Goal: Task Accomplishment & Management: Manage account settings

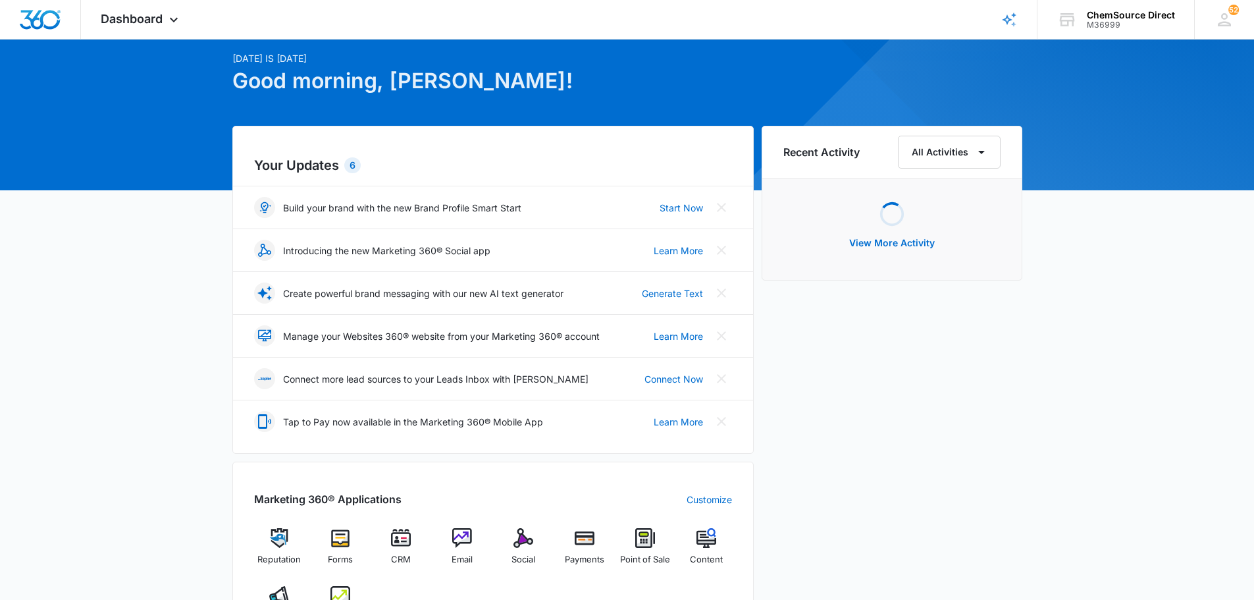
scroll to position [66, 0]
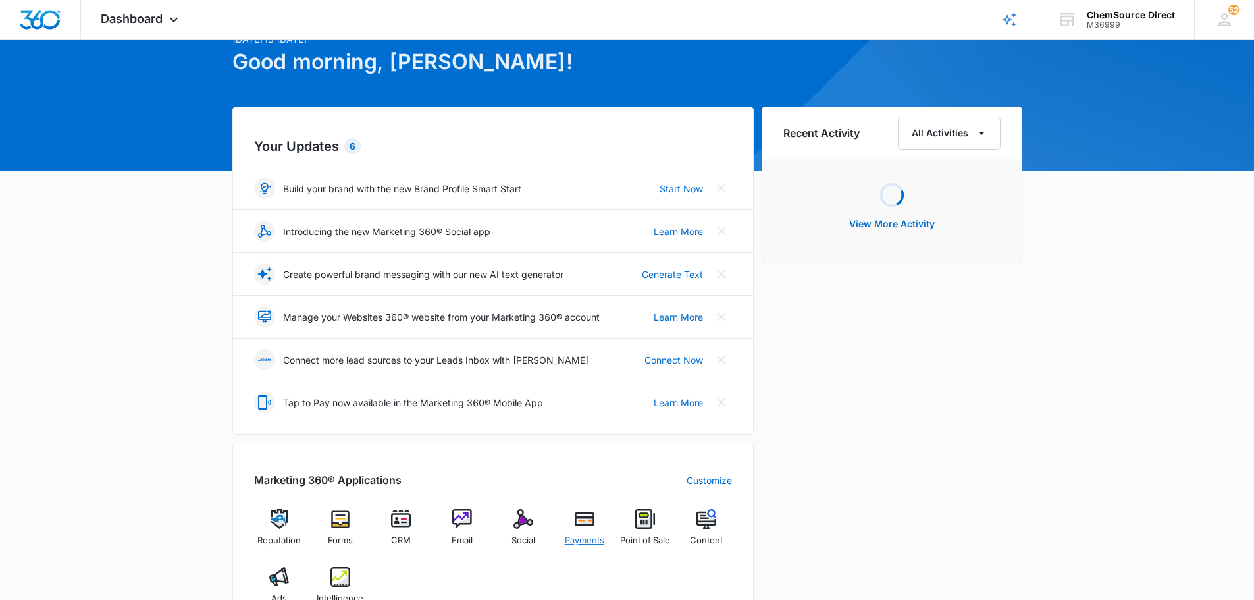
click at [585, 527] on img at bounding box center [585, 519] width 20 height 20
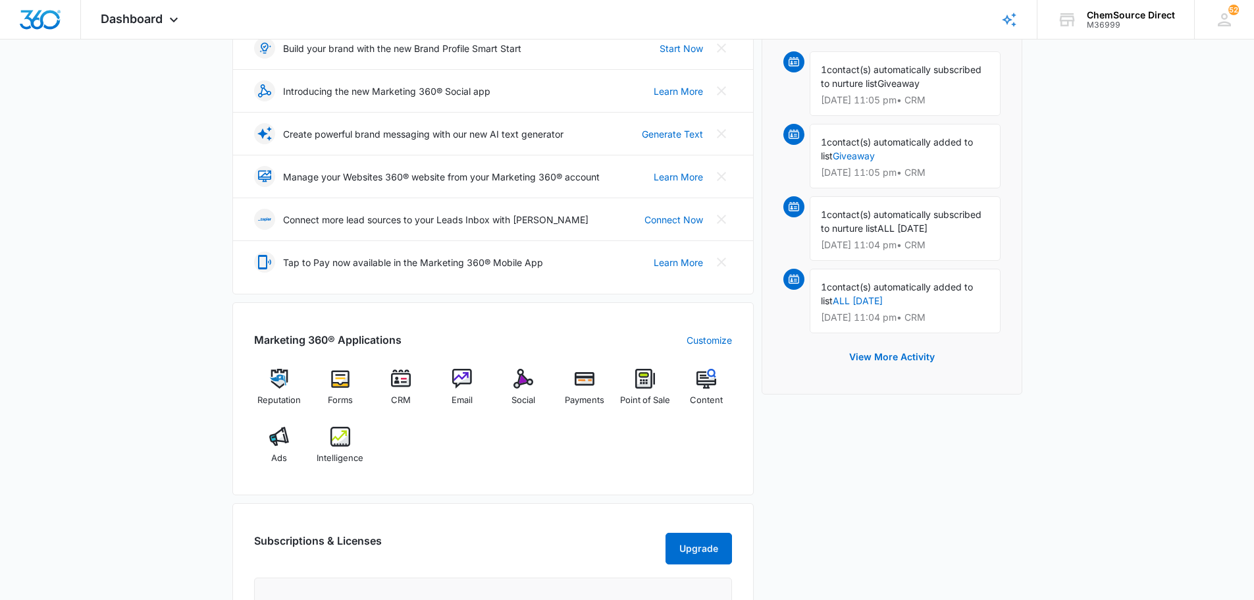
scroll to position [263, 0]
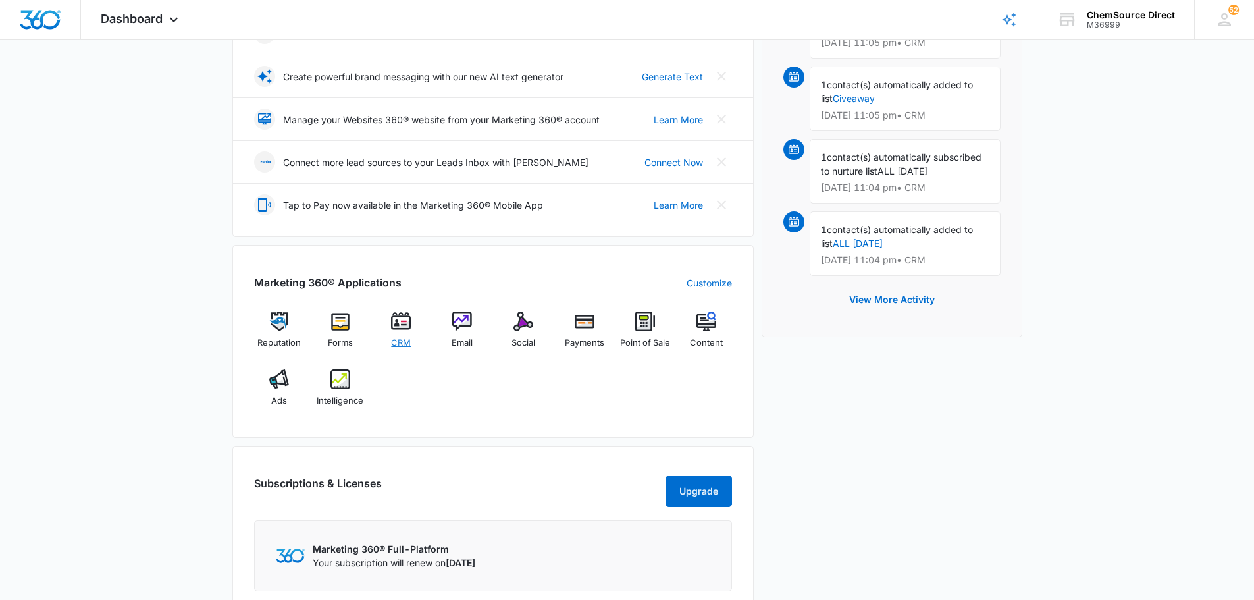
click at [411, 319] on img at bounding box center [401, 321] width 20 height 20
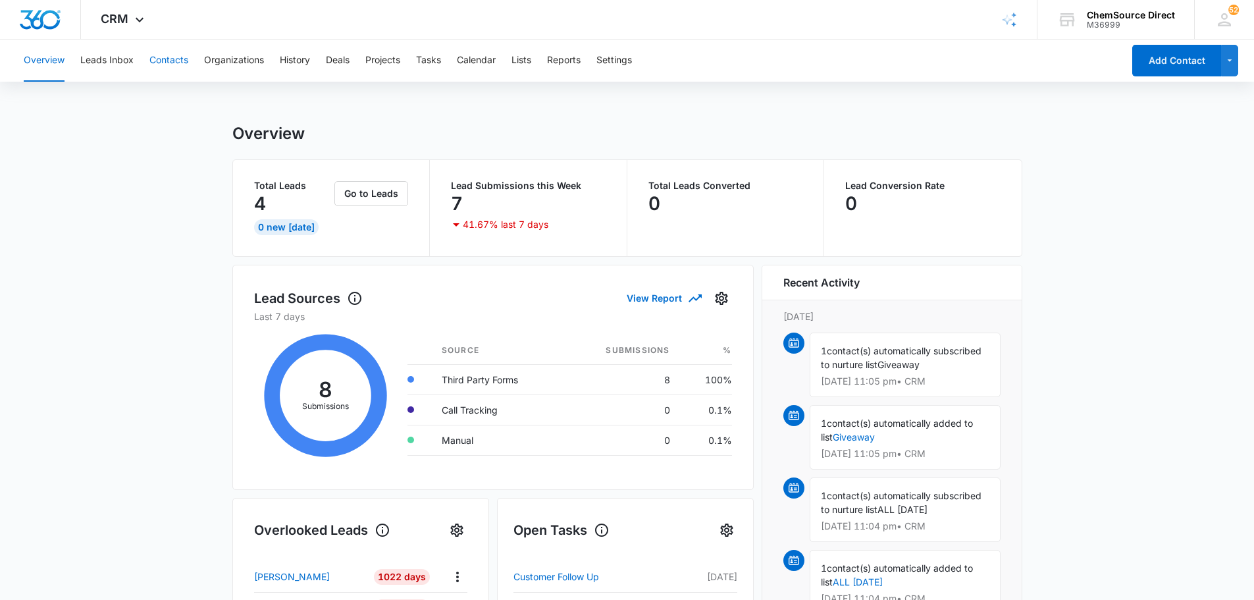
click at [169, 59] on button "Contacts" at bounding box center [168, 61] width 39 height 42
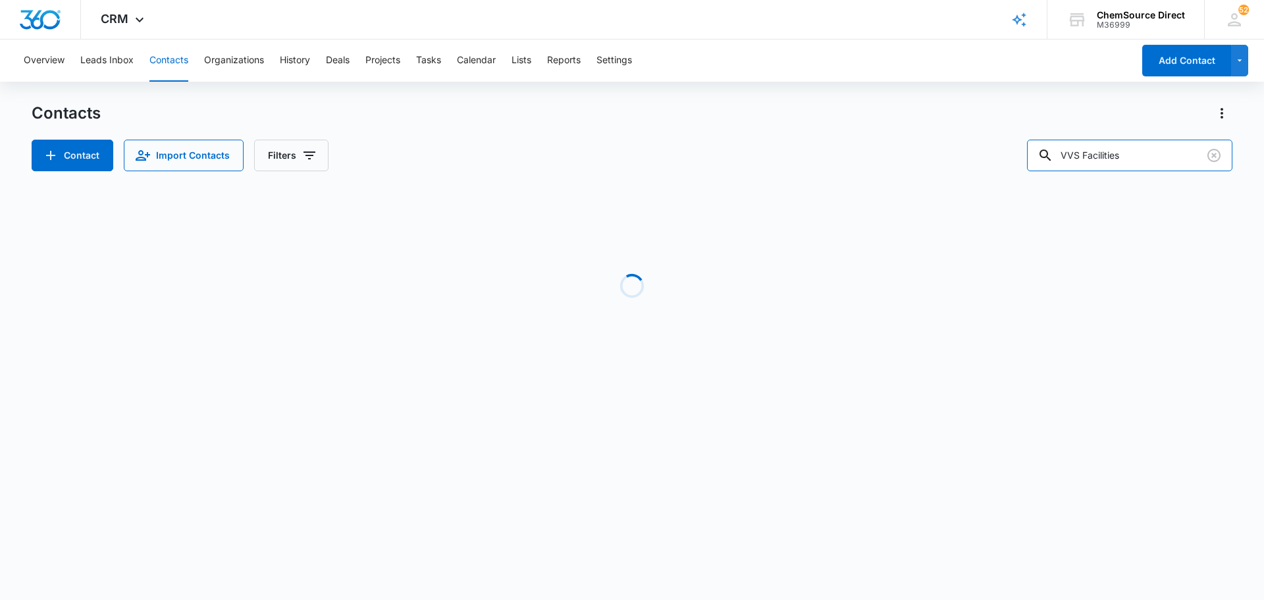
drag, startPoint x: 1154, startPoint y: 158, endPoint x: 1025, endPoint y: 156, distance: 129.7
click at [1027, 157] on div "Contact Import Contacts Filters VVS Facilities" at bounding box center [632, 156] width 1201 height 32
type input "[PERSON_NAME] sca"
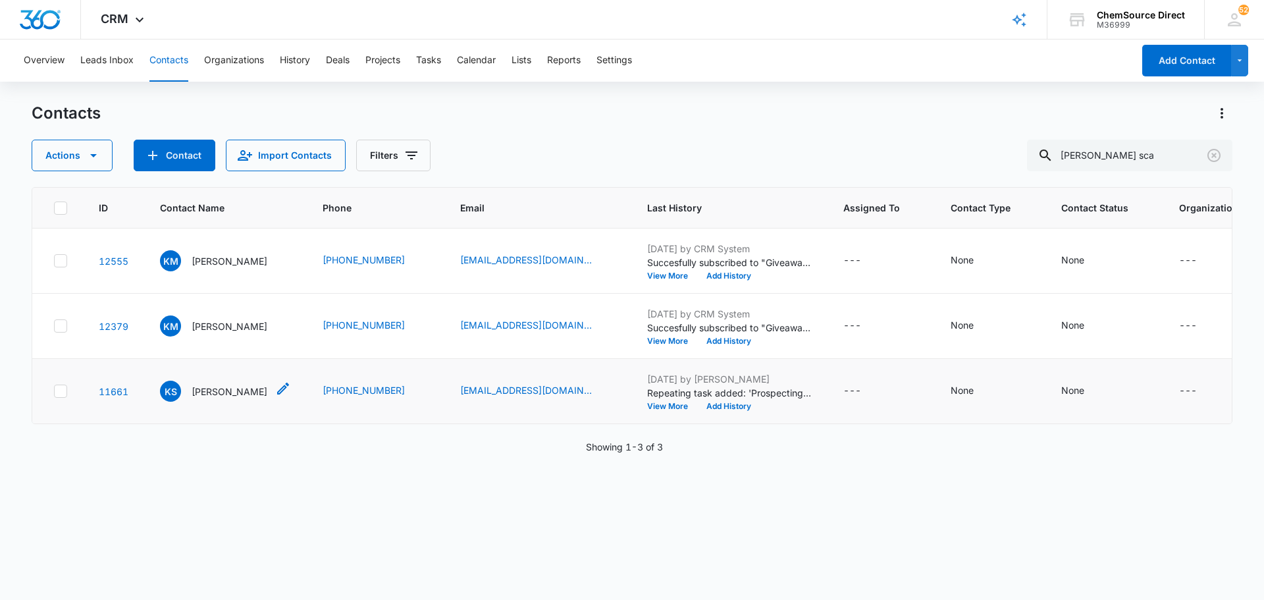
click at [247, 398] on p "[PERSON_NAME]" at bounding box center [230, 392] width 76 height 14
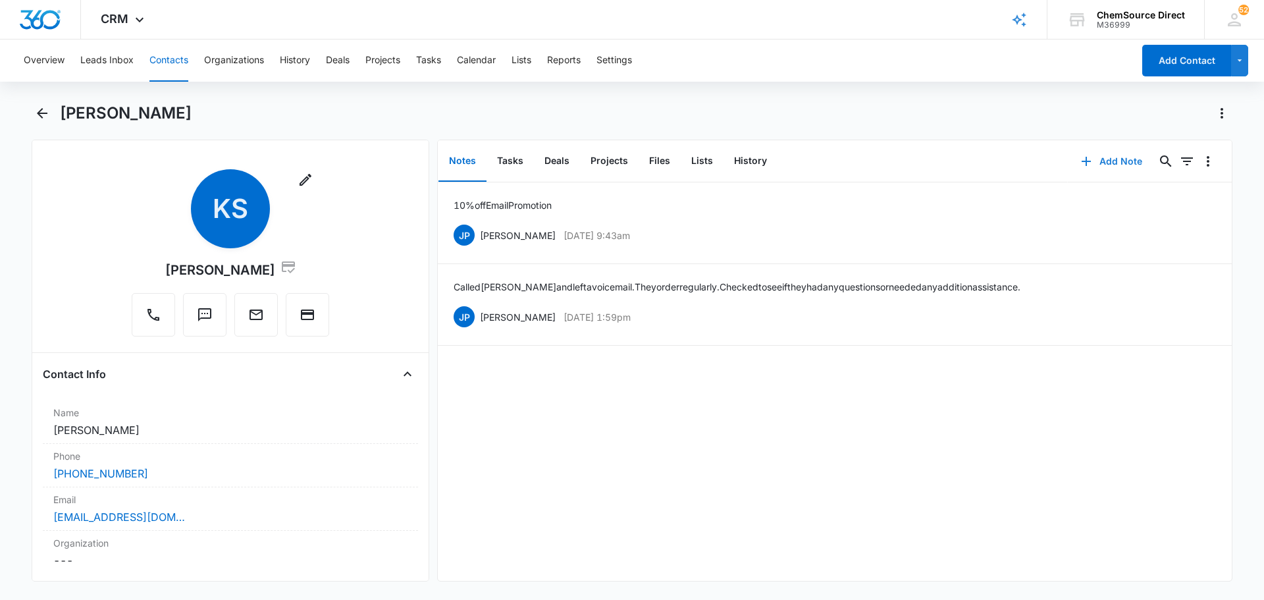
click at [1100, 161] on button "Add Note" at bounding box center [1112, 162] width 88 height 32
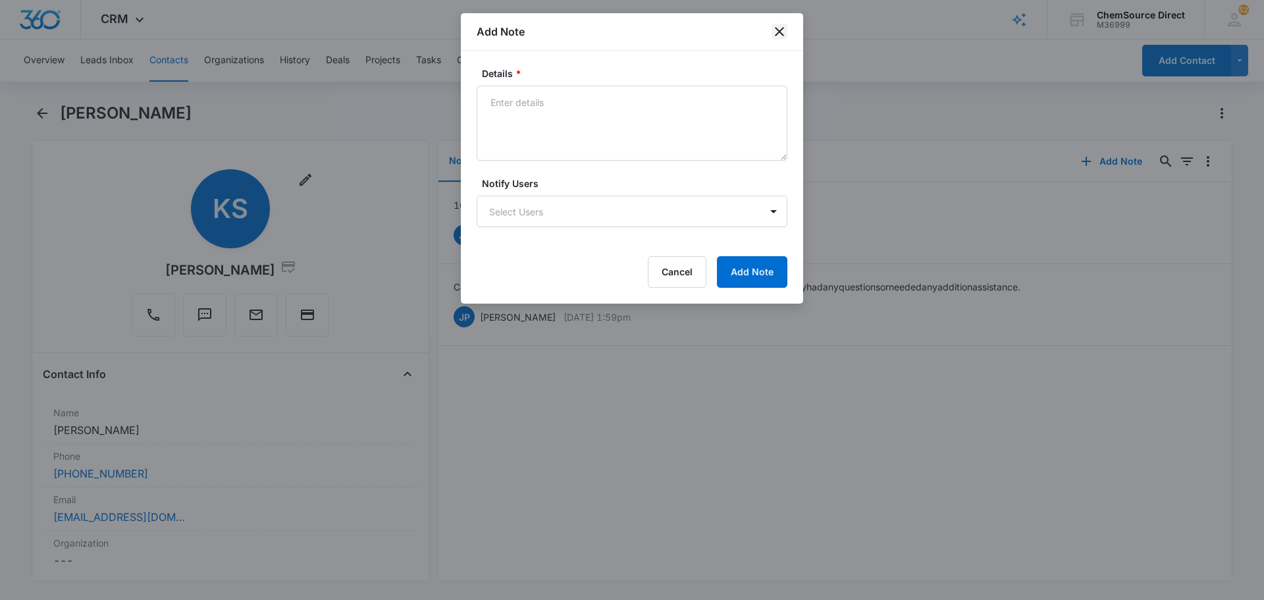
click at [773, 28] on icon "close" at bounding box center [780, 32] width 16 height 16
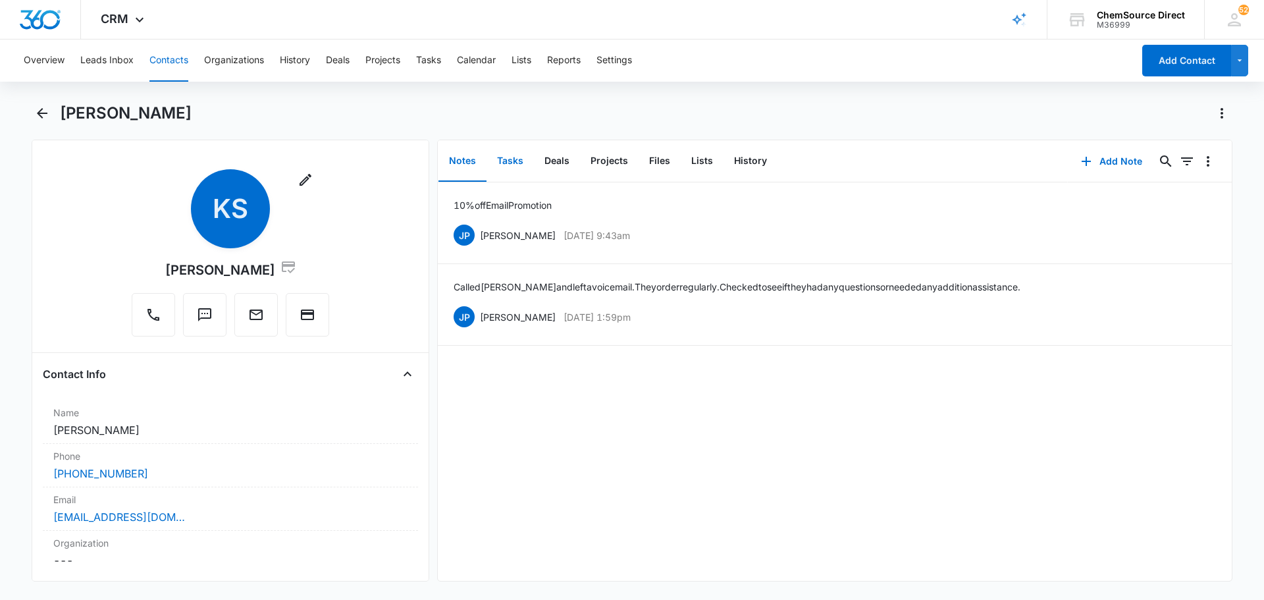
click at [517, 160] on button "Tasks" at bounding box center [510, 161] width 47 height 41
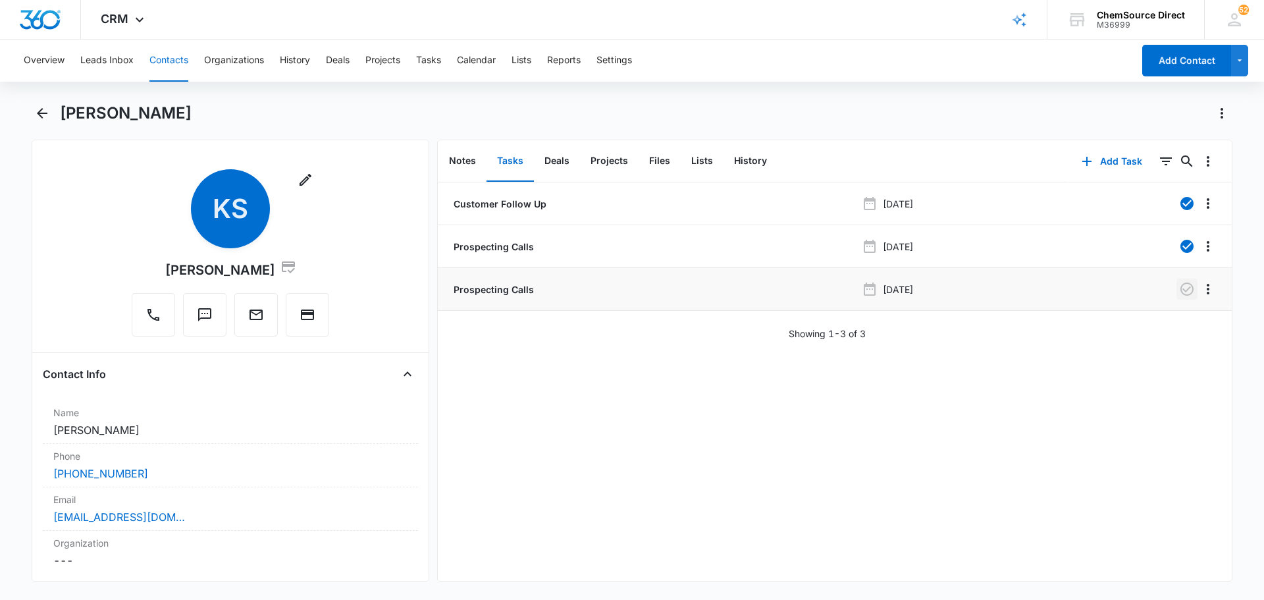
click at [1179, 284] on icon "button" at bounding box center [1187, 289] width 16 height 16
click at [439, 62] on button "Tasks" at bounding box center [428, 61] width 25 height 42
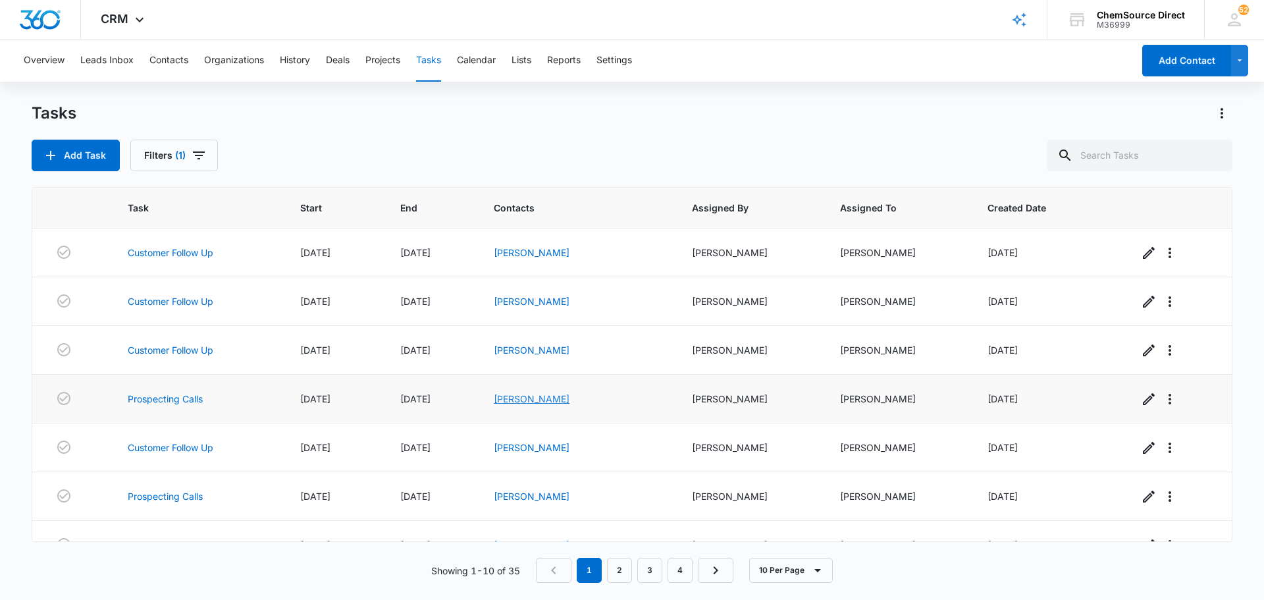
click at [553, 399] on link "[PERSON_NAME]" at bounding box center [532, 398] width 76 height 11
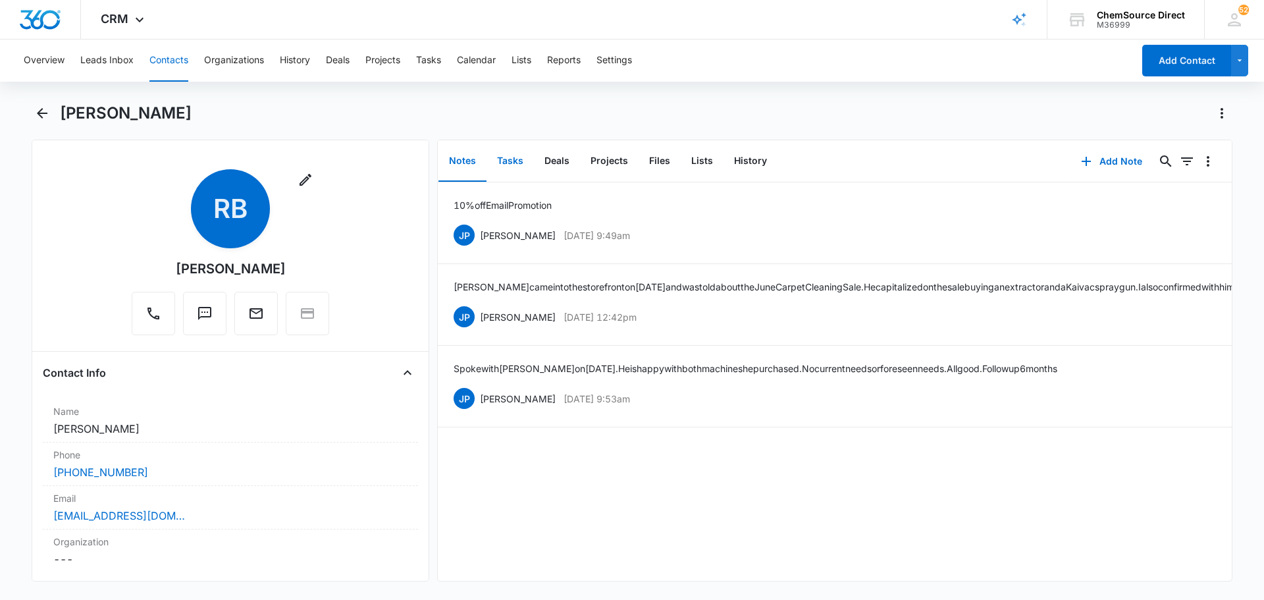
click at [518, 158] on button "Tasks" at bounding box center [510, 161] width 47 height 41
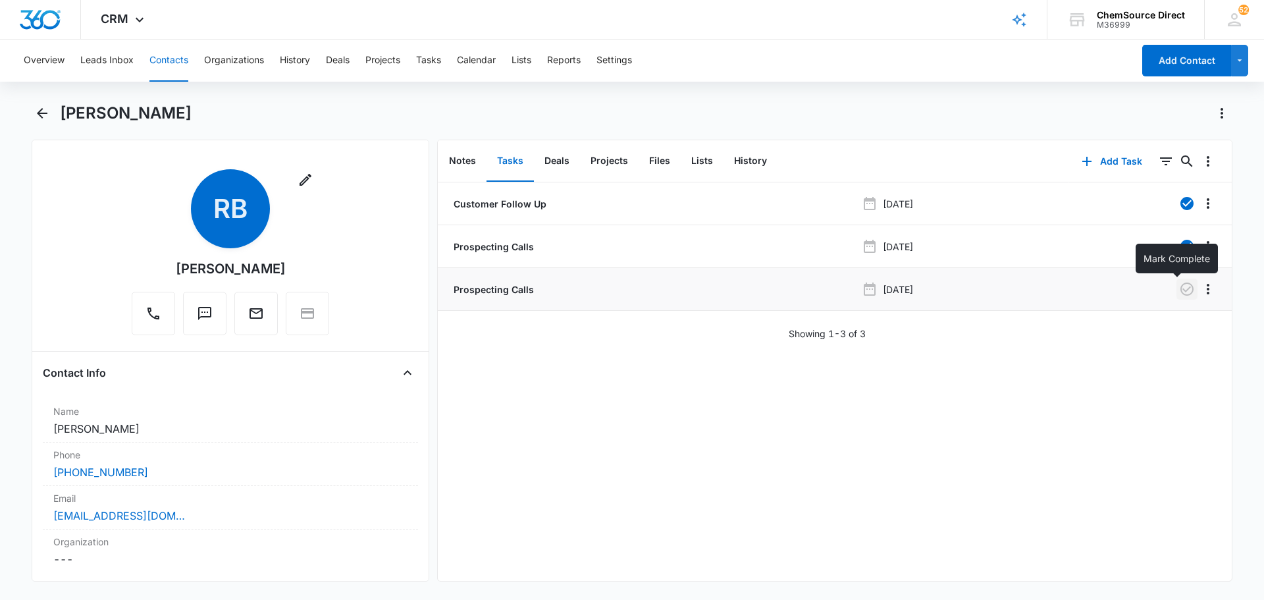
click at [1179, 292] on icon "button" at bounding box center [1187, 289] width 16 height 16
click at [435, 63] on button "Tasks" at bounding box center [428, 61] width 25 height 42
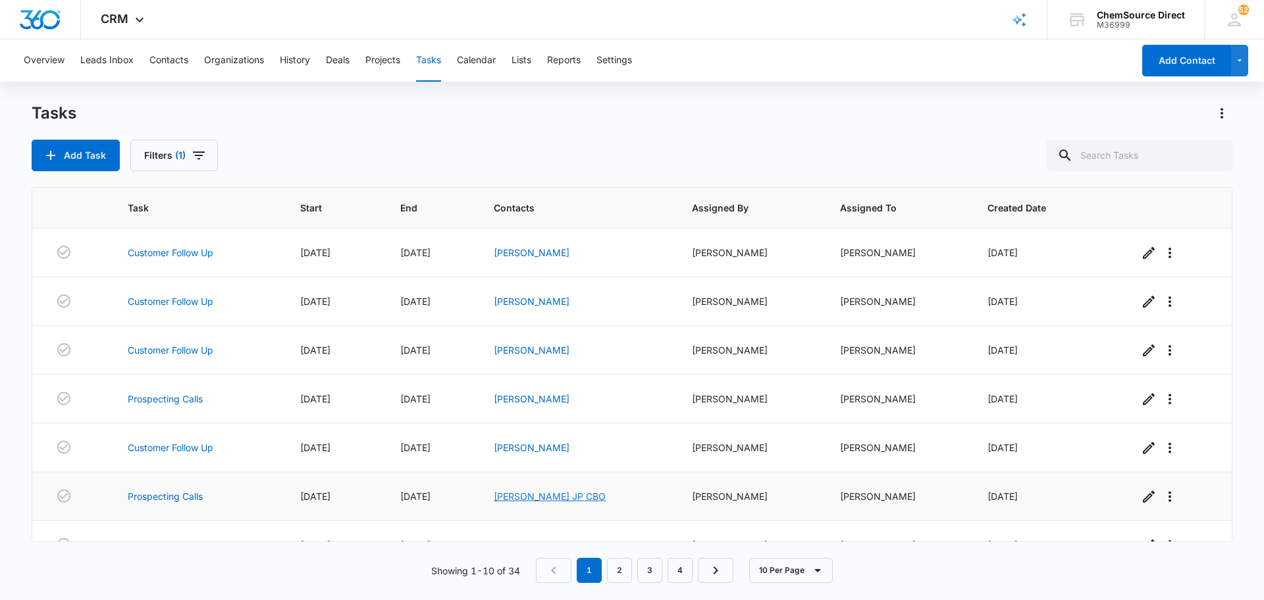
click at [558, 497] on link "[PERSON_NAME] JP CBO" at bounding box center [550, 496] width 112 height 11
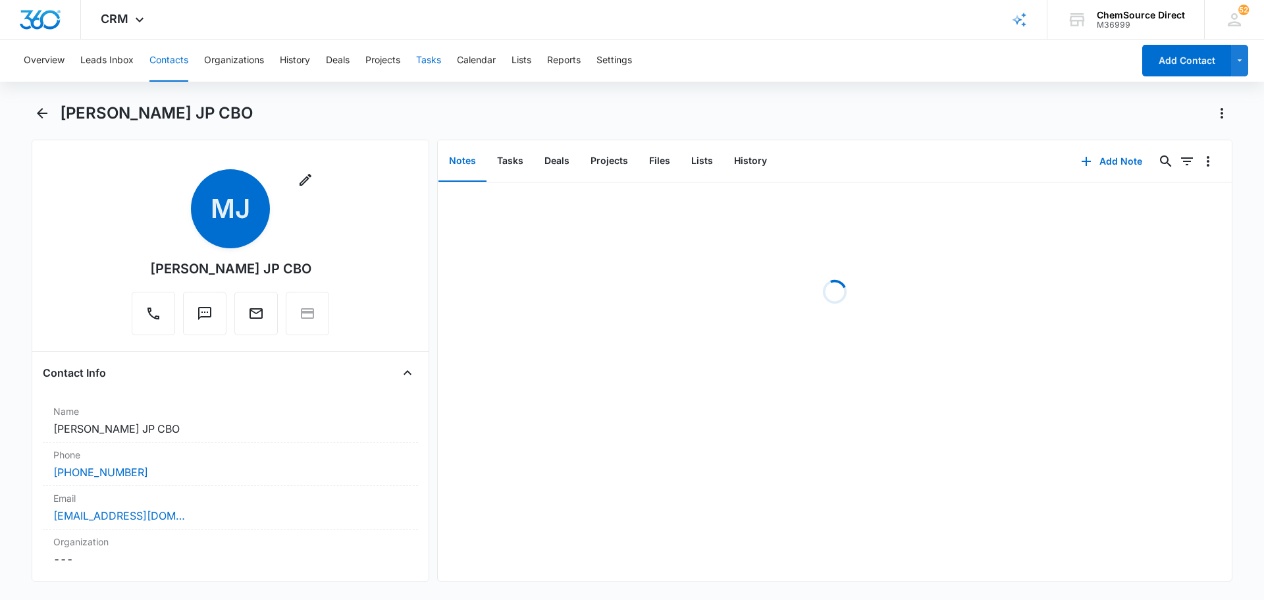
click at [419, 63] on button "Tasks" at bounding box center [428, 61] width 25 height 42
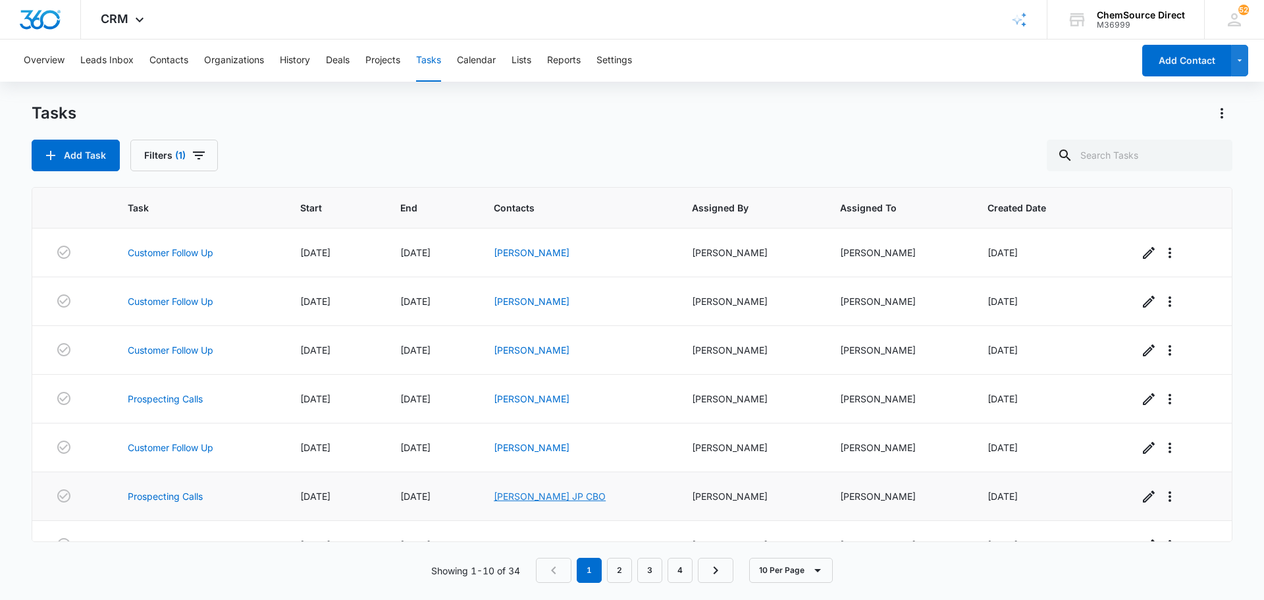
click at [539, 498] on link "[PERSON_NAME] JP CBO" at bounding box center [550, 496] width 112 height 11
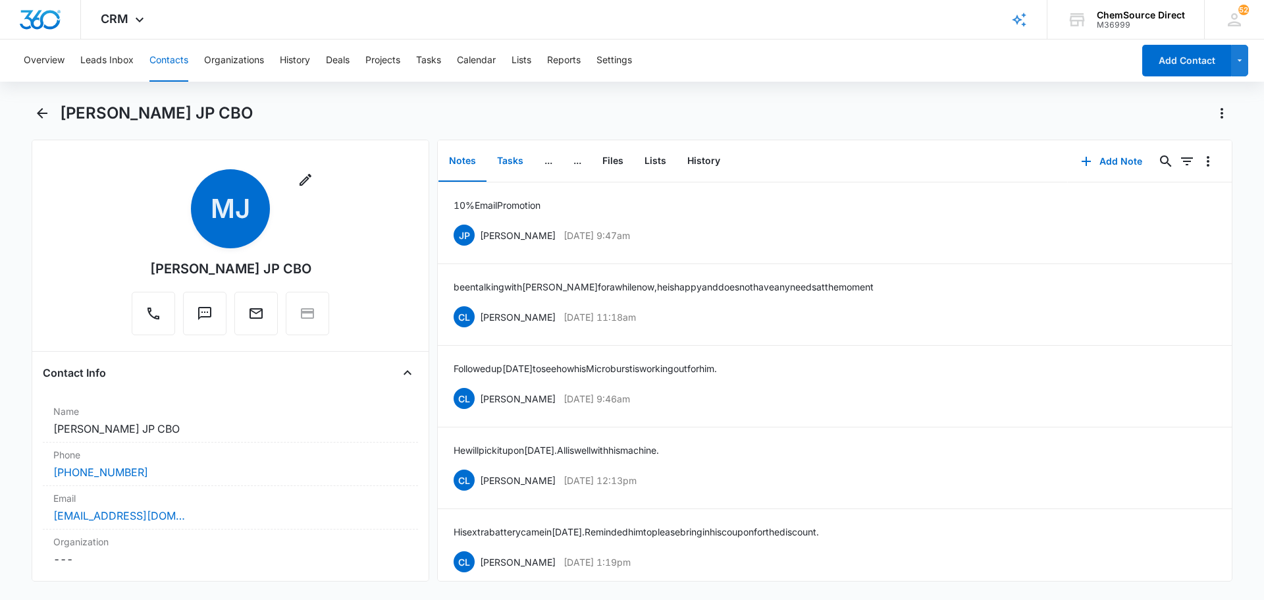
click at [497, 167] on button "Tasks" at bounding box center [510, 161] width 47 height 41
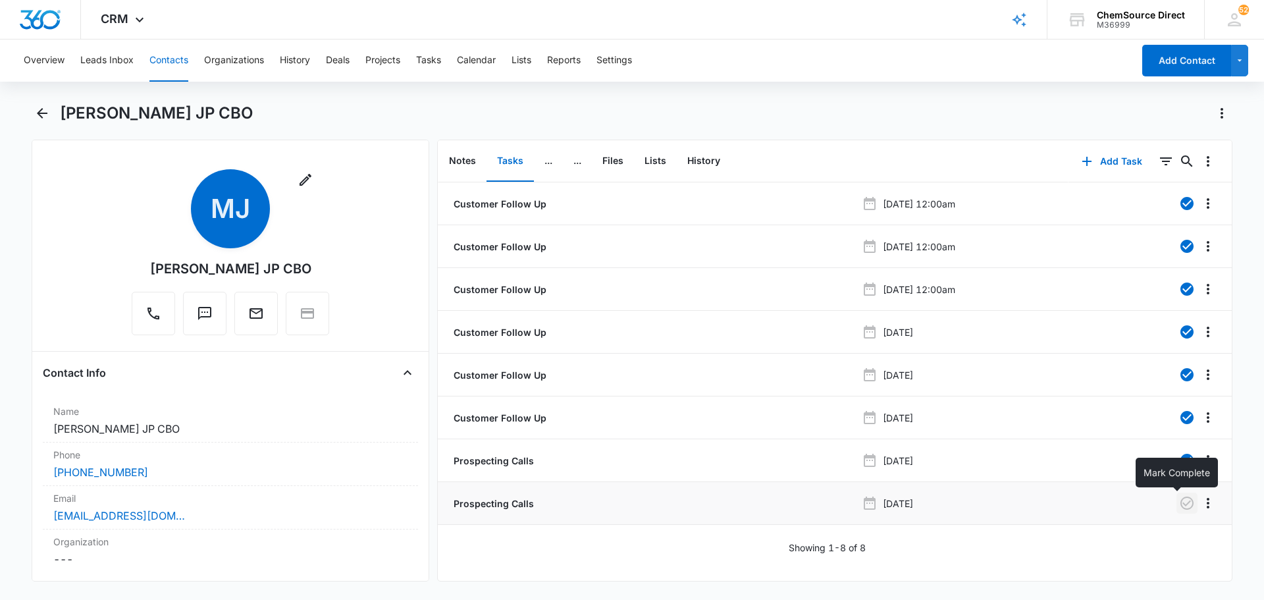
click at [1179, 502] on icon "button" at bounding box center [1187, 503] width 16 height 16
click at [429, 56] on button "Tasks" at bounding box center [428, 61] width 25 height 42
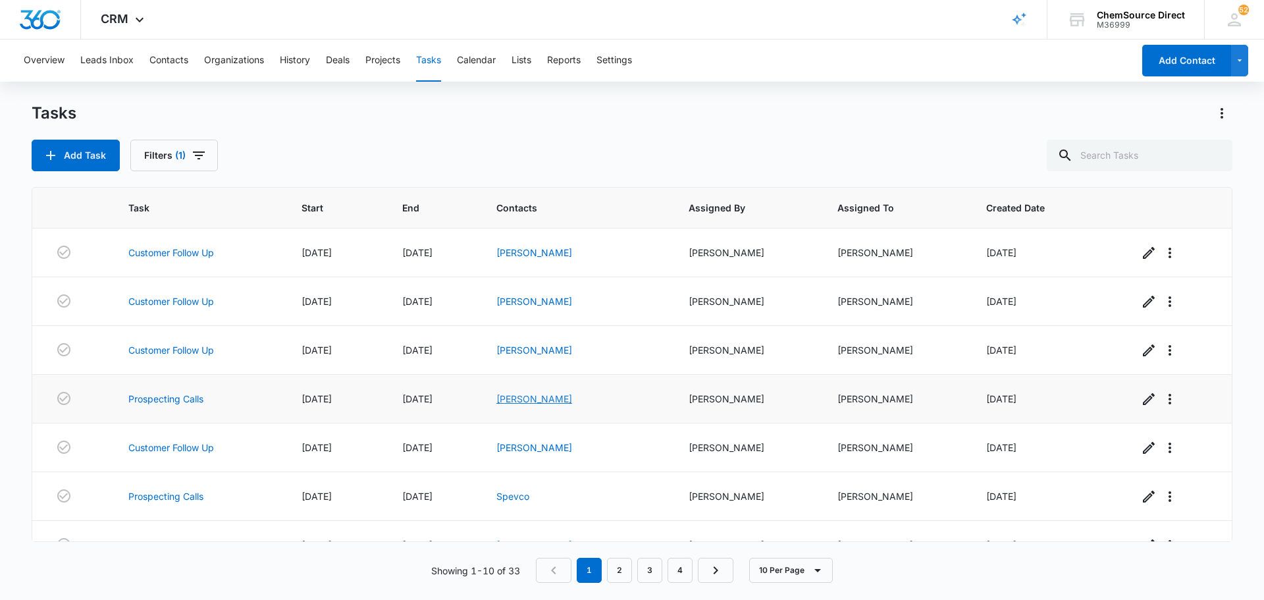
click at [535, 402] on link "[PERSON_NAME]" at bounding box center [535, 398] width 76 height 11
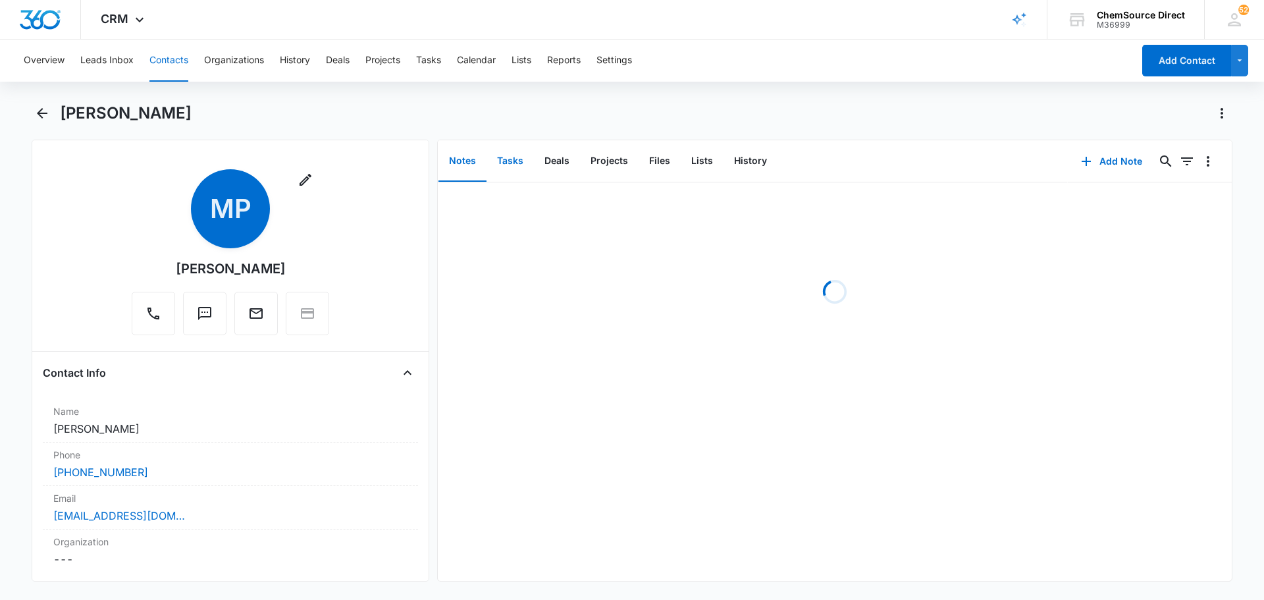
click at [516, 163] on button "Tasks" at bounding box center [510, 161] width 47 height 41
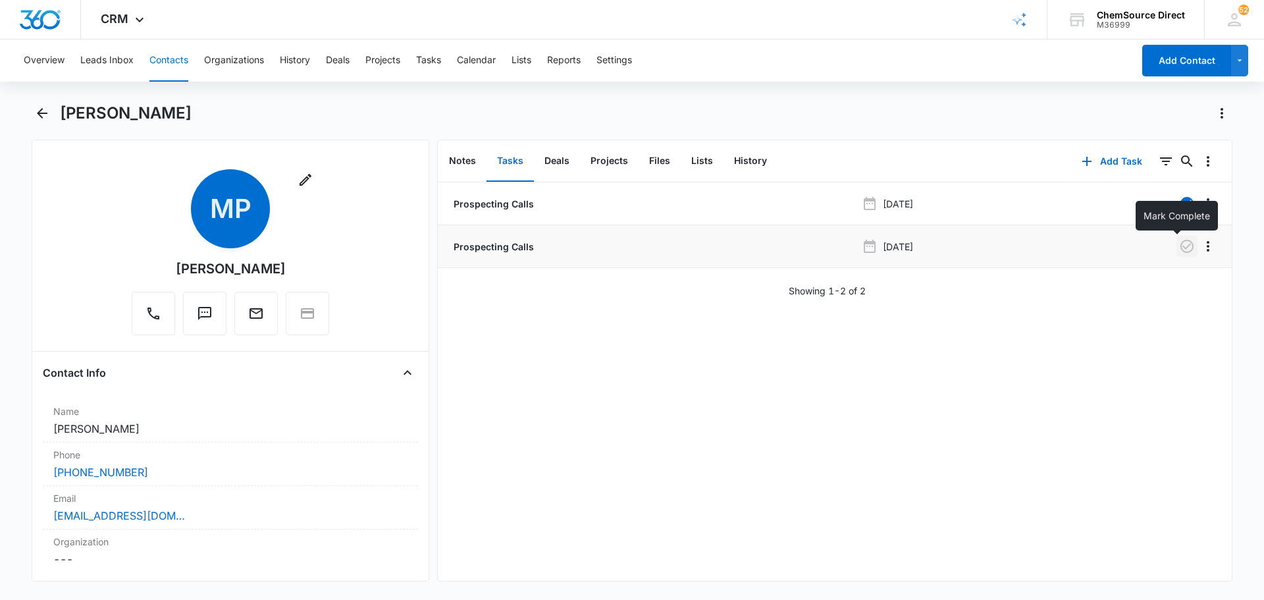
click at [1179, 246] on icon "button" at bounding box center [1187, 246] width 16 height 16
click at [426, 63] on button "Tasks" at bounding box center [428, 61] width 25 height 42
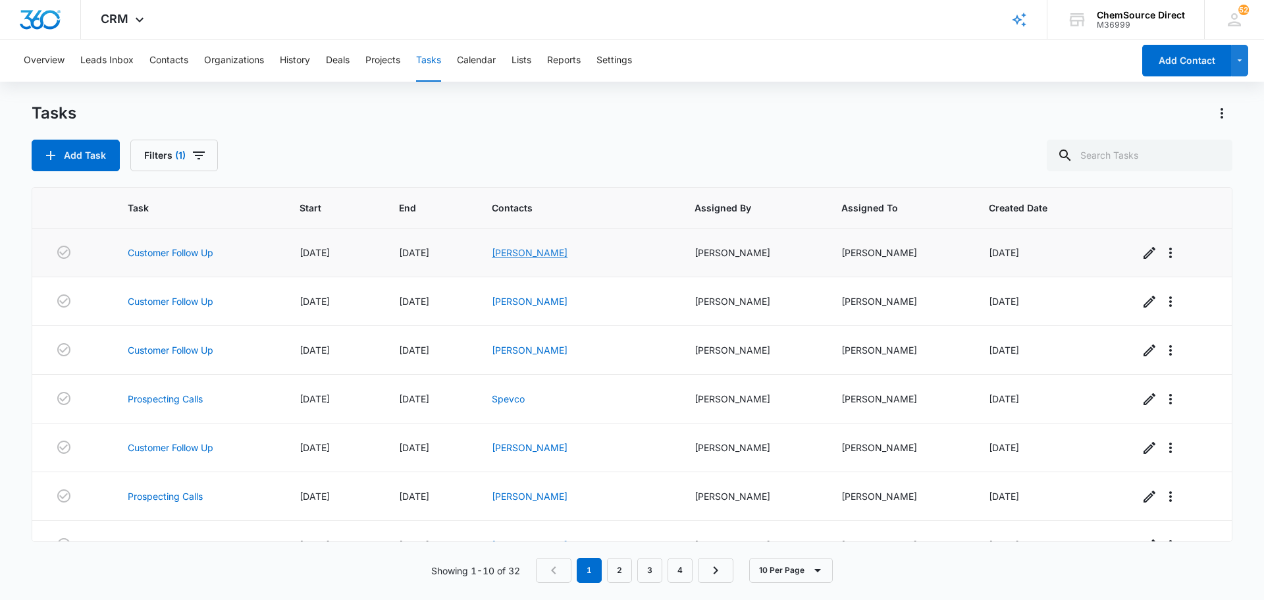
click at [559, 254] on link "[PERSON_NAME]" at bounding box center [530, 252] width 76 height 11
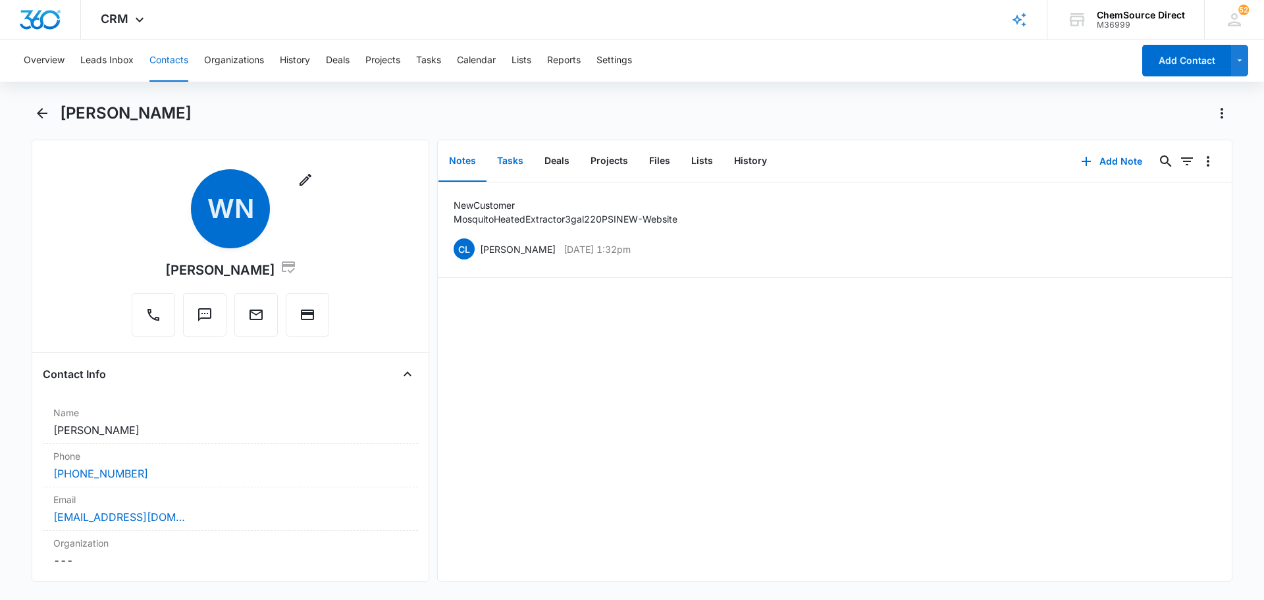
click at [509, 155] on button "Tasks" at bounding box center [510, 161] width 47 height 41
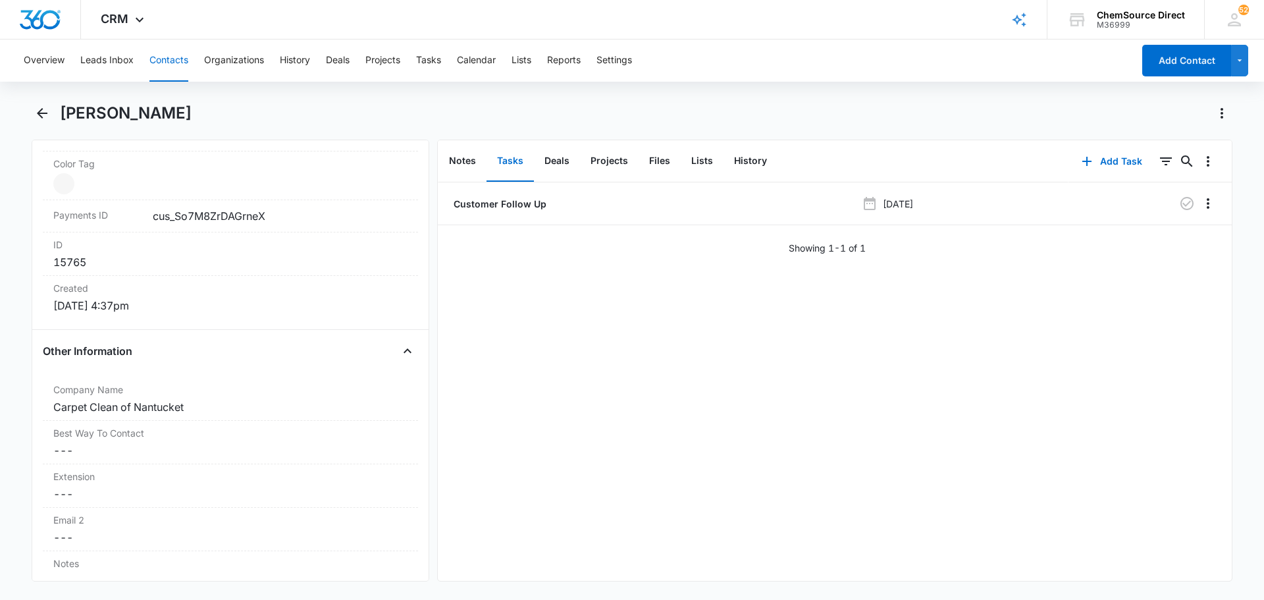
scroll to position [724, 0]
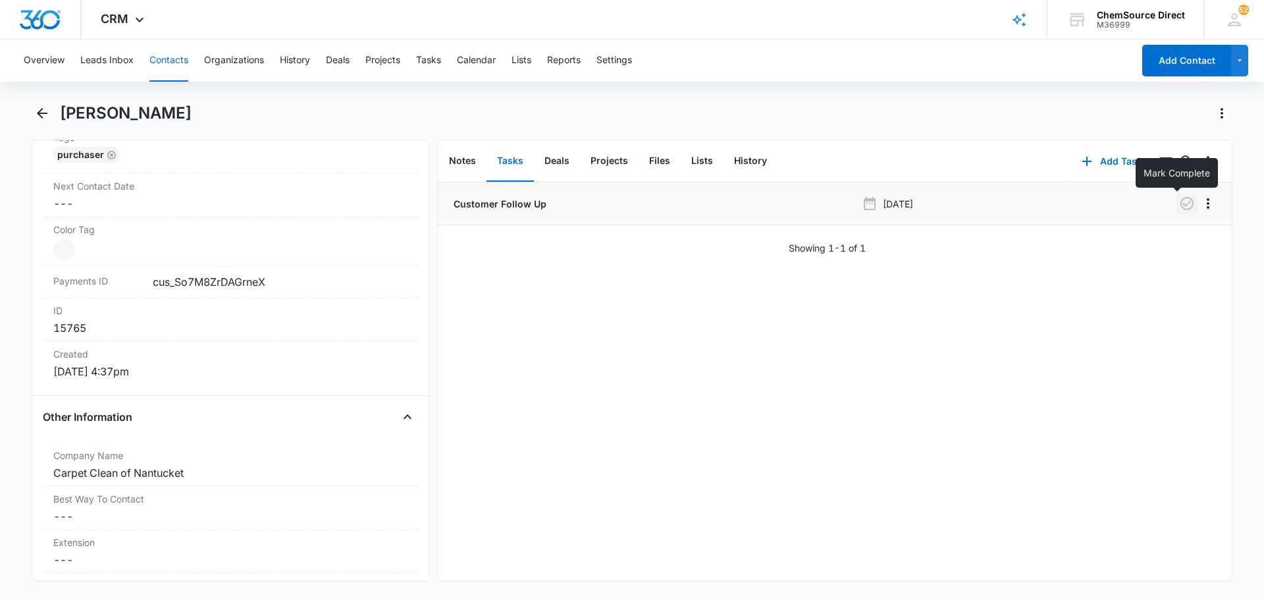
click at [1180, 204] on icon "button" at bounding box center [1187, 204] width 16 height 16
click at [434, 61] on button "Tasks" at bounding box center [428, 61] width 25 height 42
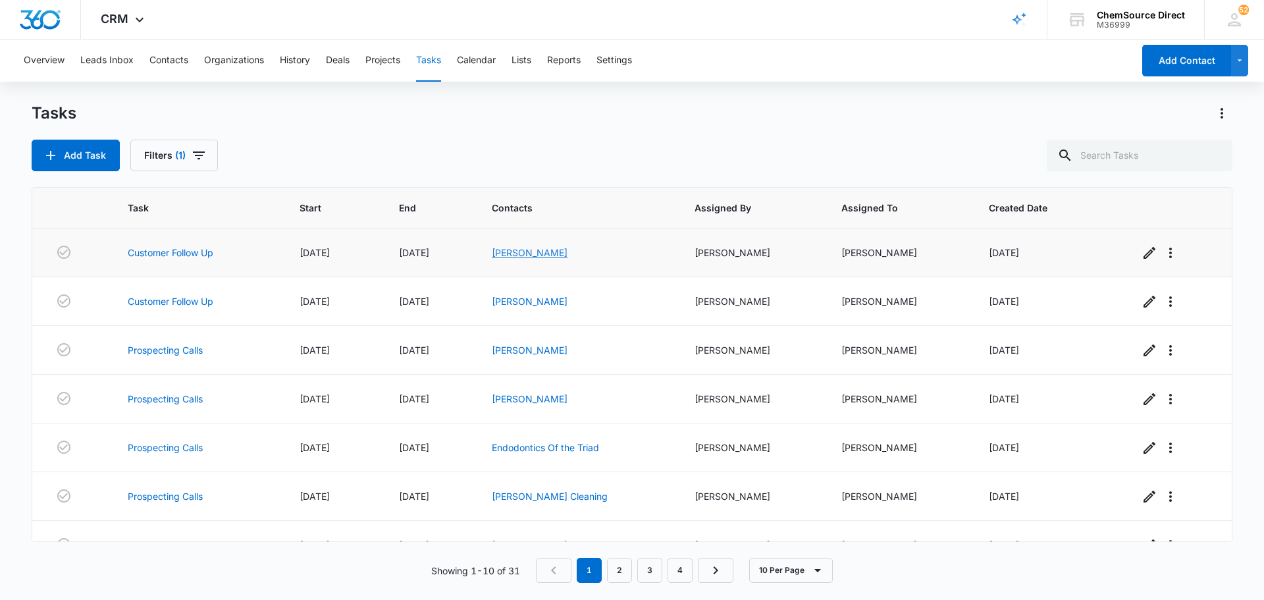
click at [535, 256] on link "[PERSON_NAME]" at bounding box center [530, 252] width 76 height 11
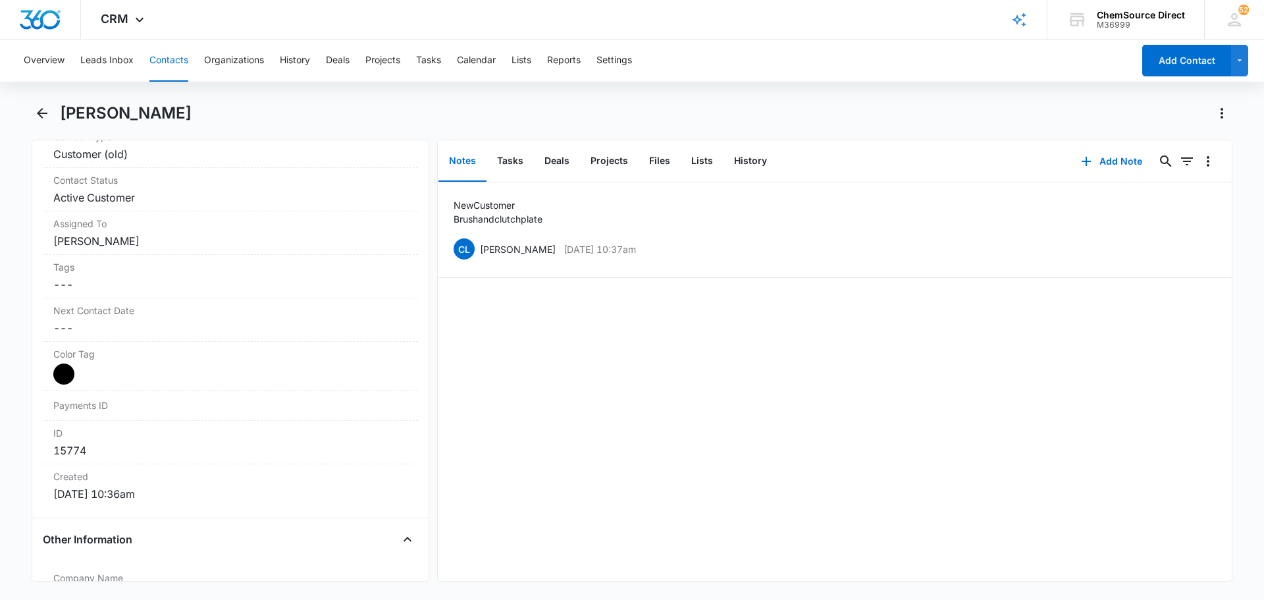
scroll to position [395, 0]
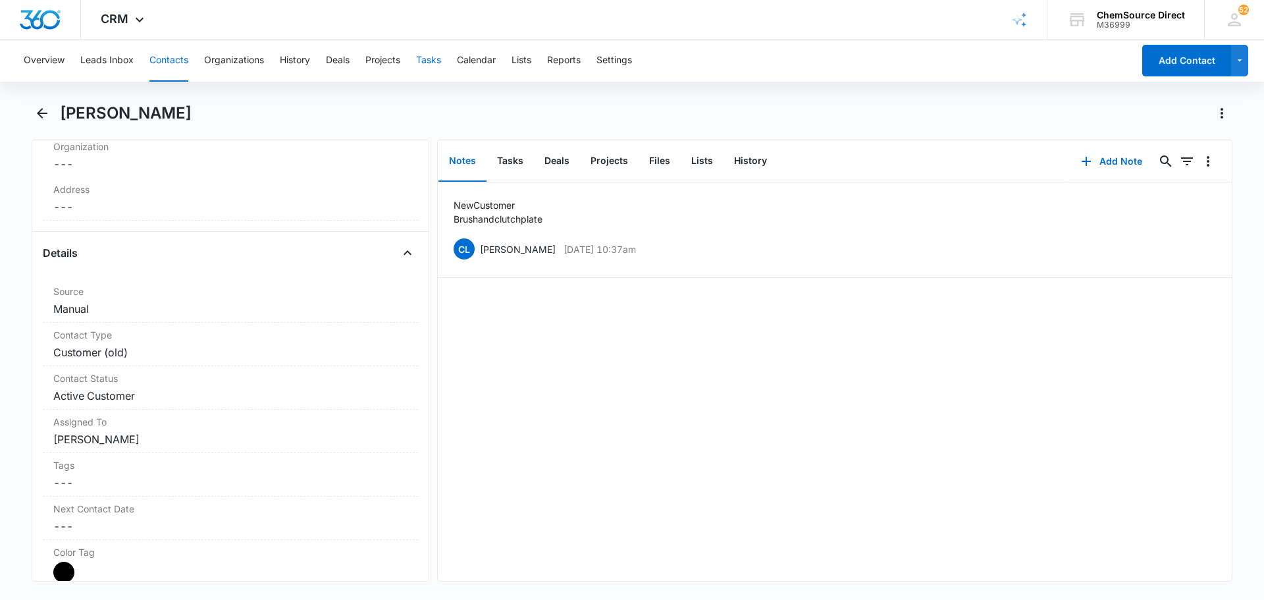
click at [434, 63] on button "Tasks" at bounding box center [428, 61] width 25 height 42
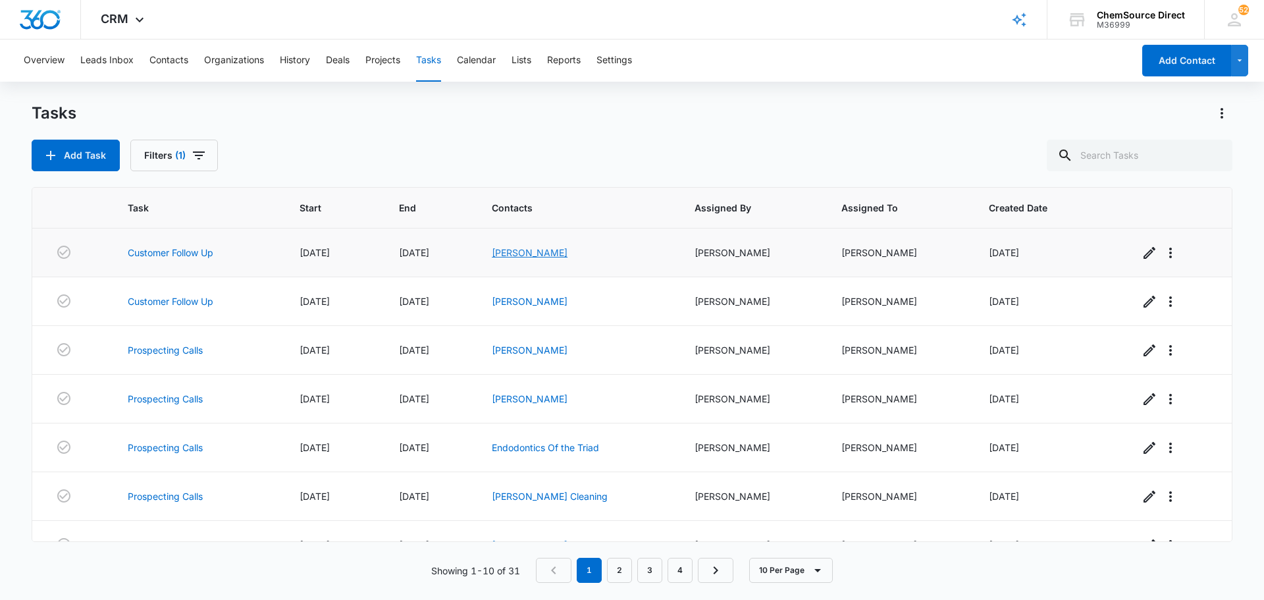
click at [527, 253] on link "[PERSON_NAME]" at bounding box center [530, 252] width 76 height 11
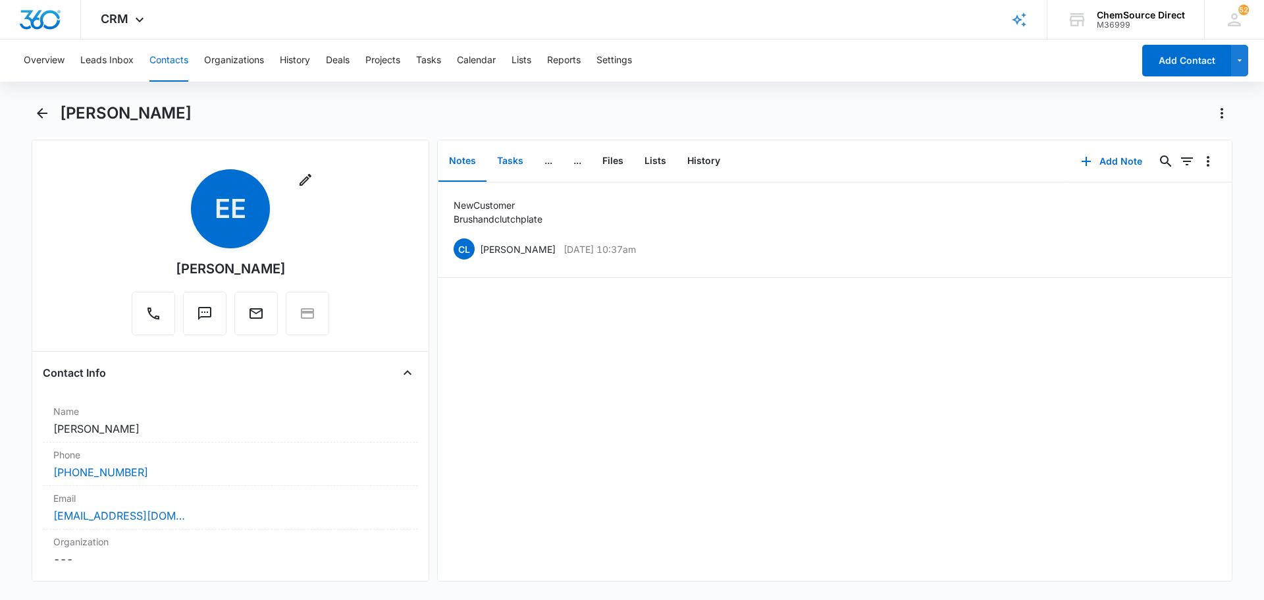
click at [516, 164] on button "Tasks" at bounding box center [510, 161] width 47 height 41
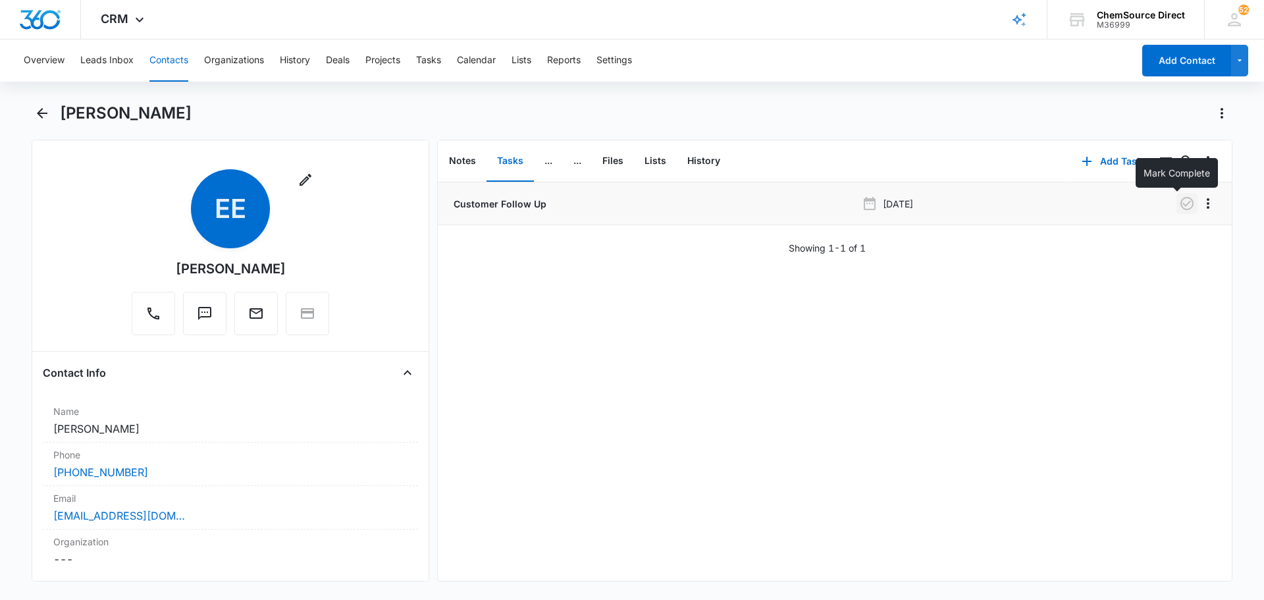
click at [1181, 202] on icon "button" at bounding box center [1187, 204] width 16 height 16
click at [427, 63] on button "Tasks" at bounding box center [428, 61] width 25 height 42
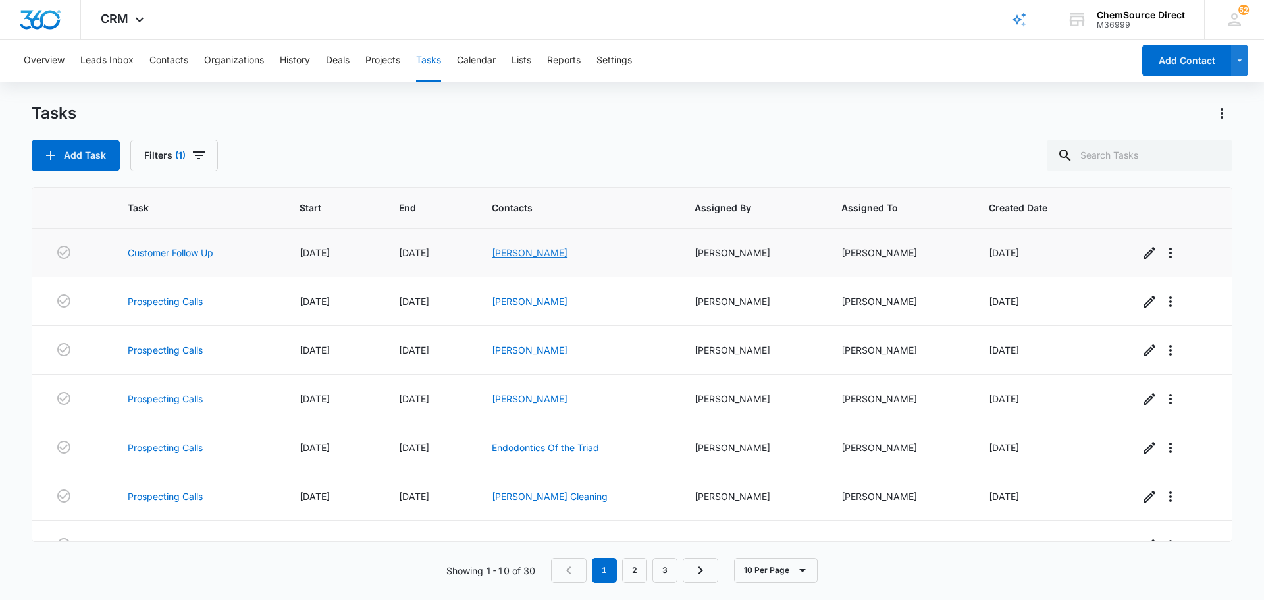
click at [532, 249] on link "[PERSON_NAME]" at bounding box center [530, 252] width 76 height 11
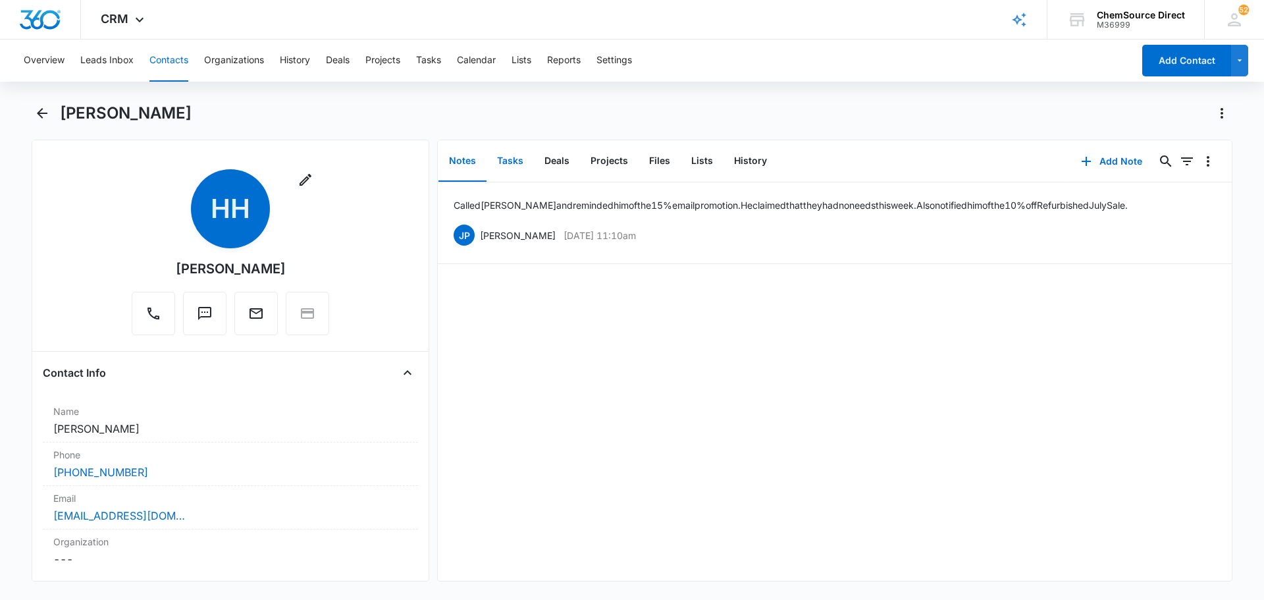
click at [512, 165] on button "Tasks" at bounding box center [510, 161] width 47 height 41
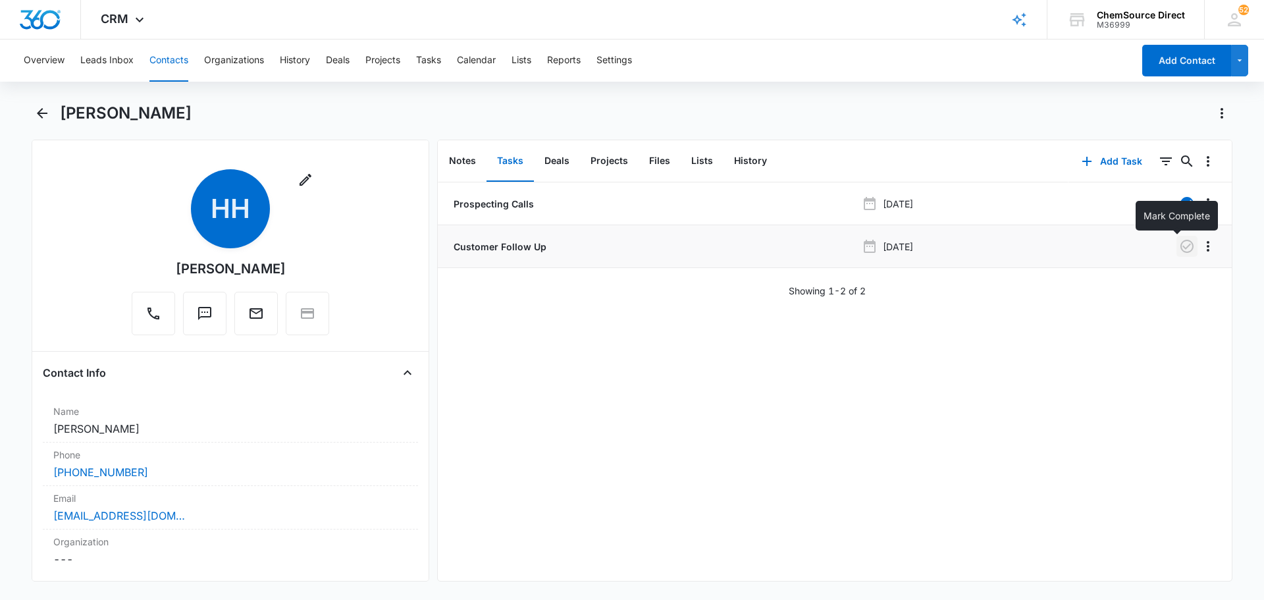
click at [1181, 248] on icon "button" at bounding box center [1187, 246] width 13 height 13
click at [436, 59] on button "Tasks" at bounding box center [428, 61] width 25 height 42
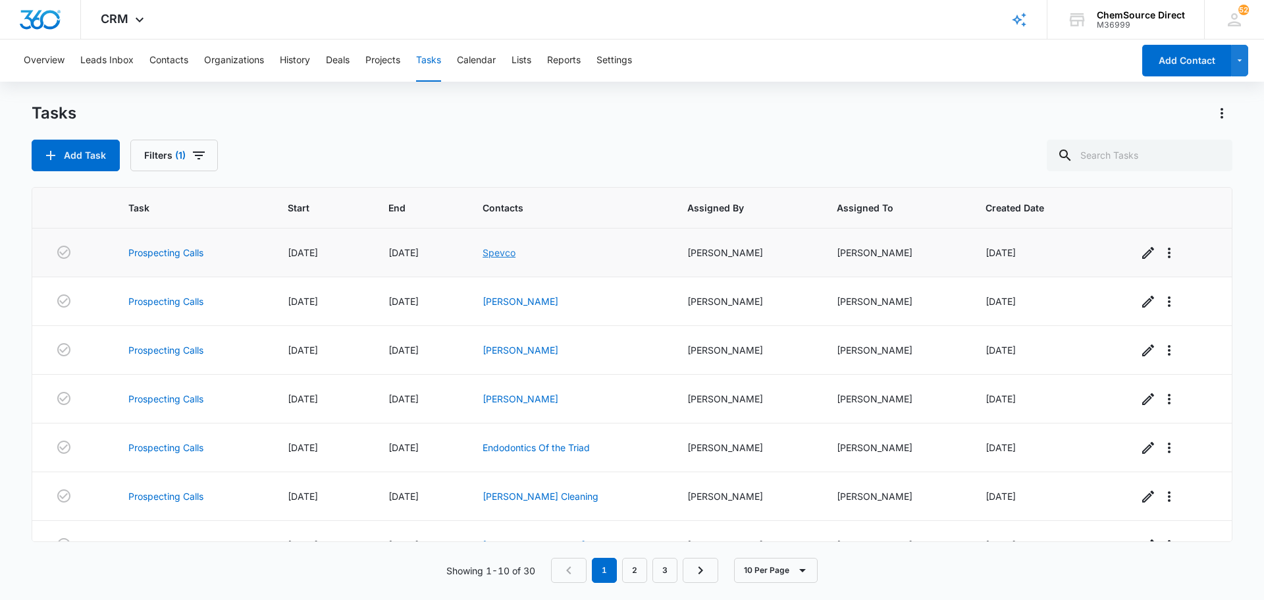
click at [493, 253] on link "Spevco" at bounding box center [499, 252] width 33 height 11
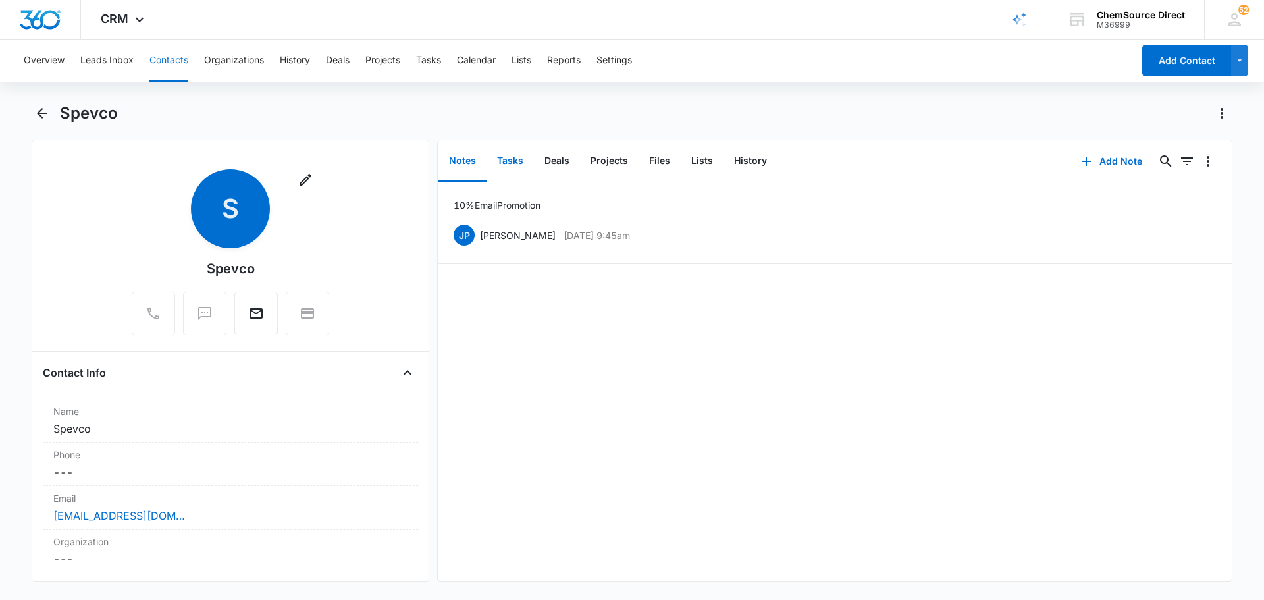
click at [512, 161] on button "Tasks" at bounding box center [510, 161] width 47 height 41
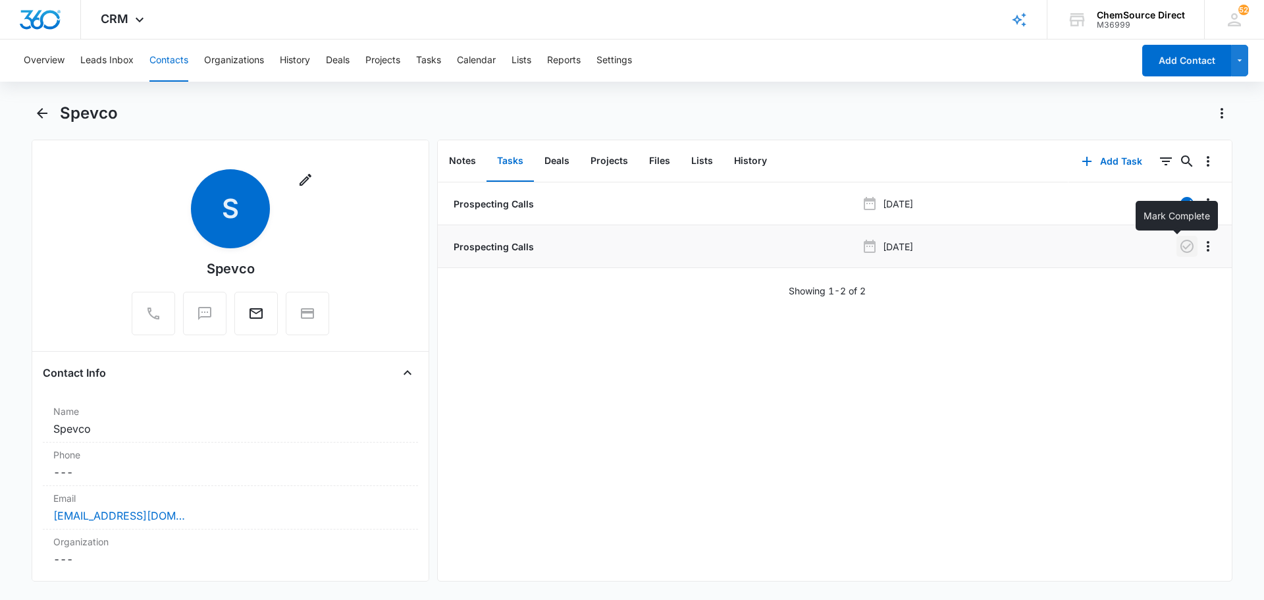
click at [1181, 245] on icon "button" at bounding box center [1187, 246] width 13 height 13
click at [429, 63] on button "Tasks" at bounding box center [428, 61] width 25 height 42
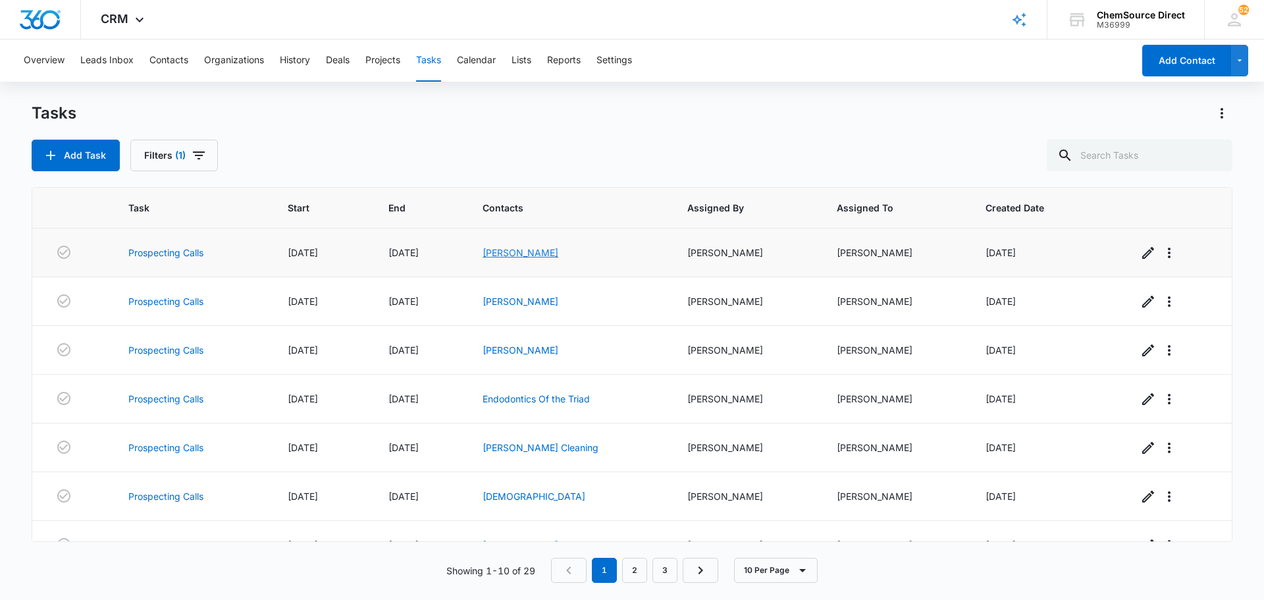
click at [509, 253] on link "[PERSON_NAME]" at bounding box center [521, 252] width 76 height 11
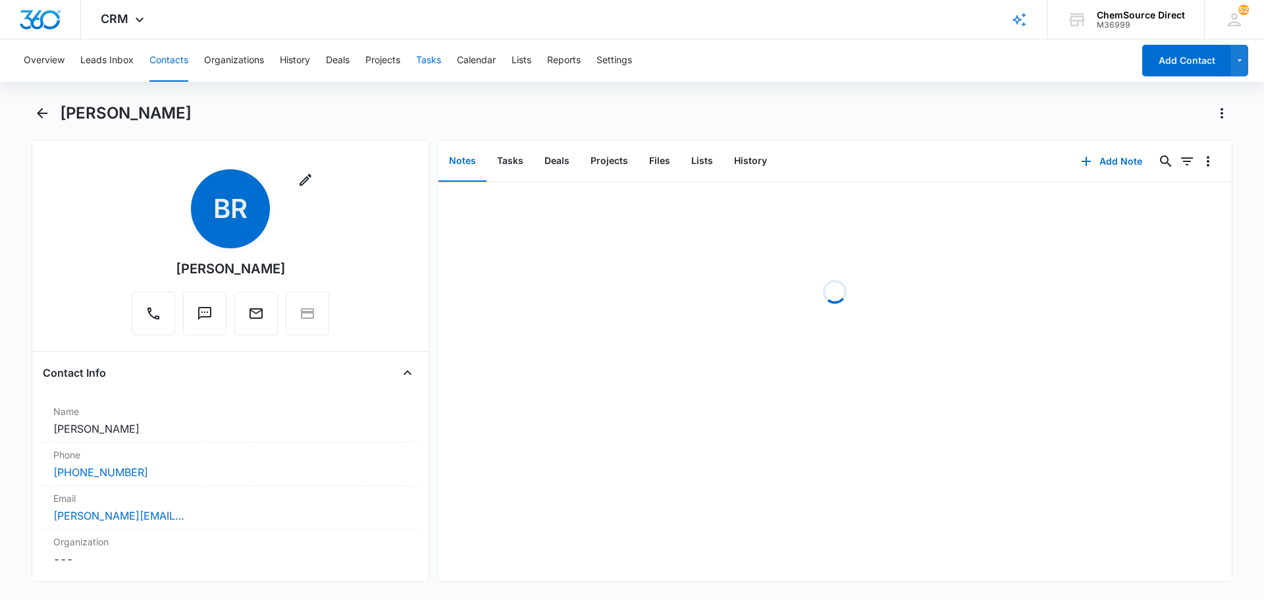
click at [433, 61] on button "Tasks" at bounding box center [428, 61] width 25 height 42
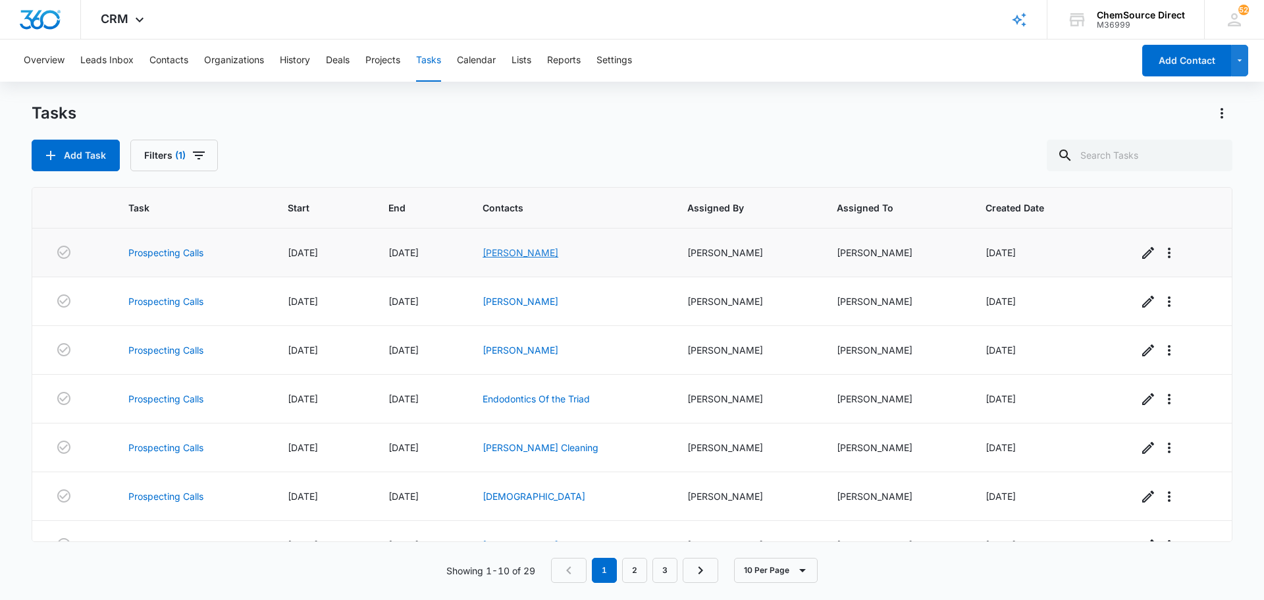
click at [509, 254] on link "[PERSON_NAME]" at bounding box center [521, 252] width 76 height 11
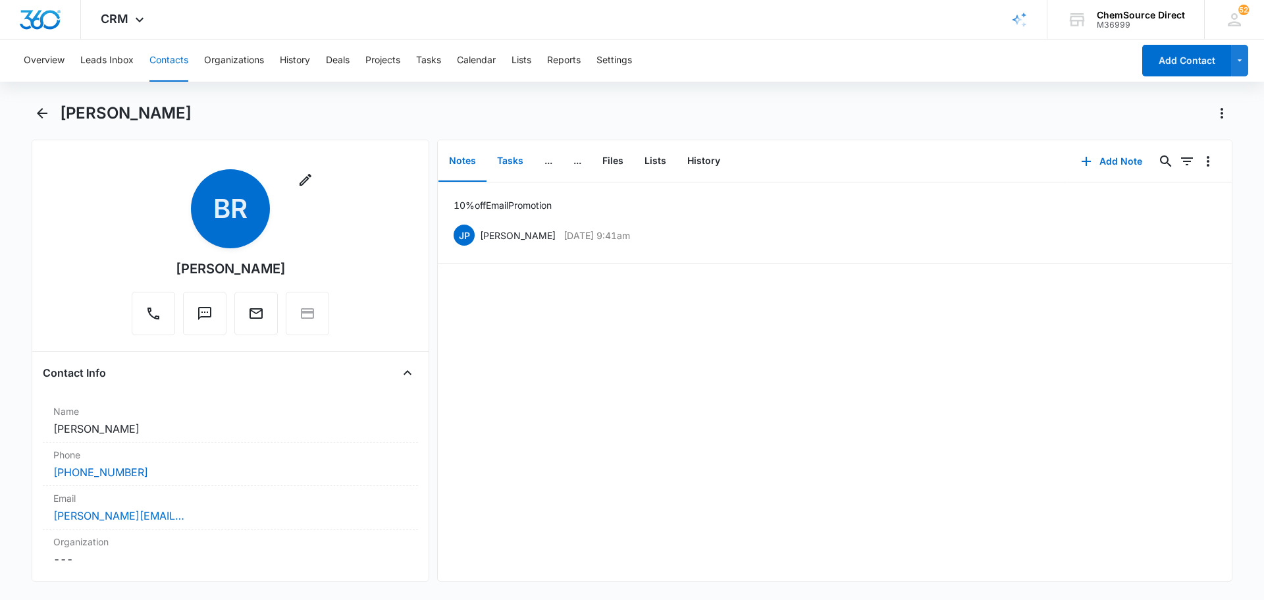
click at [515, 168] on button "Tasks" at bounding box center [510, 161] width 47 height 41
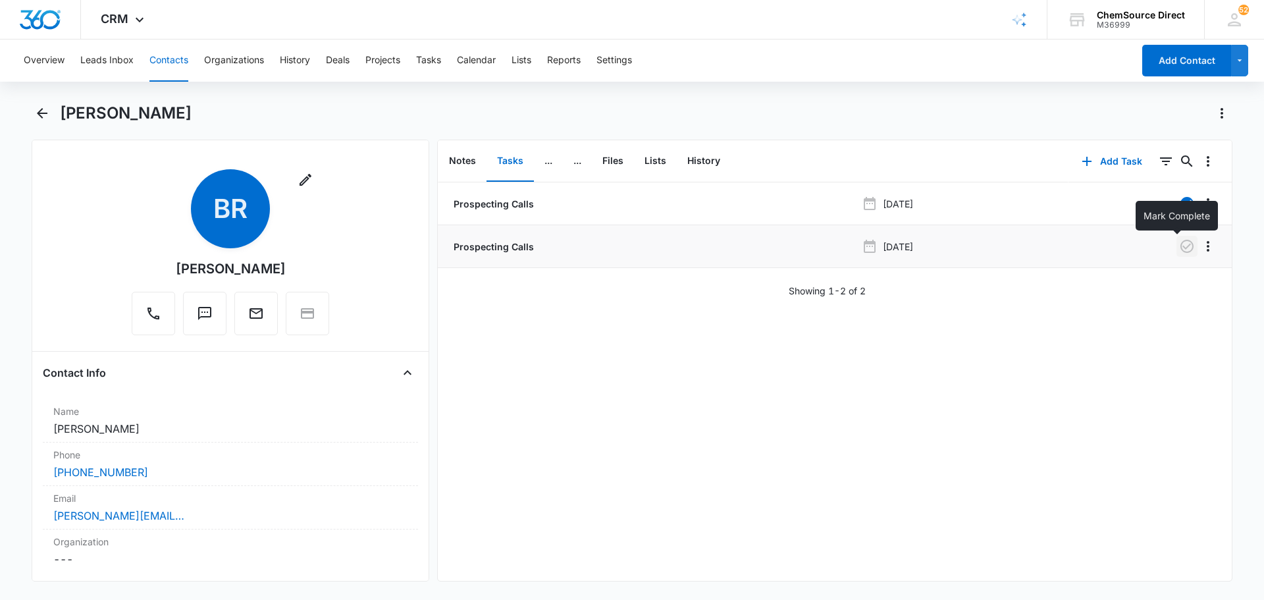
click at [1179, 247] on icon "button" at bounding box center [1187, 246] width 16 height 16
click at [432, 62] on button "Tasks" at bounding box center [428, 61] width 25 height 42
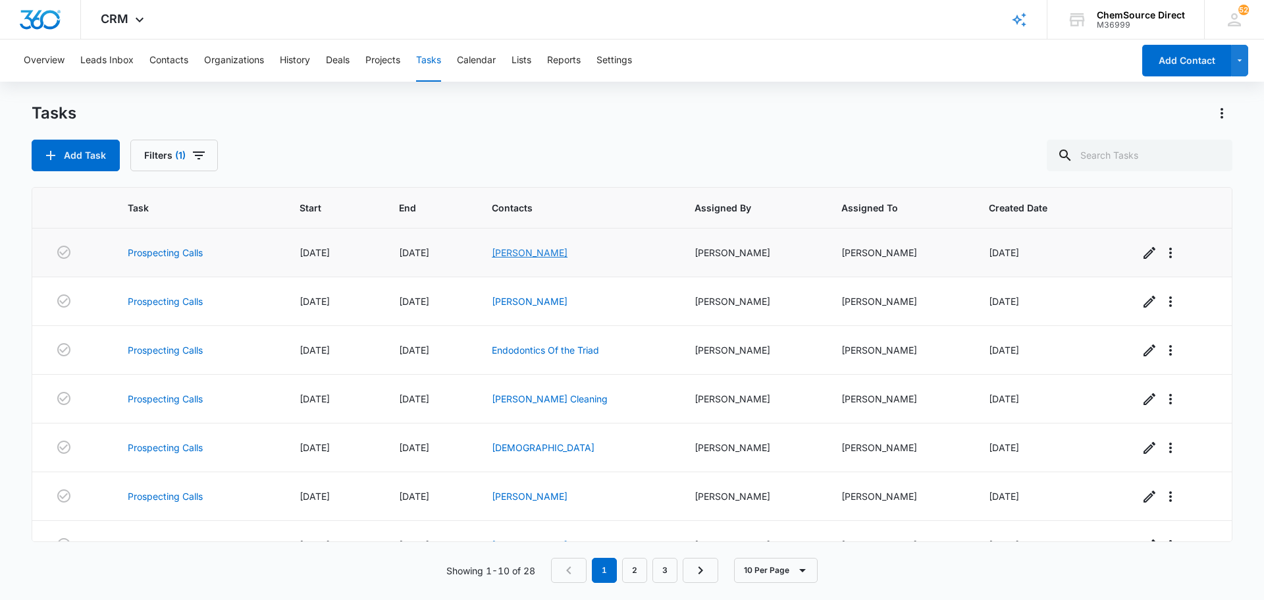
click at [529, 253] on link "[PERSON_NAME]" at bounding box center [530, 252] width 76 height 11
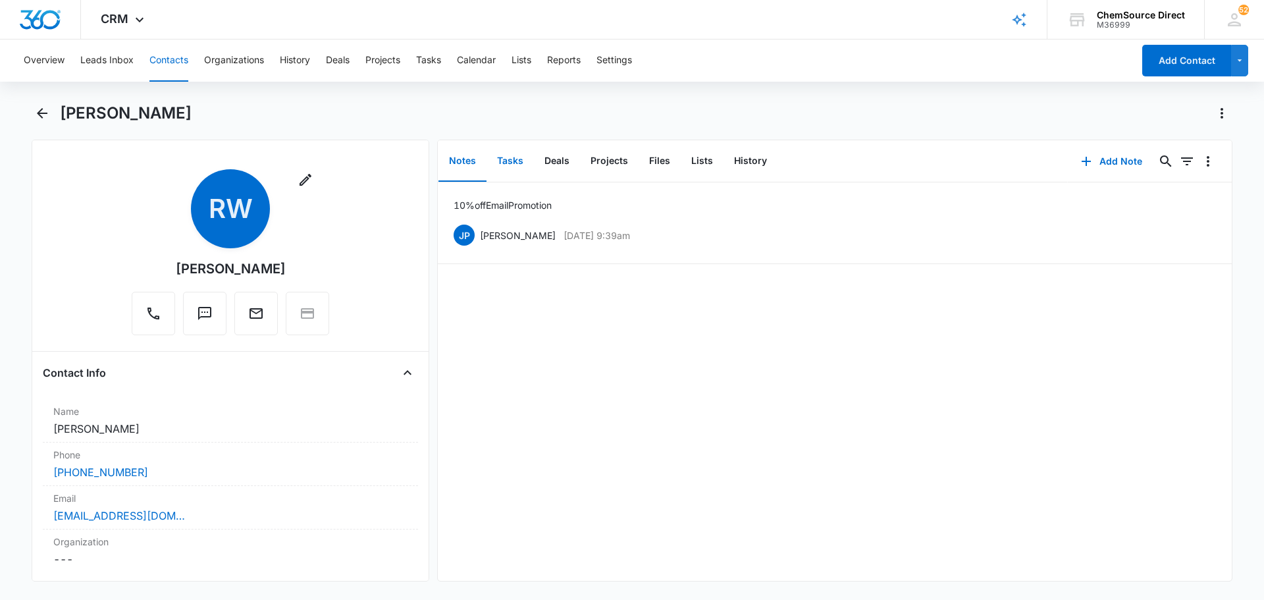
click at [510, 165] on button "Tasks" at bounding box center [510, 161] width 47 height 41
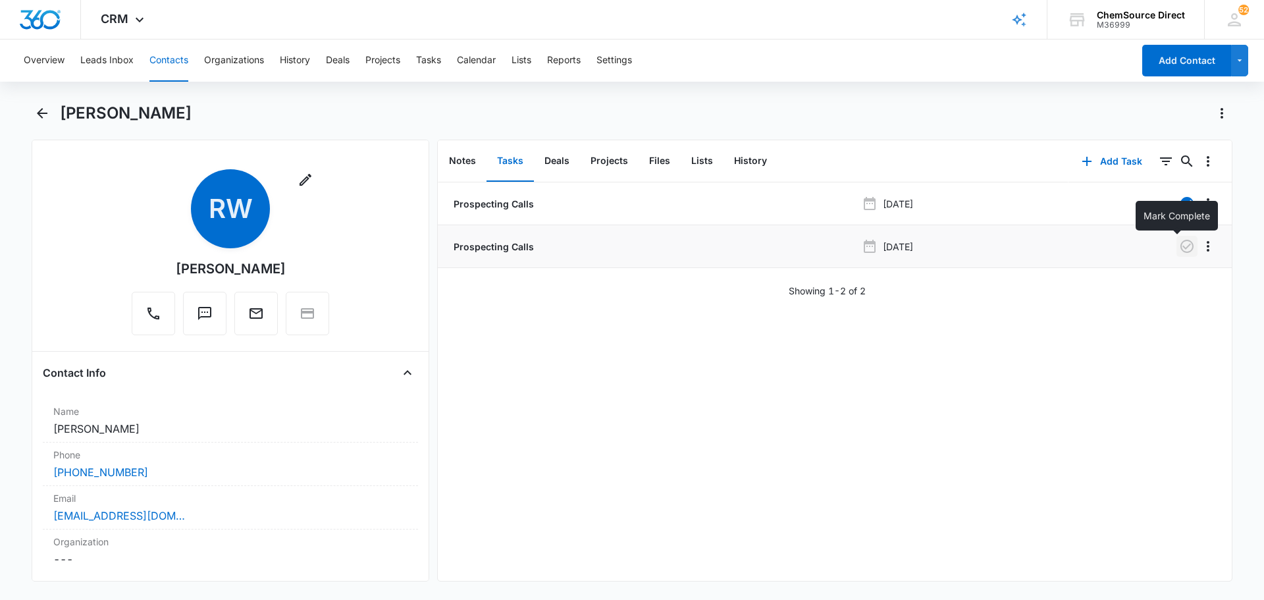
click at [1179, 250] on icon "button" at bounding box center [1187, 246] width 16 height 16
click at [432, 59] on button "Tasks" at bounding box center [428, 61] width 25 height 42
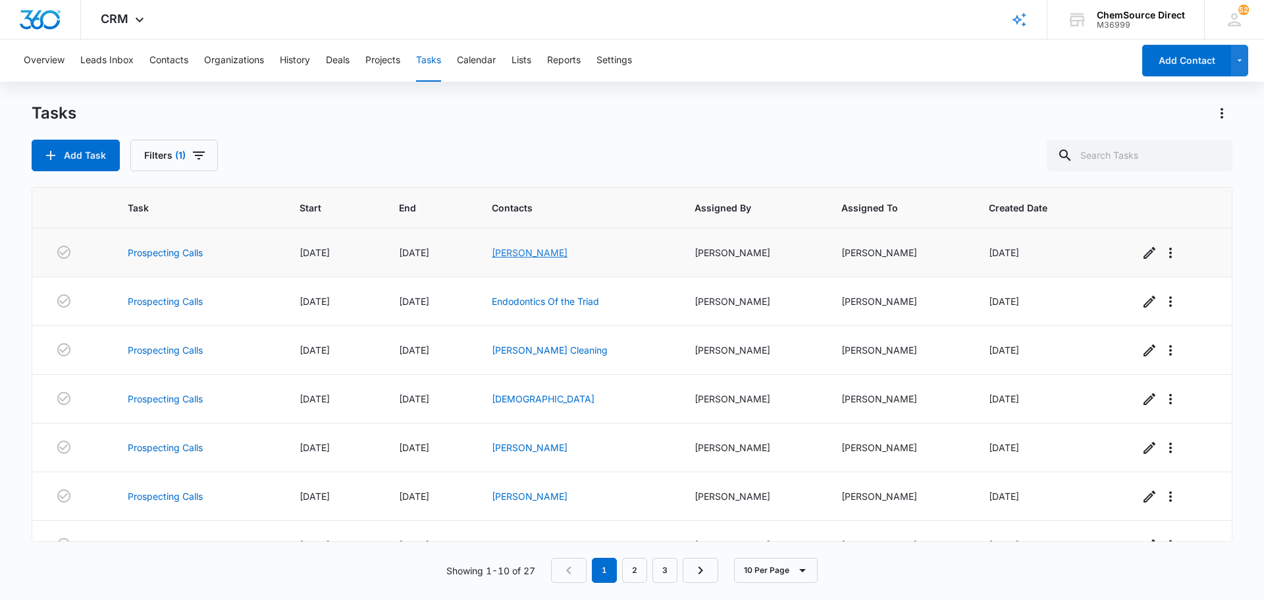
click at [502, 256] on link "[PERSON_NAME]" at bounding box center [530, 252] width 76 height 11
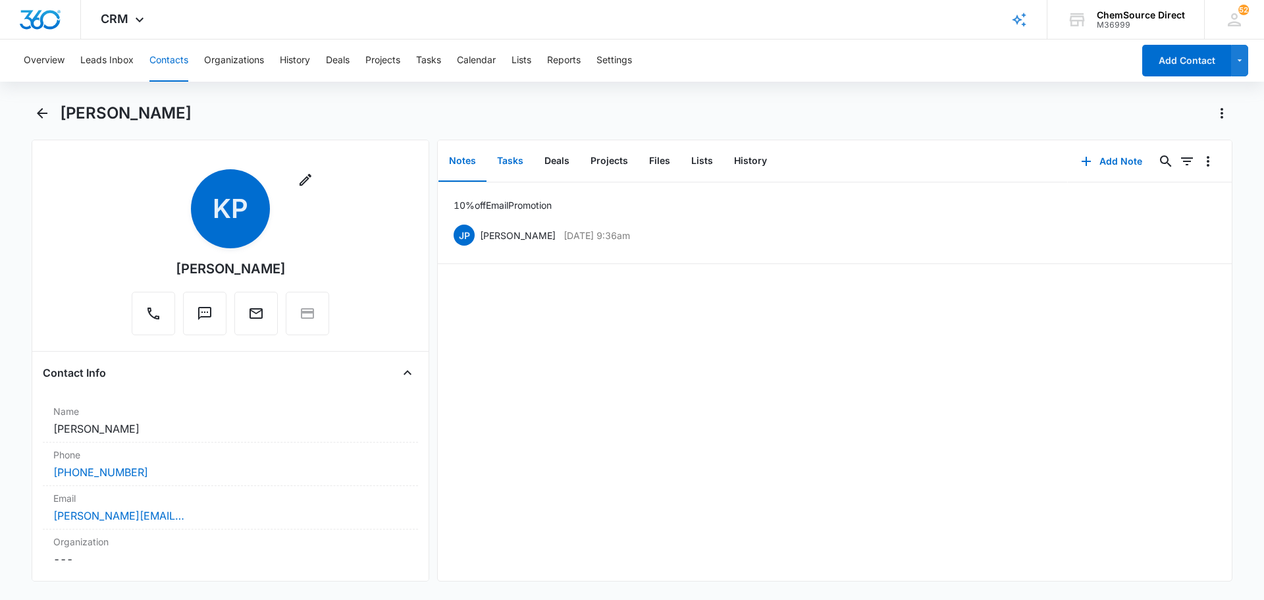
click at [512, 159] on button "Tasks" at bounding box center [510, 161] width 47 height 41
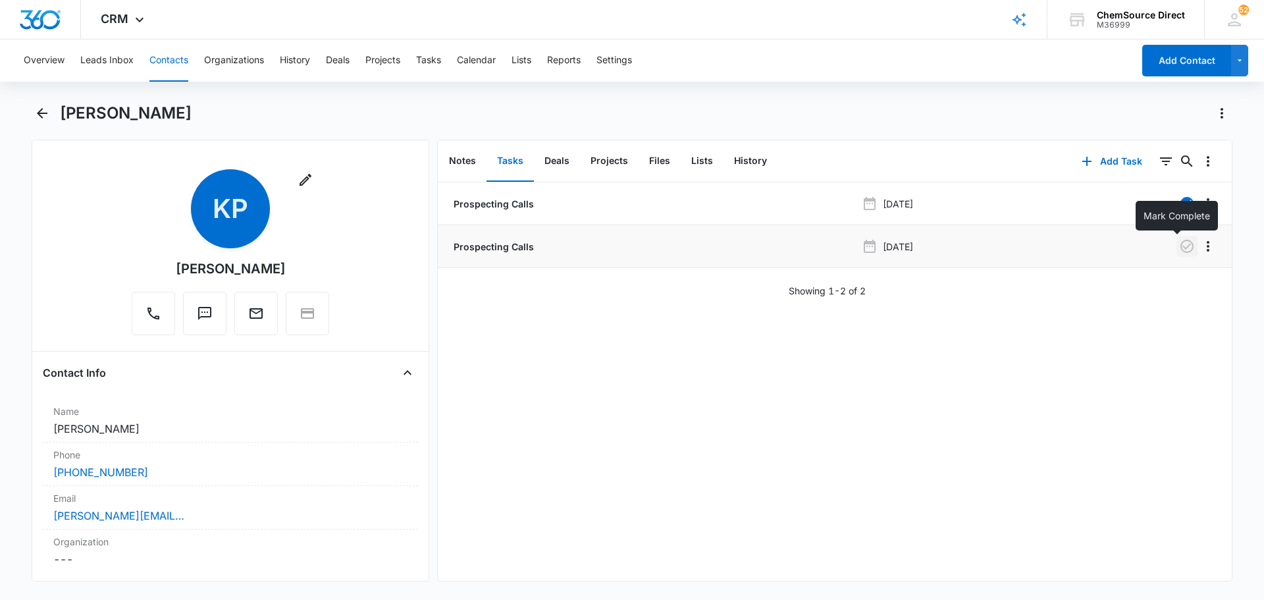
click at [1181, 249] on icon "button" at bounding box center [1187, 246] width 16 height 16
click at [431, 62] on button "Tasks" at bounding box center [428, 61] width 25 height 42
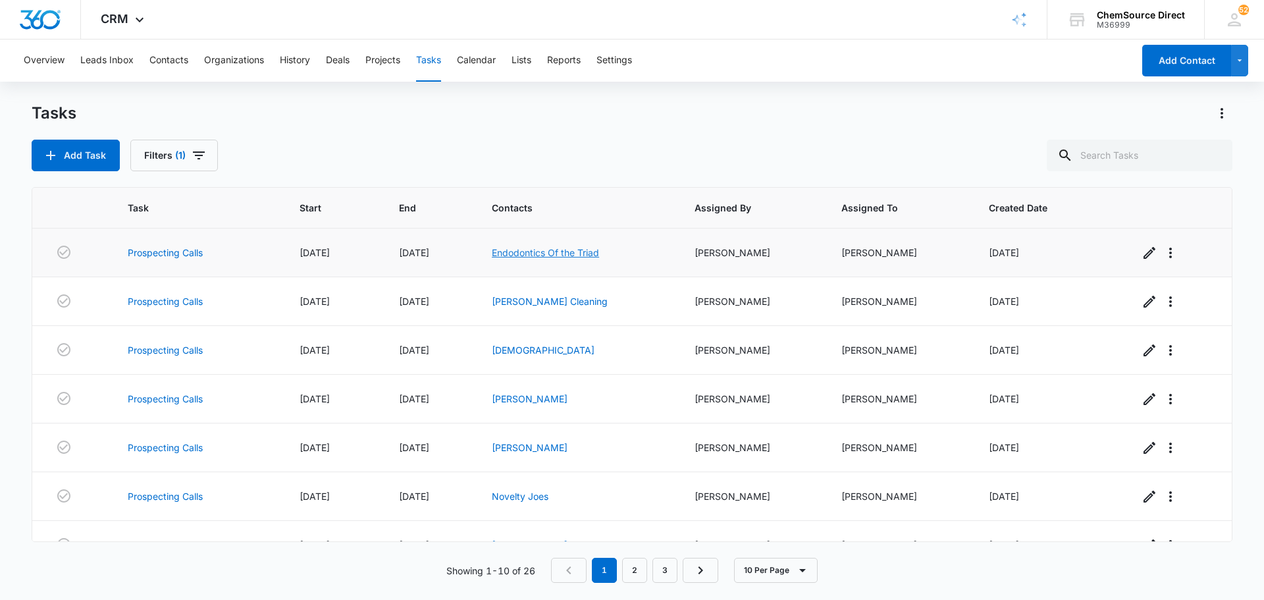
click at [557, 251] on link "Endodontics Of the Triad" at bounding box center [545, 252] width 107 height 11
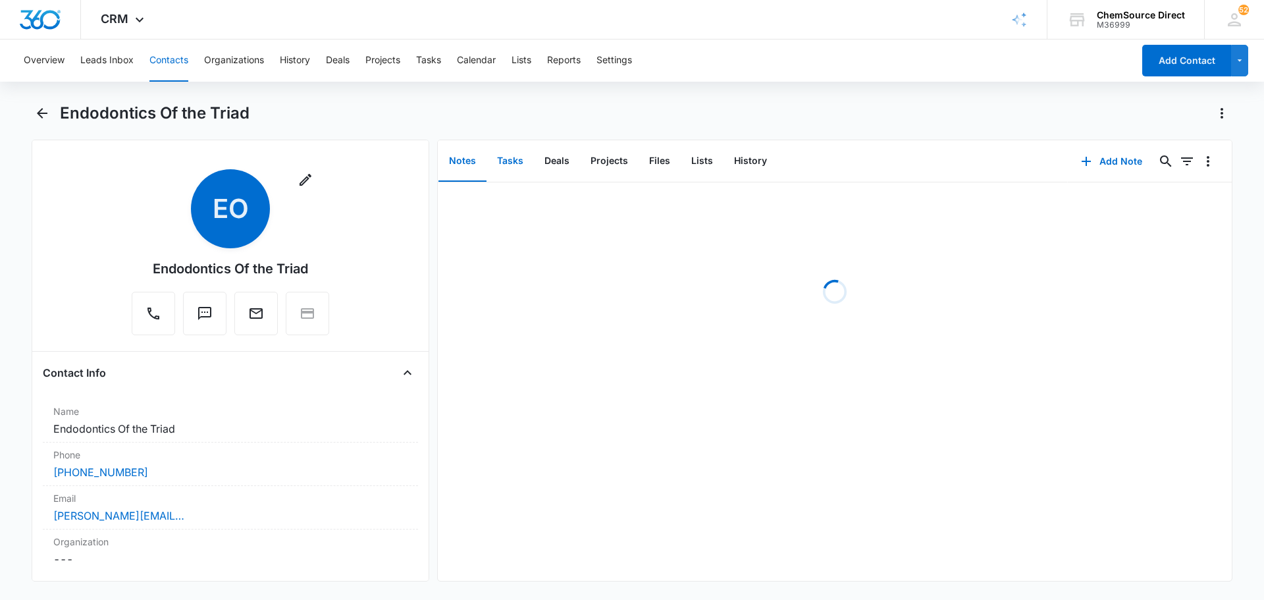
click at [510, 166] on button "Tasks" at bounding box center [510, 161] width 47 height 41
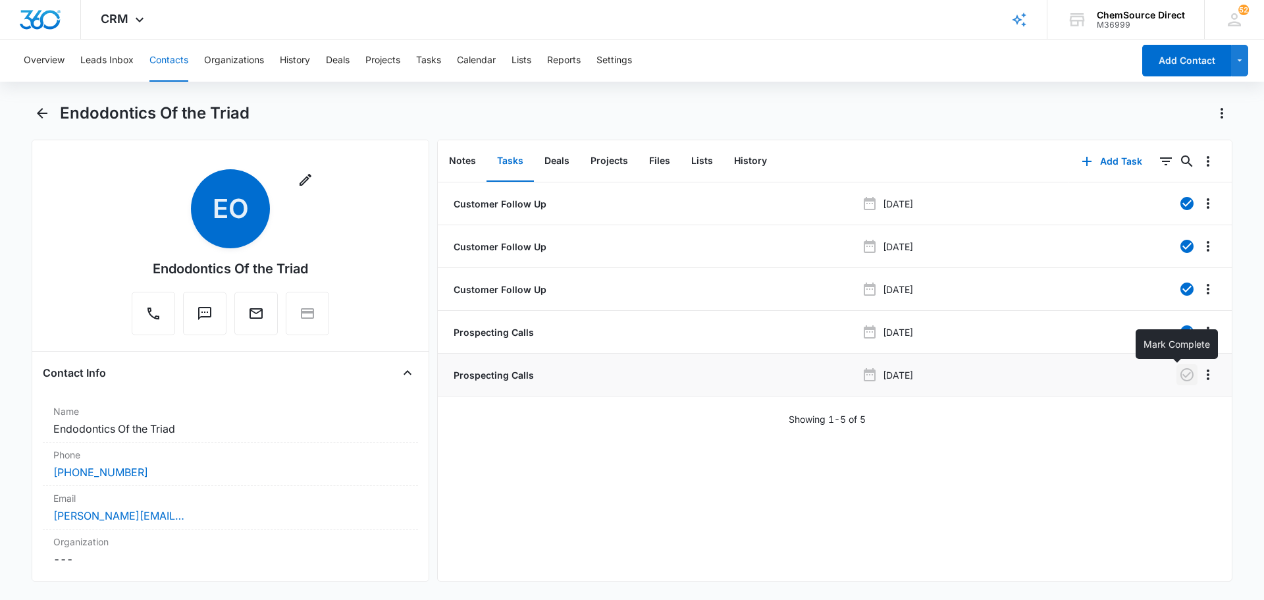
click at [1181, 380] on icon "button" at bounding box center [1187, 374] width 13 height 13
click at [433, 59] on button "Tasks" at bounding box center [428, 61] width 25 height 42
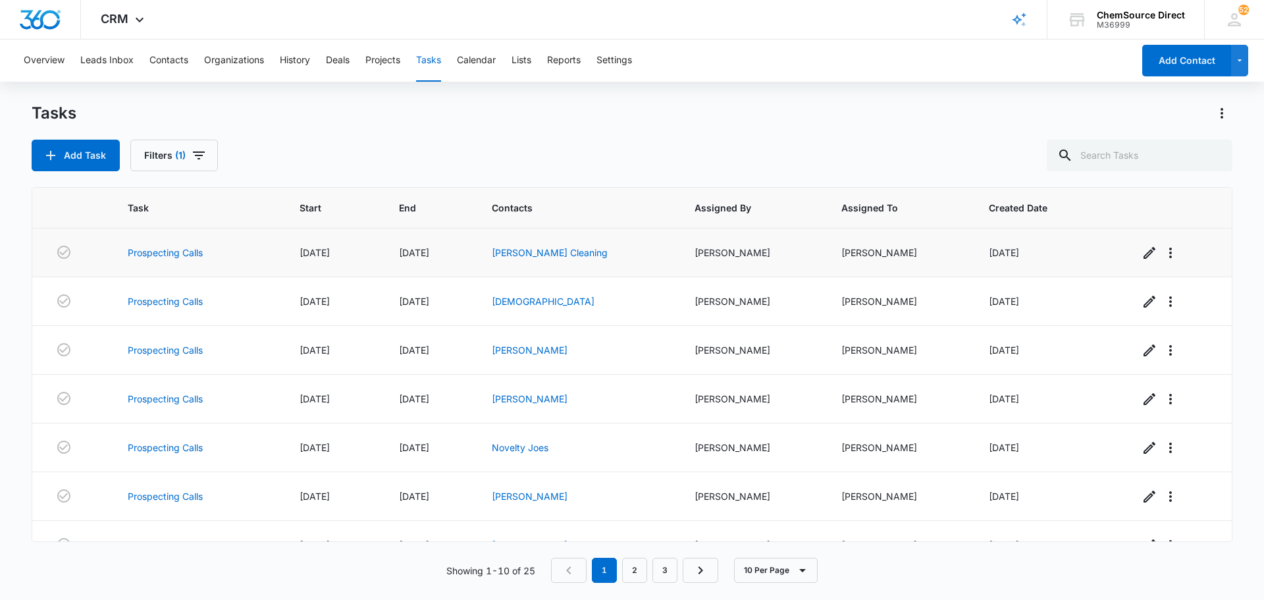
click at [537, 258] on div "[PERSON_NAME] Cleaning" at bounding box center [577, 253] width 171 height 14
click at [539, 248] on link "[PERSON_NAME] Cleaning" at bounding box center [550, 252] width 116 height 11
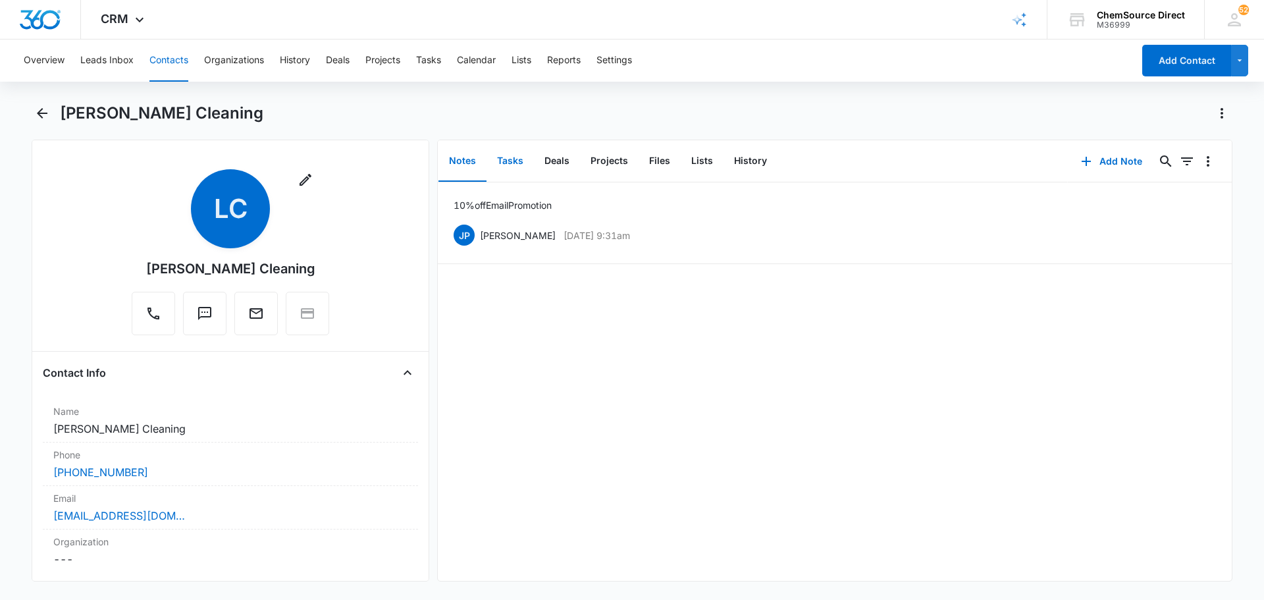
click at [515, 165] on button "Tasks" at bounding box center [510, 161] width 47 height 41
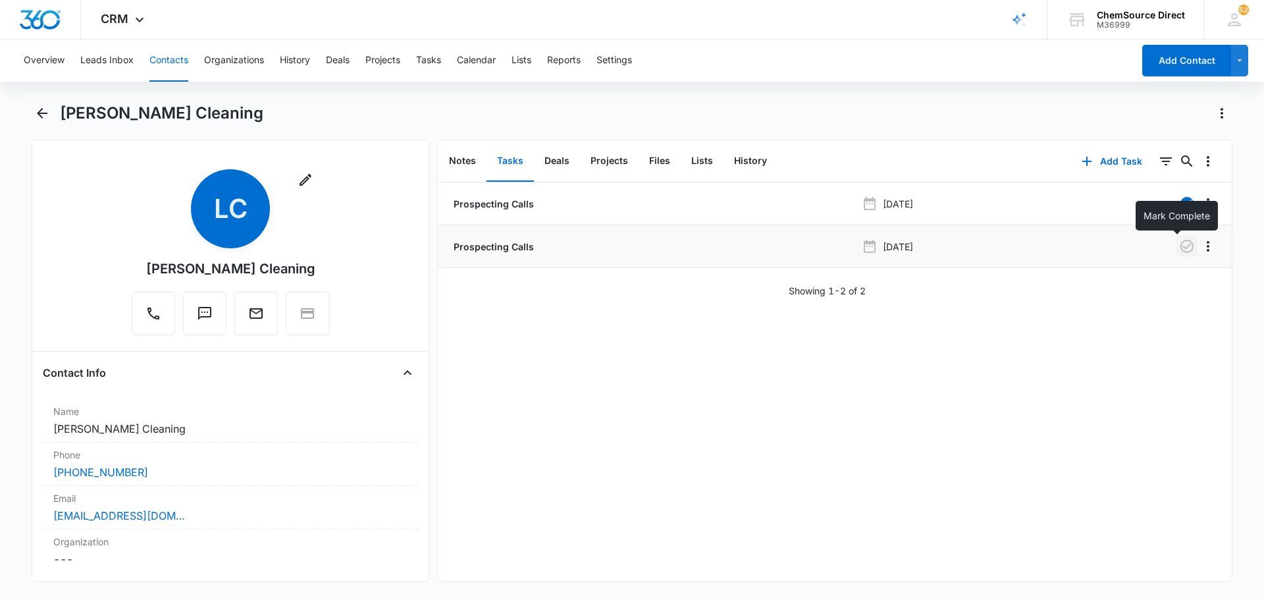
click at [1179, 240] on icon "button" at bounding box center [1187, 246] width 16 height 16
click at [430, 54] on button "Tasks" at bounding box center [428, 61] width 25 height 42
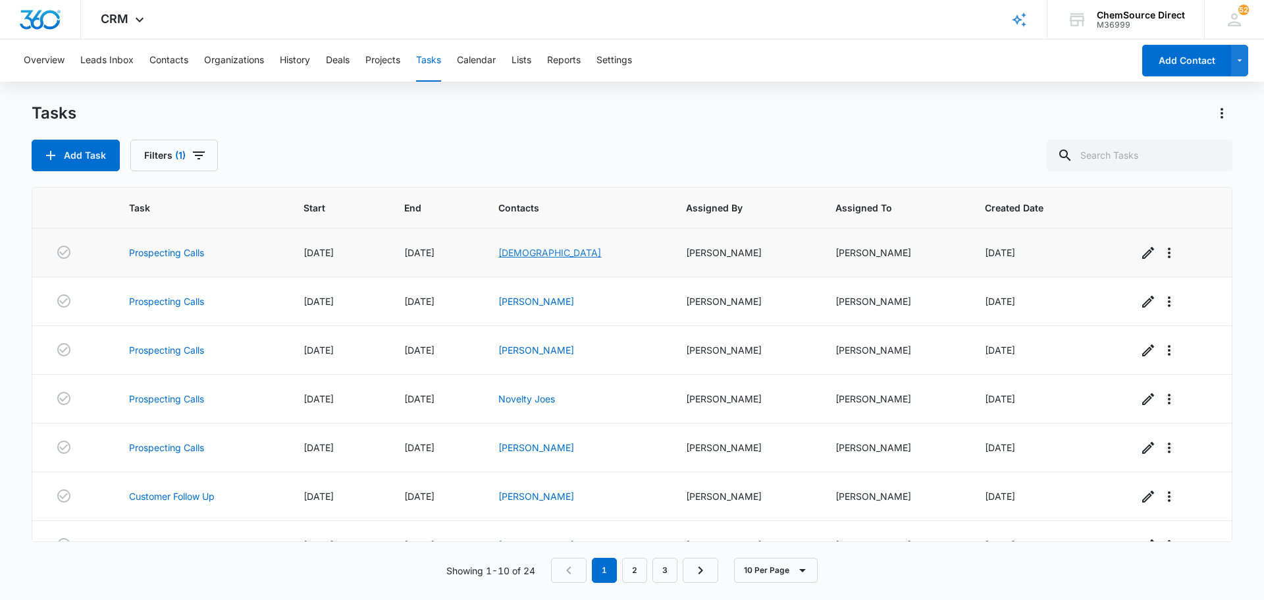
click at [533, 257] on link "[DEMOGRAPHIC_DATA]" at bounding box center [550, 252] width 103 height 11
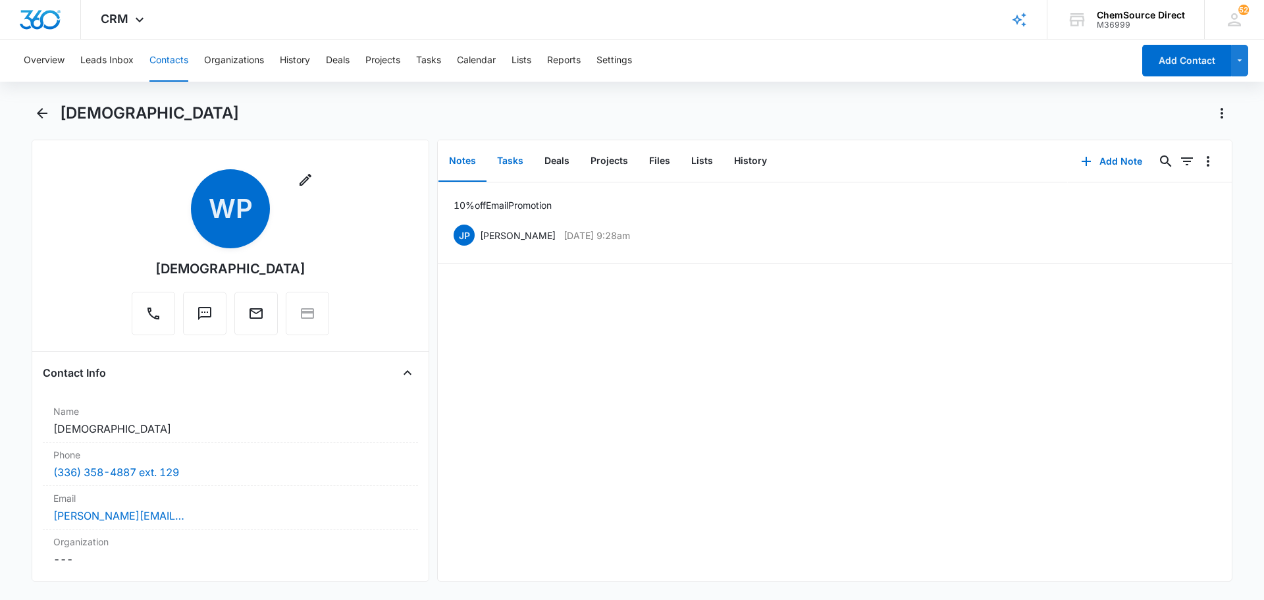
click at [513, 159] on button "Tasks" at bounding box center [510, 161] width 47 height 41
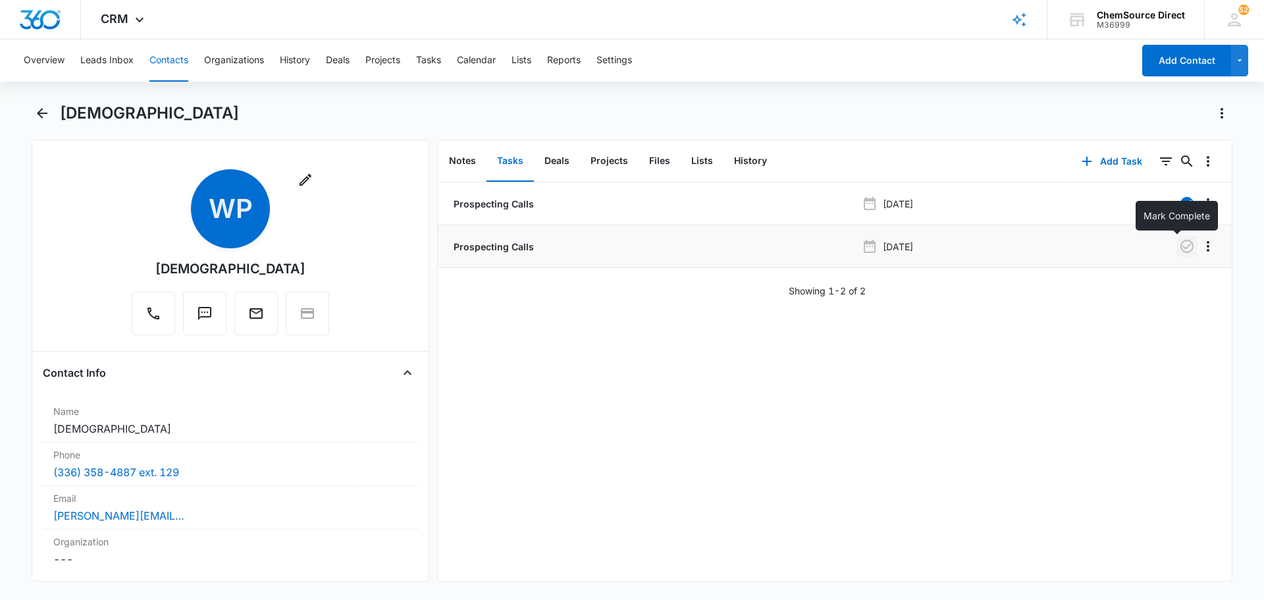
click at [1179, 246] on icon "button" at bounding box center [1187, 246] width 16 height 16
click at [429, 59] on button "Tasks" at bounding box center [428, 61] width 25 height 42
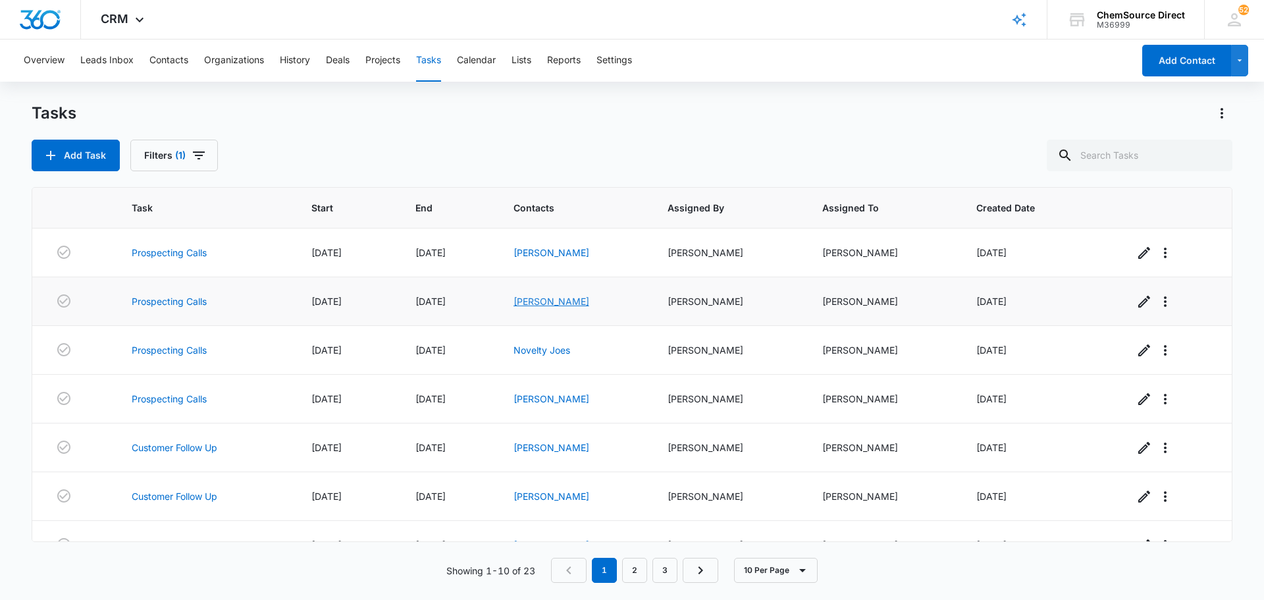
click at [560, 298] on link "[PERSON_NAME]" at bounding box center [552, 301] width 76 height 11
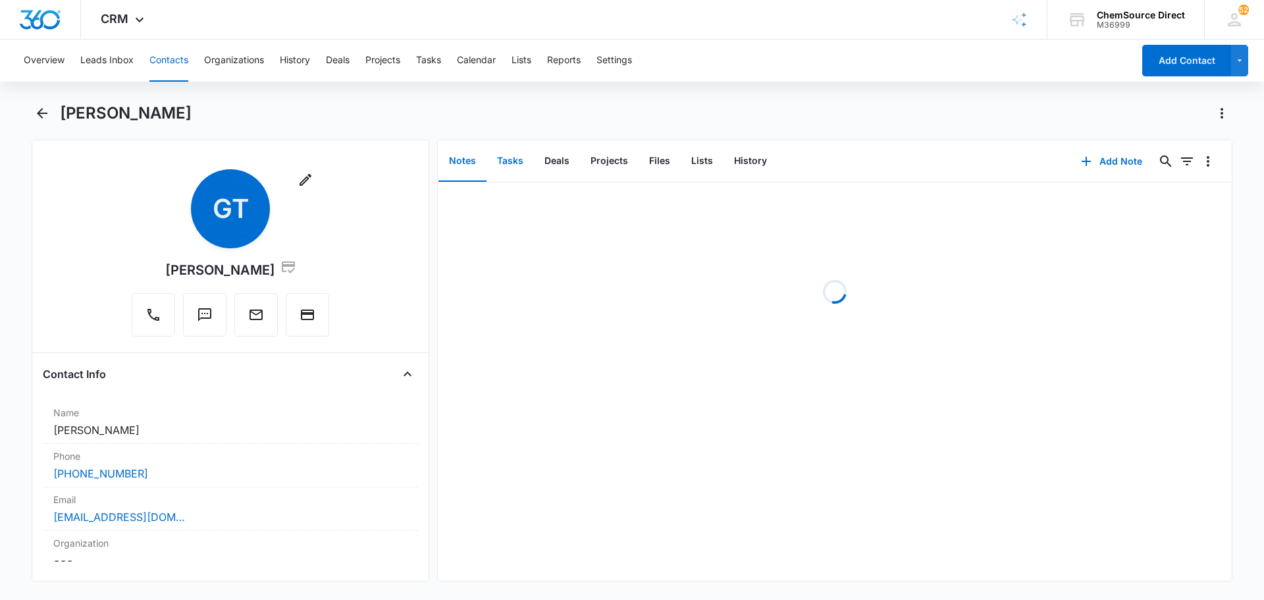
click at [512, 161] on button "Tasks" at bounding box center [510, 161] width 47 height 41
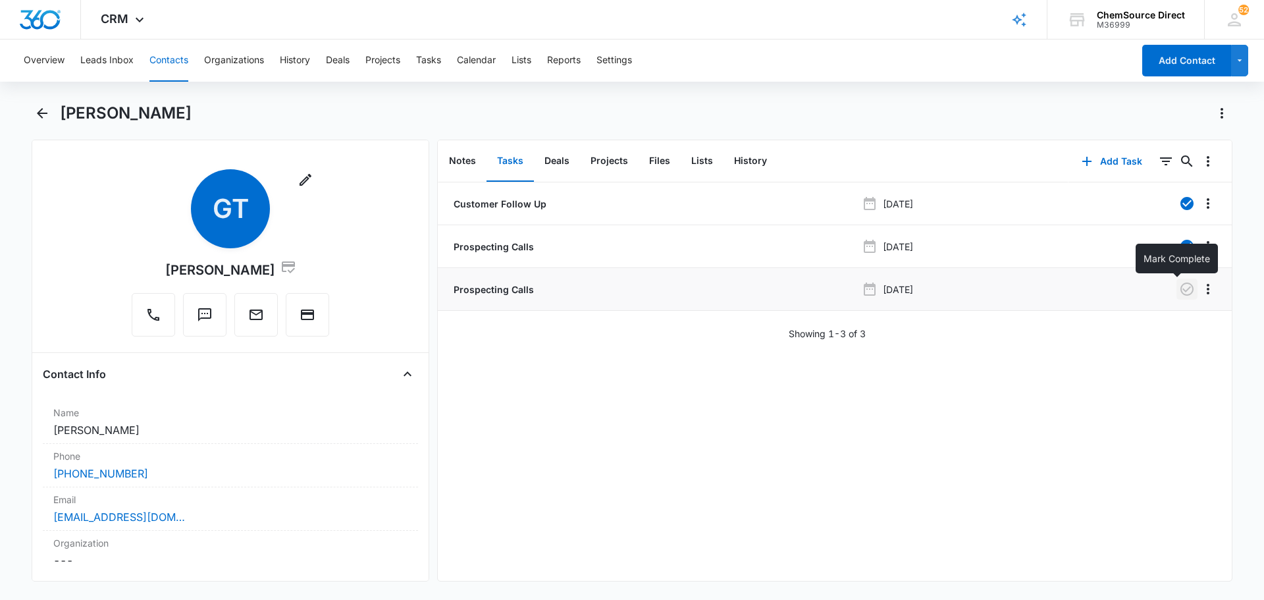
click at [1181, 287] on icon "button" at bounding box center [1187, 289] width 13 height 13
click at [435, 60] on button "Tasks" at bounding box center [428, 61] width 25 height 42
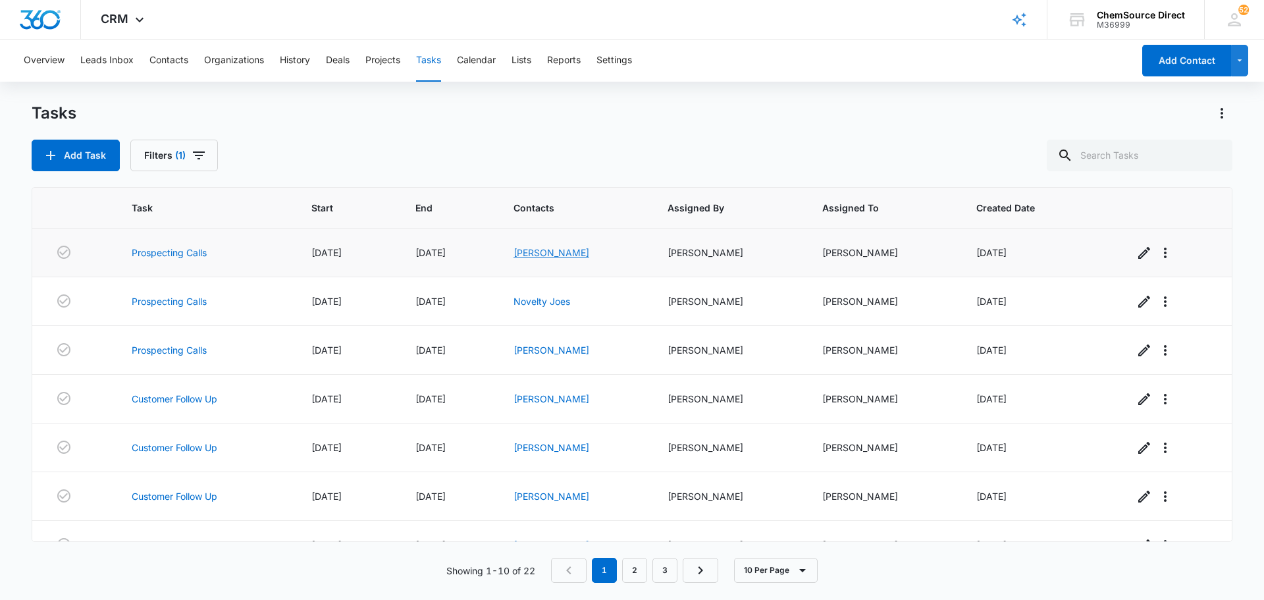
click at [564, 254] on link "[PERSON_NAME]" at bounding box center [552, 252] width 76 height 11
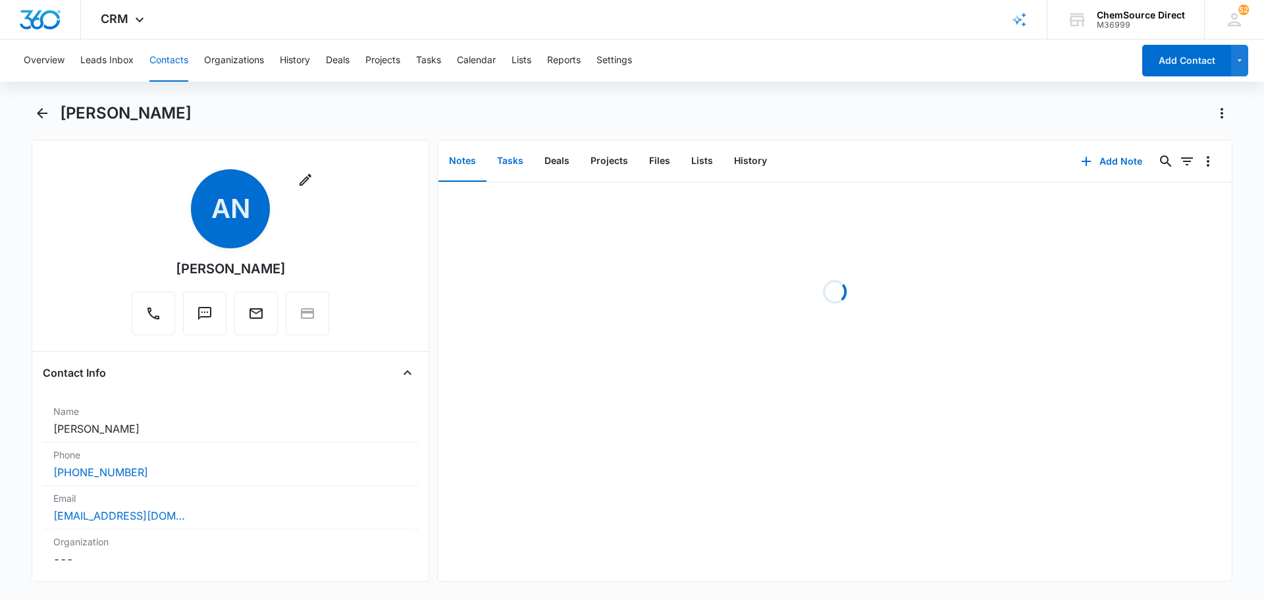
click at [512, 165] on button "Tasks" at bounding box center [510, 161] width 47 height 41
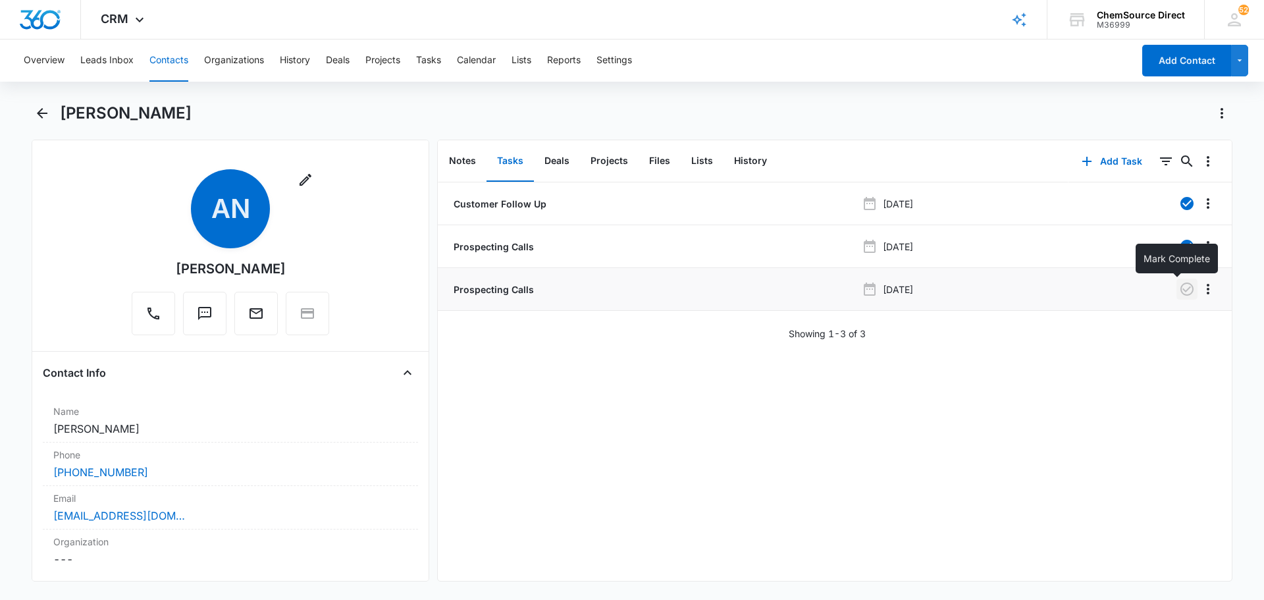
click at [1179, 287] on icon "button" at bounding box center [1187, 289] width 16 height 16
click at [431, 63] on button "Tasks" at bounding box center [428, 61] width 25 height 42
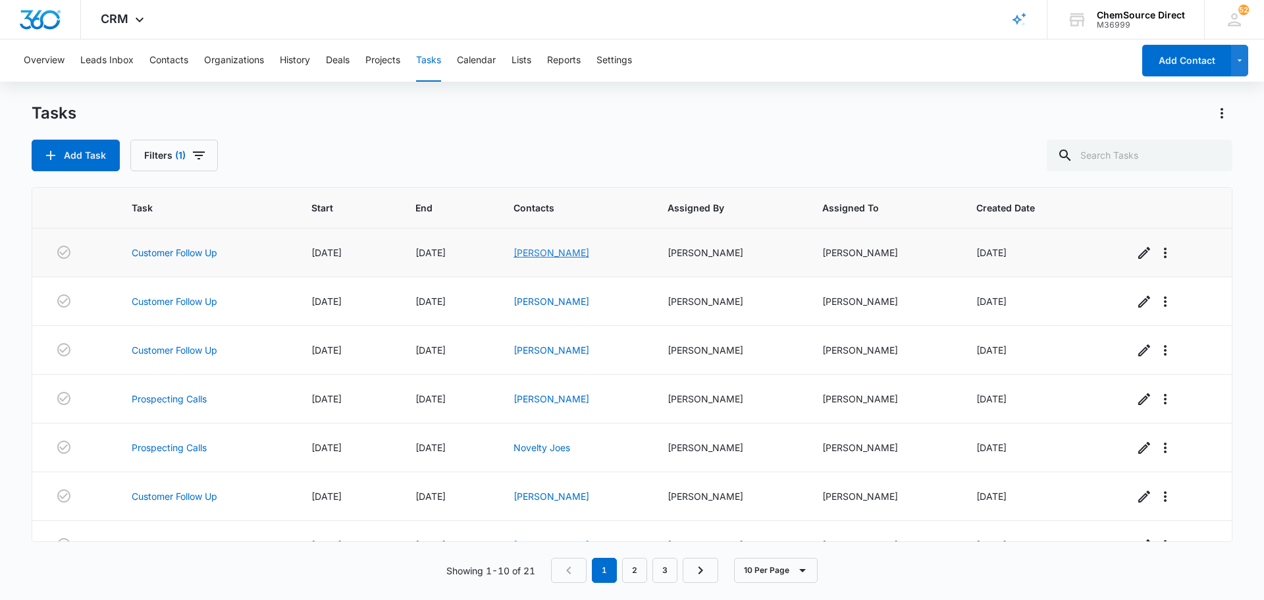
click at [551, 251] on link "[PERSON_NAME]" at bounding box center [552, 252] width 76 height 11
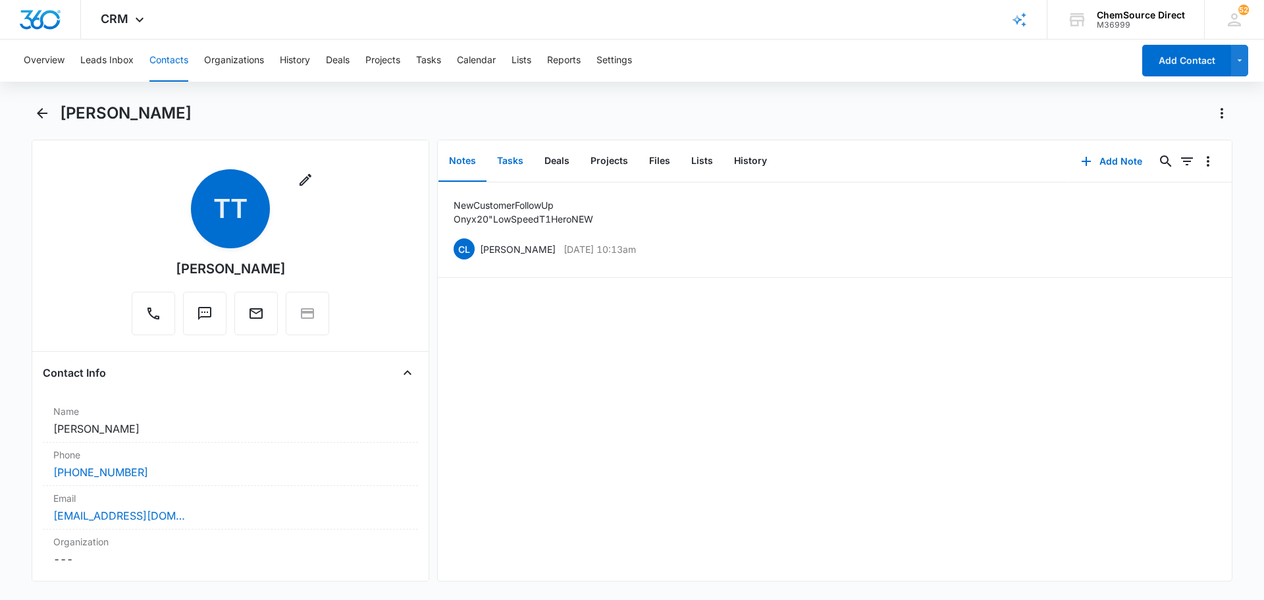
click at [512, 157] on button "Tasks" at bounding box center [510, 161] width 47 height 41
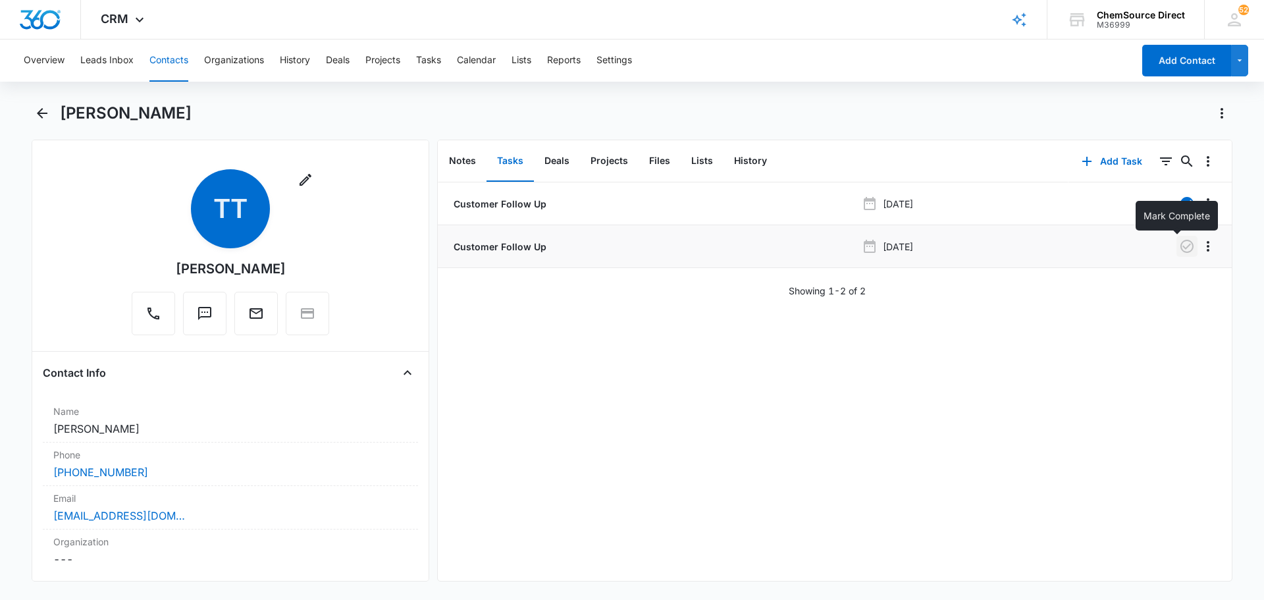
click at [1180, 250] on icon "button" at bounding box center [1187, 246] width 16 height 16
click at [1112, 160] on button "Add Task" at bounding box center [1112, 162] width 87 height 32
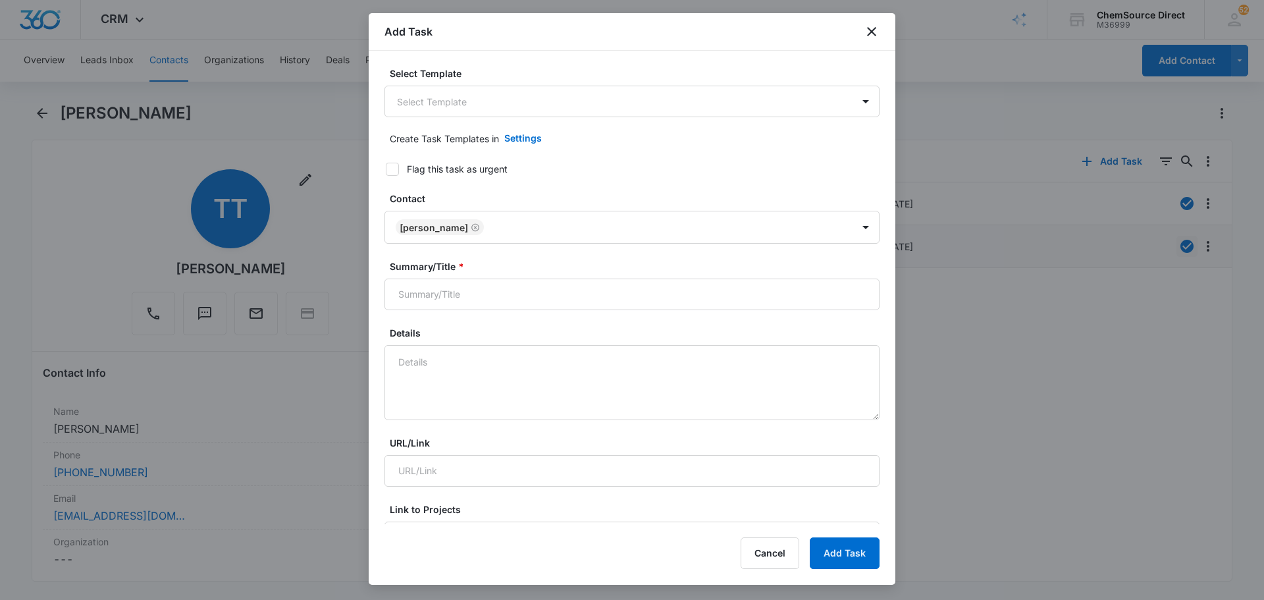
click at [578, 113] on body "CRM Apps Reputation Forms CRM Email Social Payments POS Content Ads Intelligenc…" at bounding box center [632, 300] width 1264 height 600
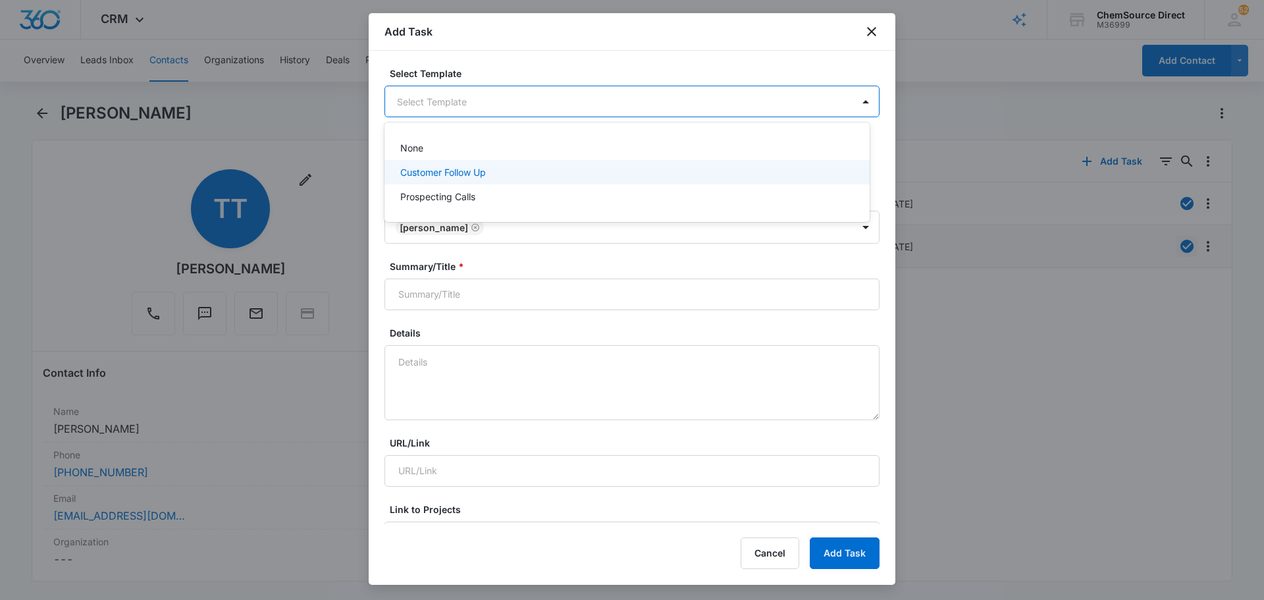
click at [561, 175] on div "Customer Follow Up" at bounding box center [625, 172] width 451 height 14
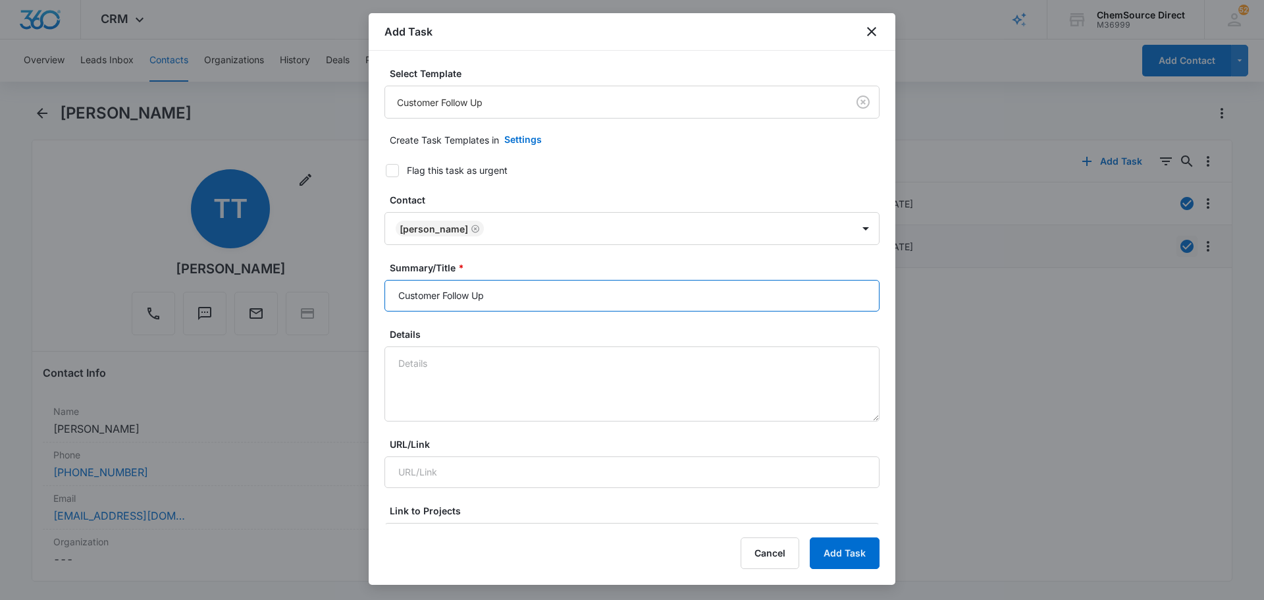
drag, startPoint x: 524, startPoint y: 294, endPoint x: 345, endPoint y: 290, distance: 178.5
click at [346, 292] on body "CRM Apps Reputation Forms CRM Email Social Payments POS Content Ads Intelligenc…" at bounding box center [632, 300] width 1264 height 600
drag, startPoint x: 344, startPoint y: 290, endPoint x: 627, endPoint y: 300, distance: 282.7
click at [627, 300] on input "Customer Follow Up" at bounding box center [632, 296] width 495 height 32
type input "C"
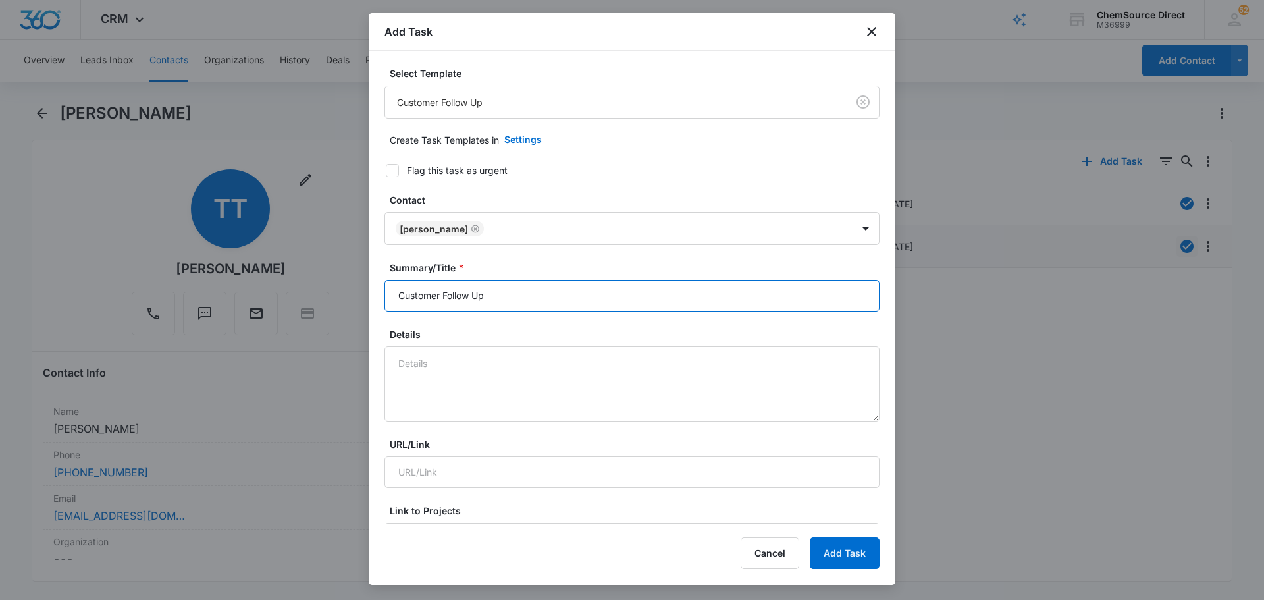
type input "Customer Follow Up"
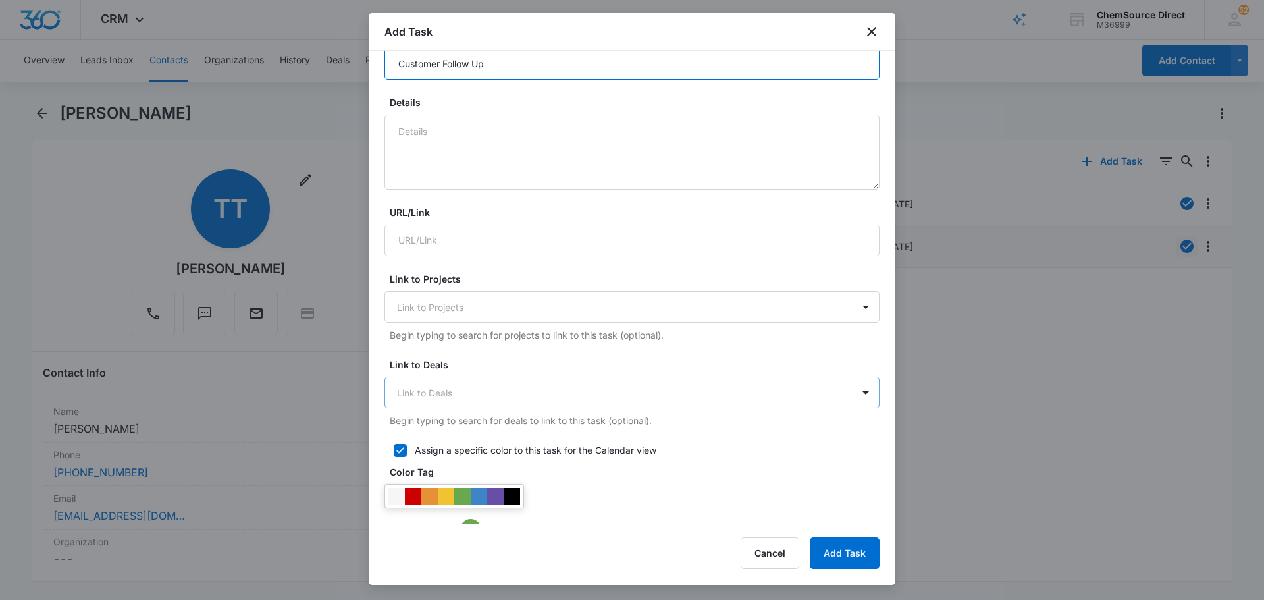
scroll to position [263, 0]
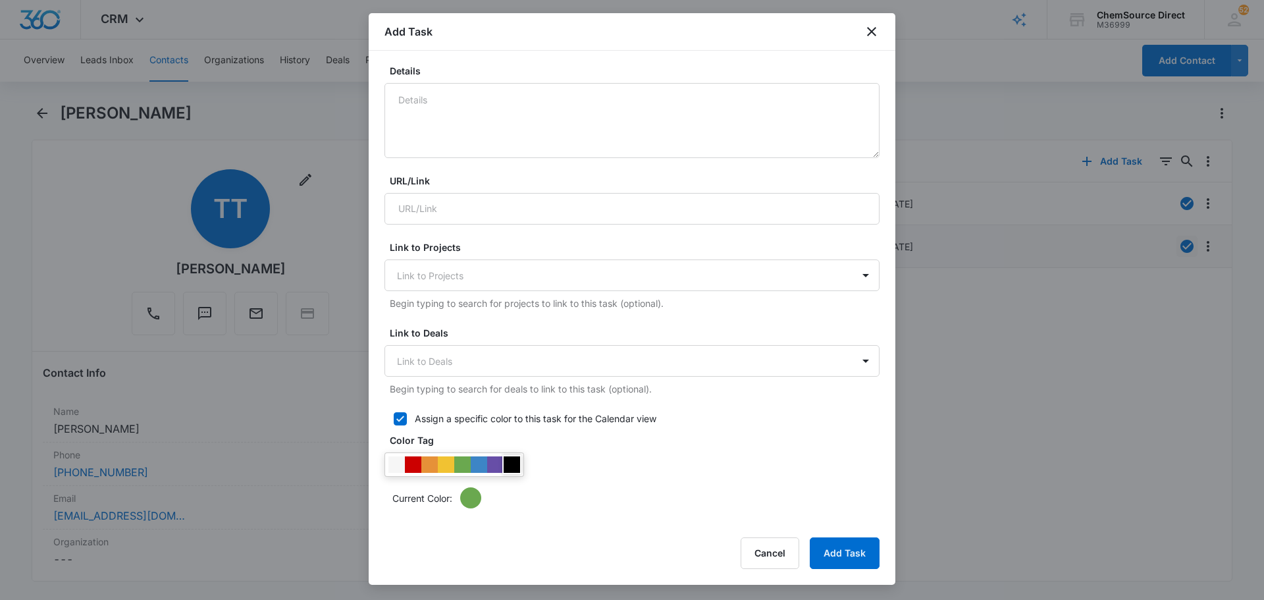
click at [514, 457] on div at bounding box center [512, 464] width 16 height 16
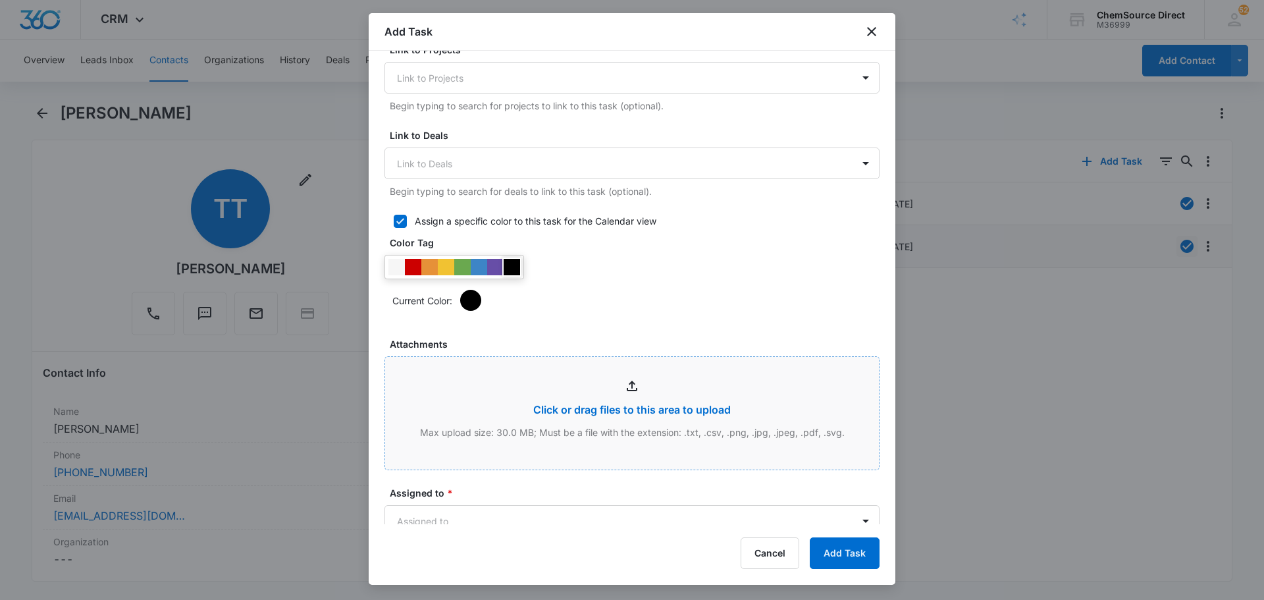
scroll to position [593, 0]
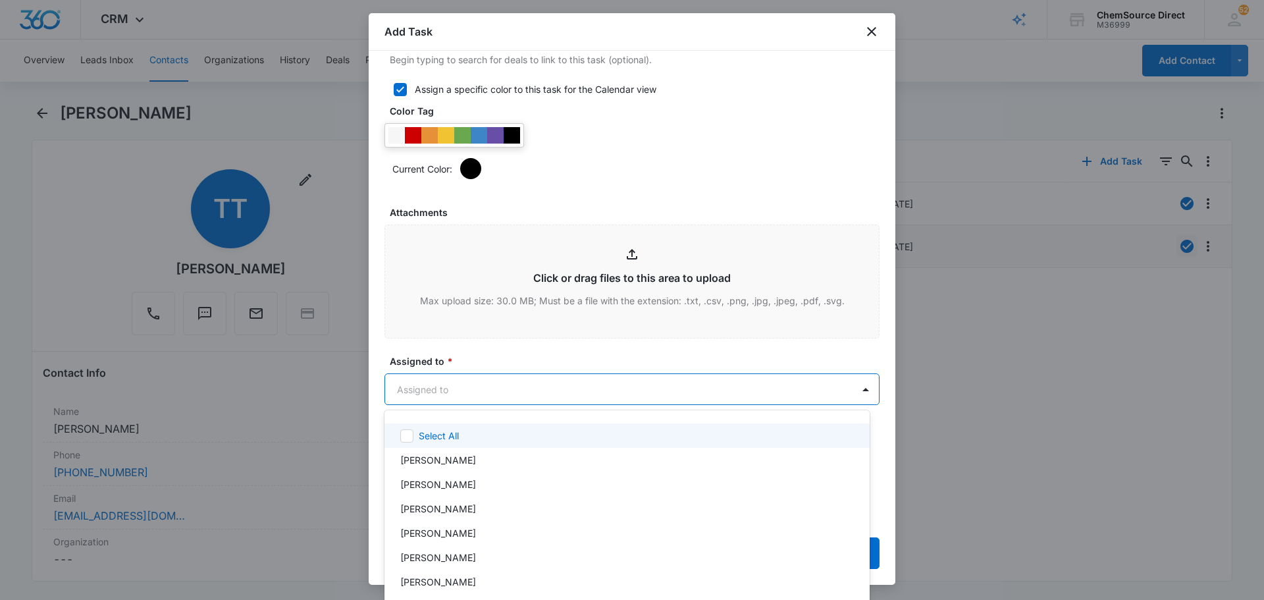
click at [473, 392] on body "CRM Apps Reputation Forms CRM Email Social Payments POS Content Ads Intelligenc…" at bounding box center [632, 300] width 1264 height 600
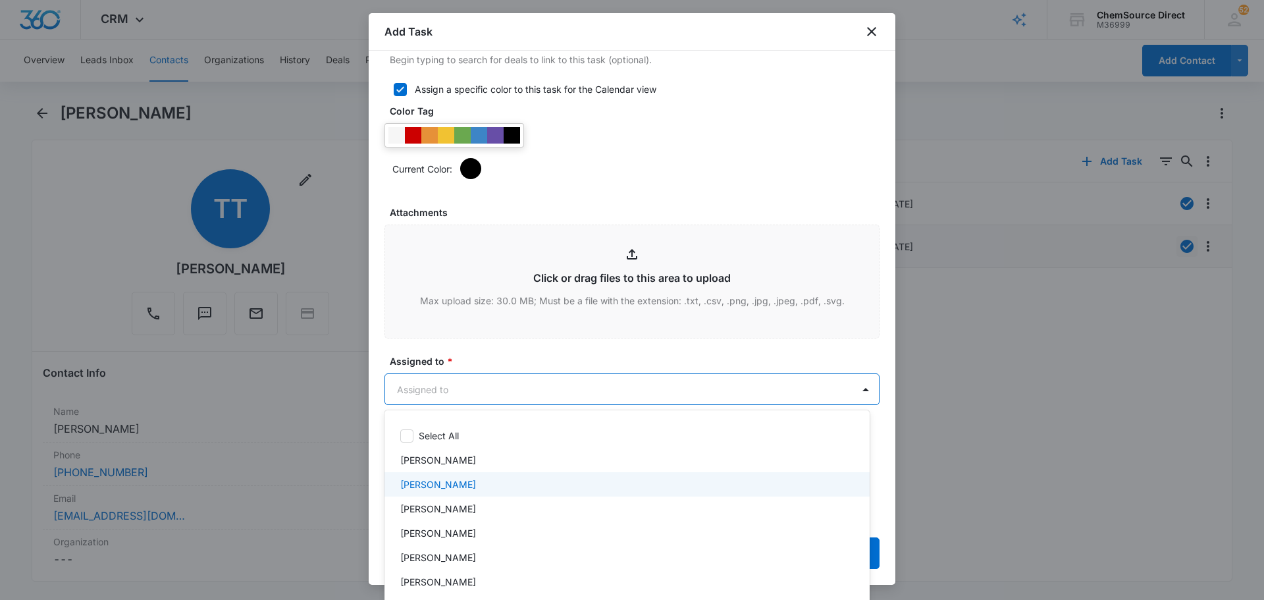
click at [466, 486] on div "[PERSON_NAME]" at bounding box center [625, 484] width 451 height 14
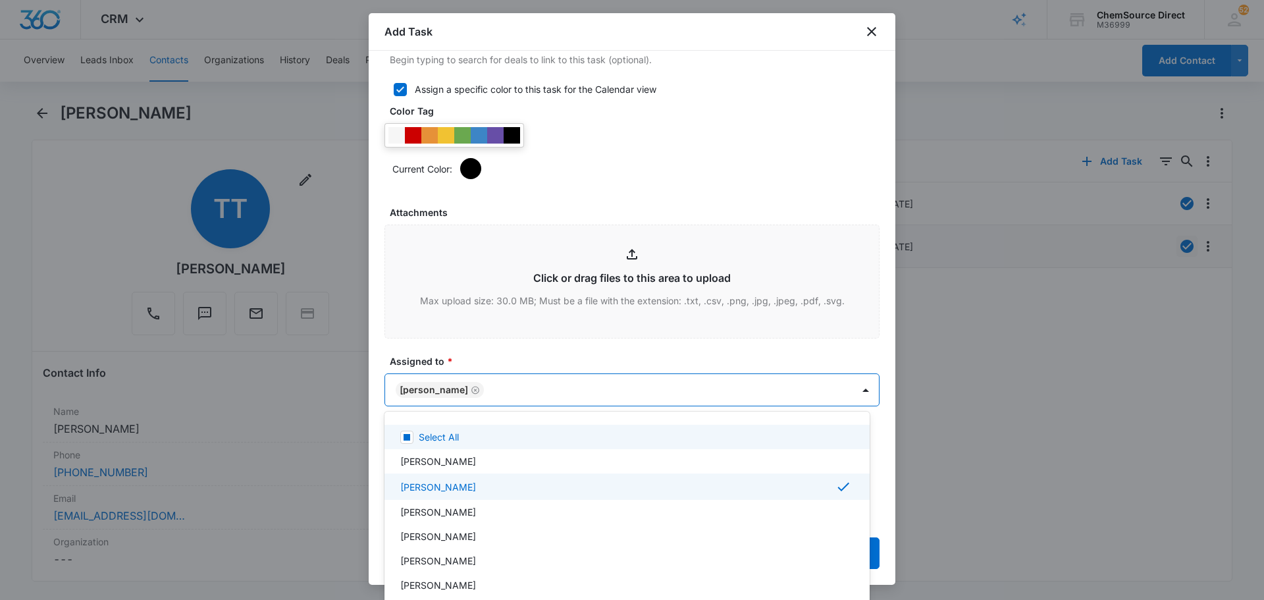
click at [604, 192] on div at bounding box center [632, 300] width 1264 height 600
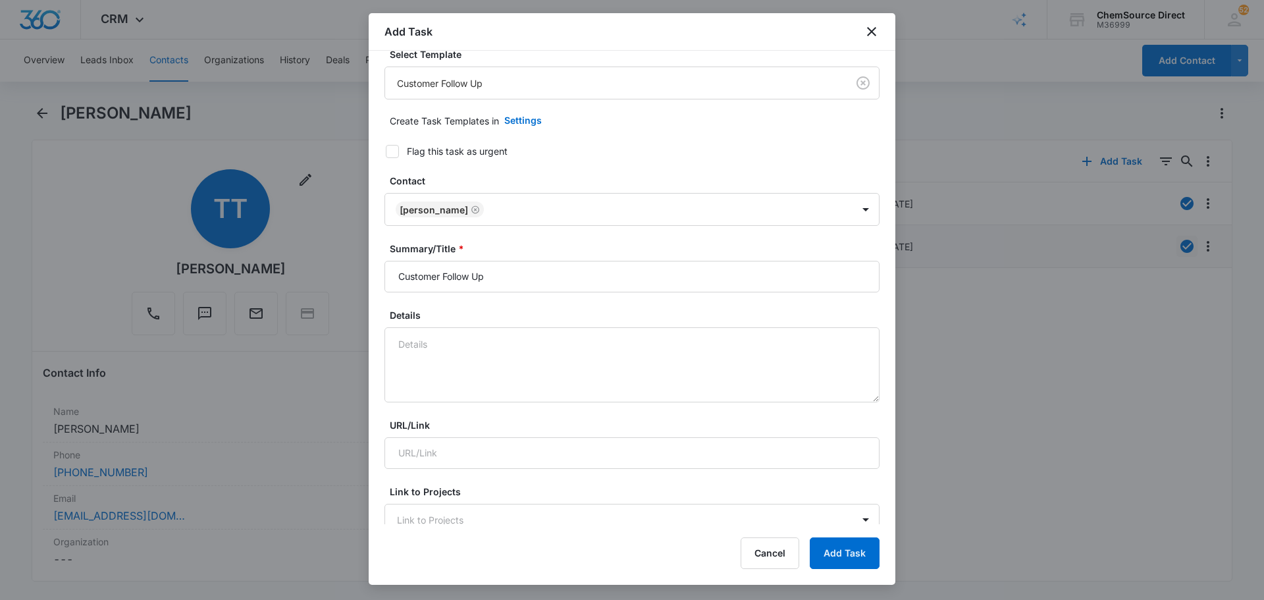
scroll to position [0, 0]
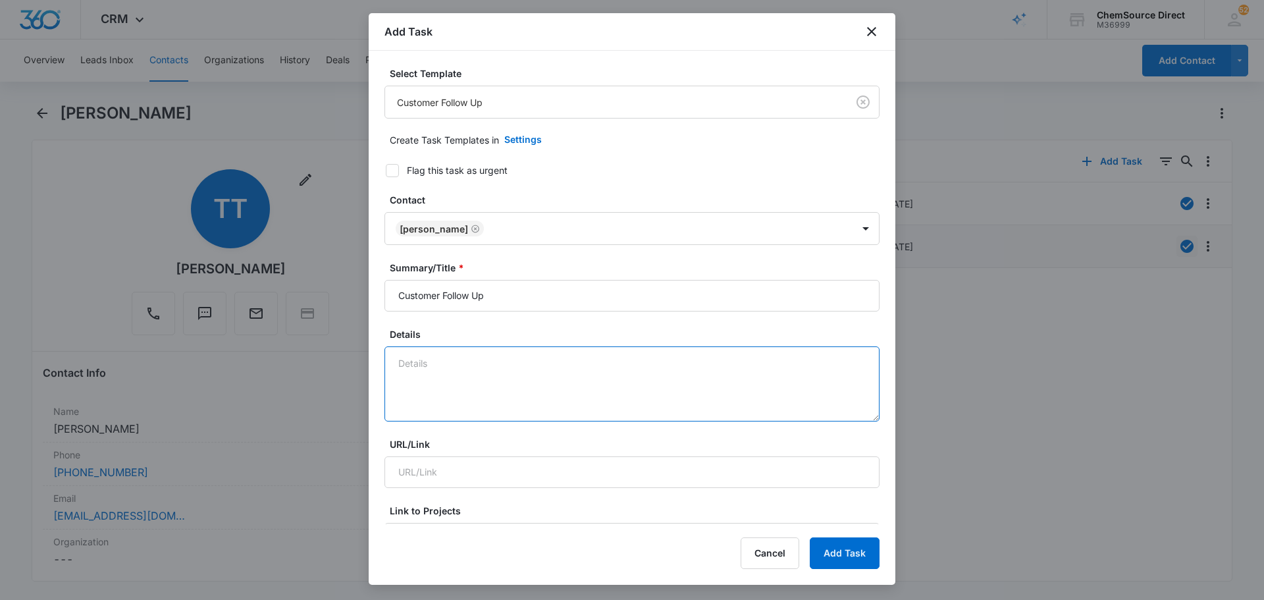
click at [448, 395] on textarea "Details" at bounding box center [632, 383] width 495 height 75
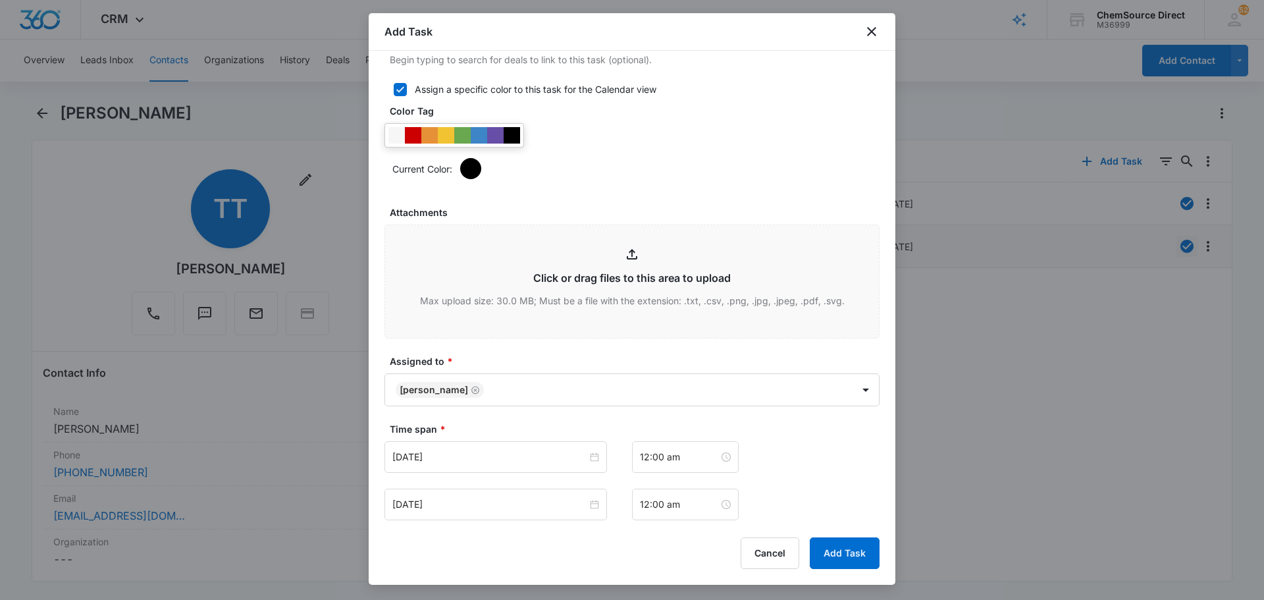
scroll to position [814, 0]
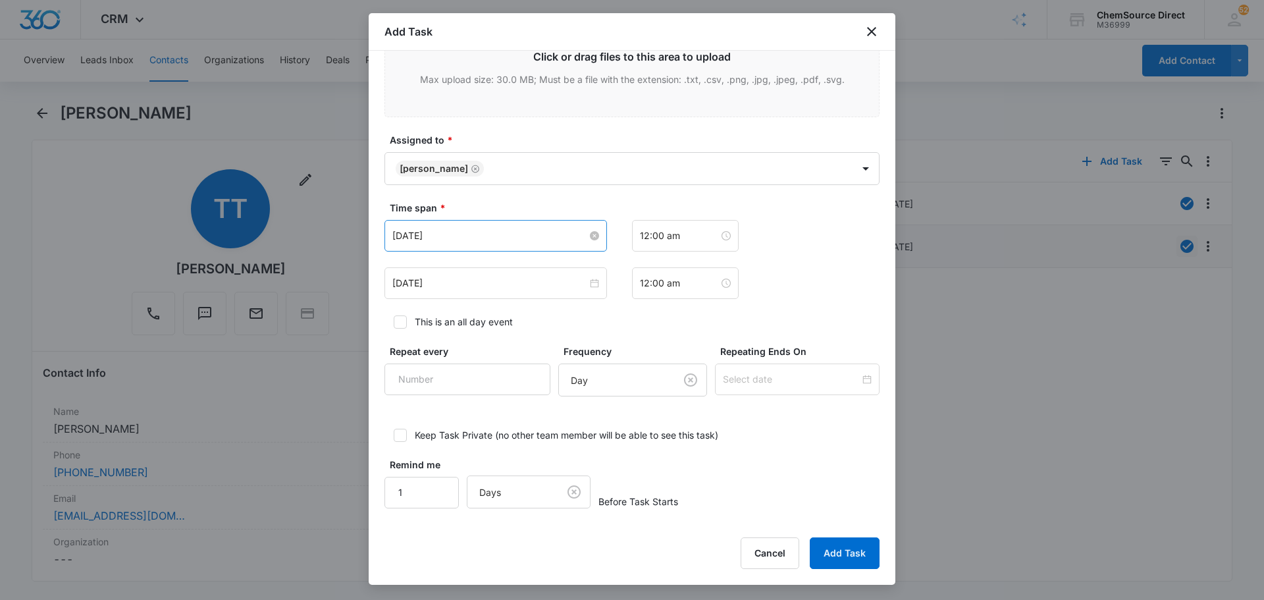
type textarea "Follow up on T1 purchase and the Tank"
click at [495, 238] on input "[DATE]" at bounding box center [489, 236] width 195 height 14
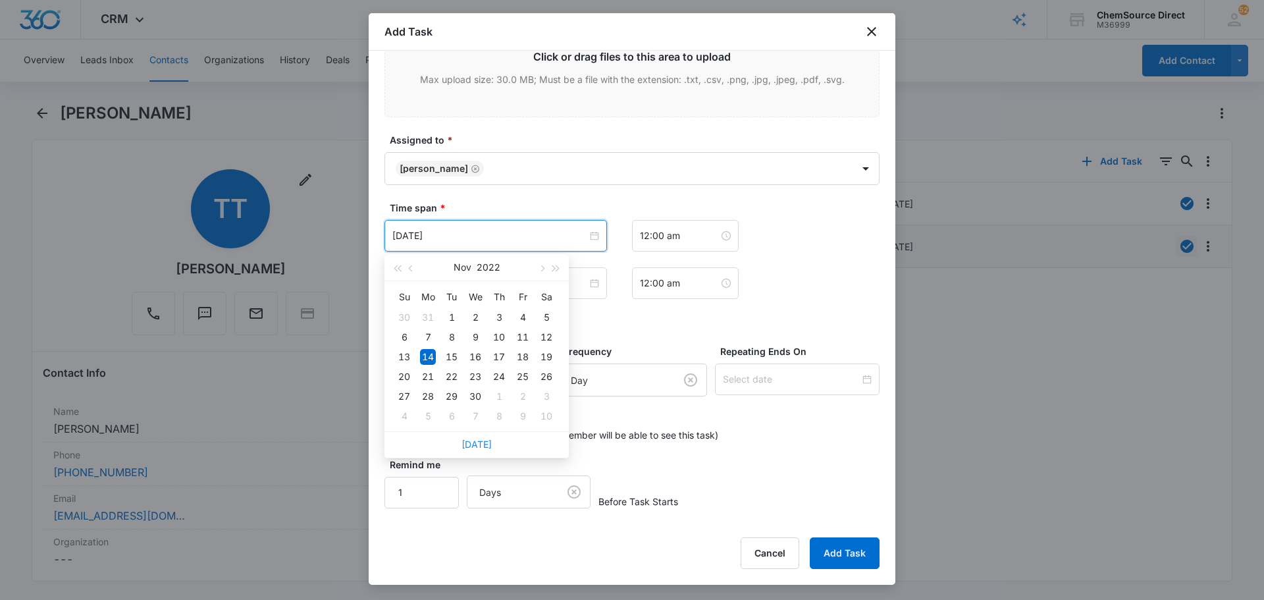
click at [468, 440] on link "[DATE]" at bounding box center [477, 444] width 30 height 11
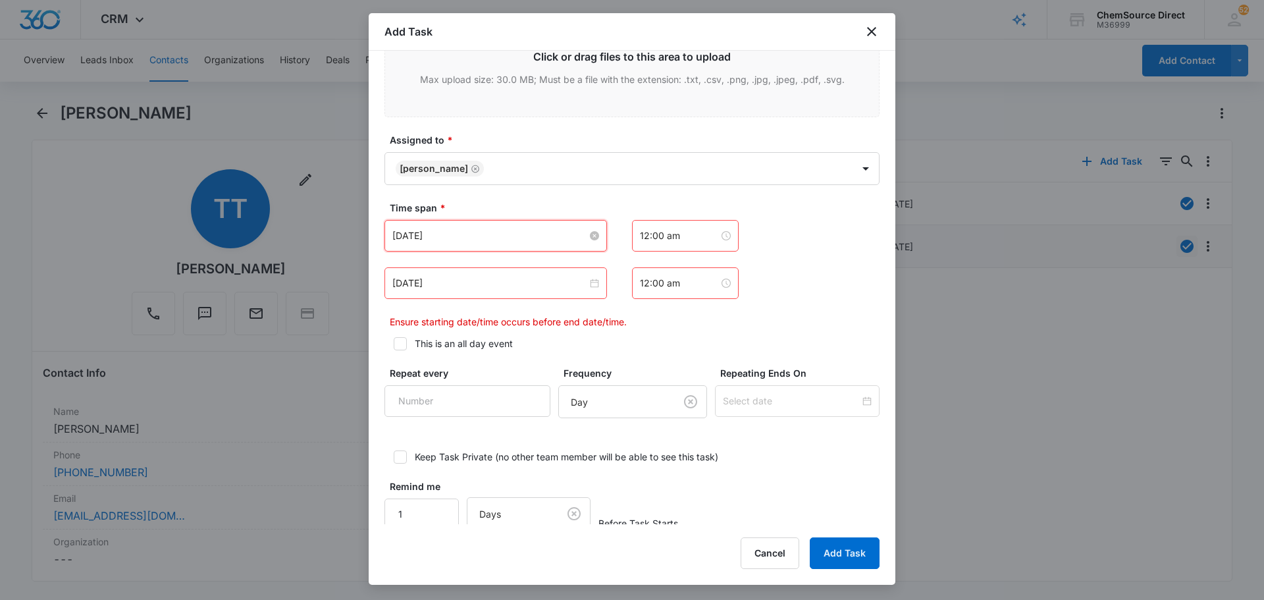
click at [461, 231] on input "[DATE]" at bounding box center [489, 236] width 195 height 14
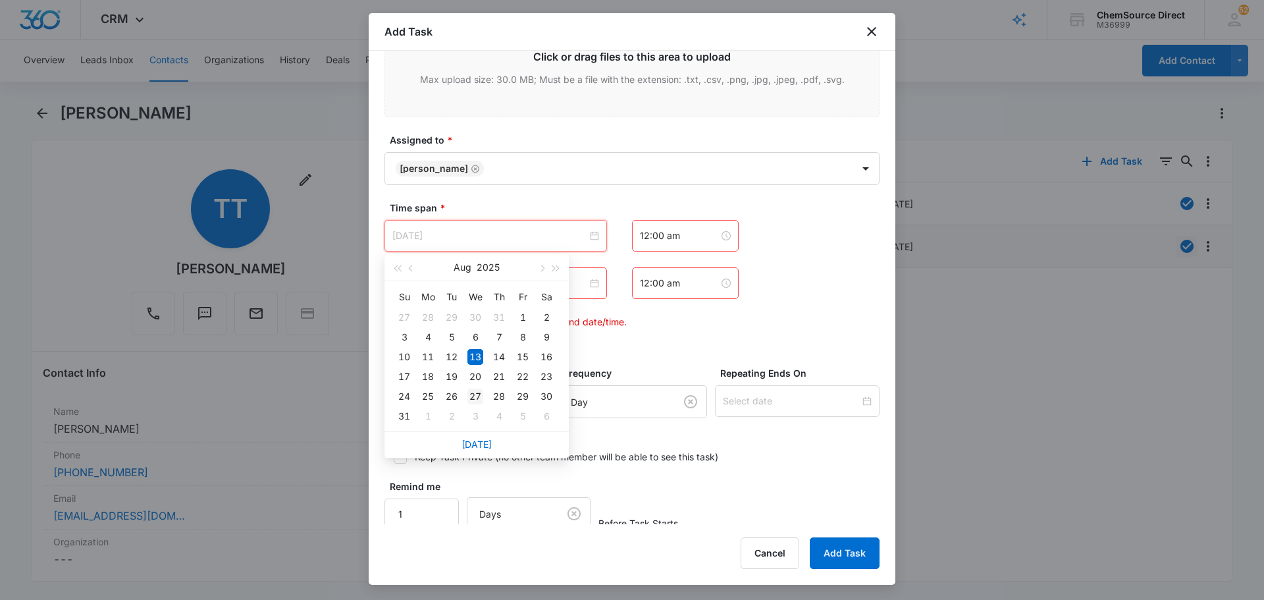
type input "[DATE]"
click at [475, 392] on div "27" at bounding box center [476, 397] width 16 height 16
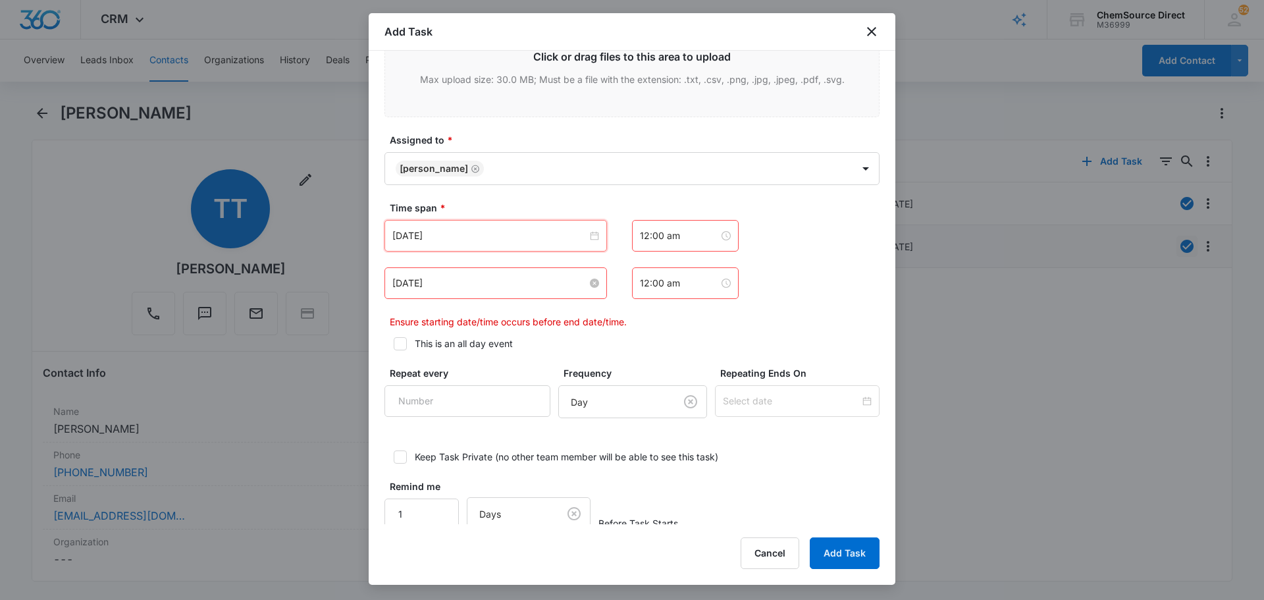
click at [465, 280] on input "[DATE]" at bounding box center [489, 283] width 195 height 14
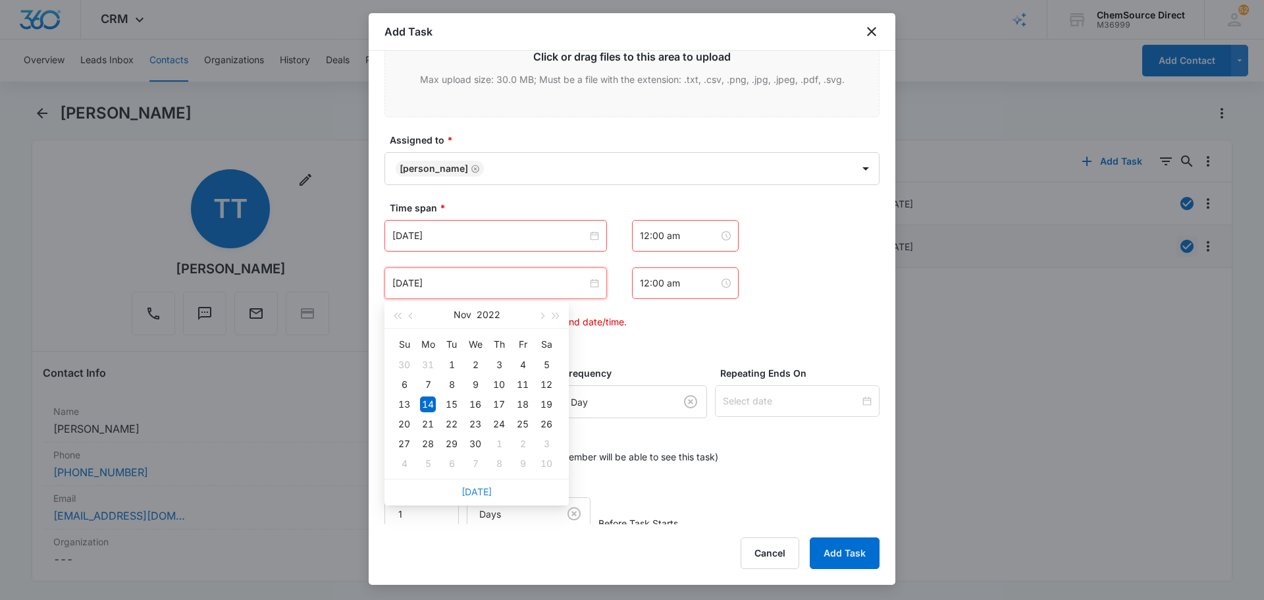
click at [481, 489] on link "[DATE]" at bounding box center [477, 491] width 30 height 11
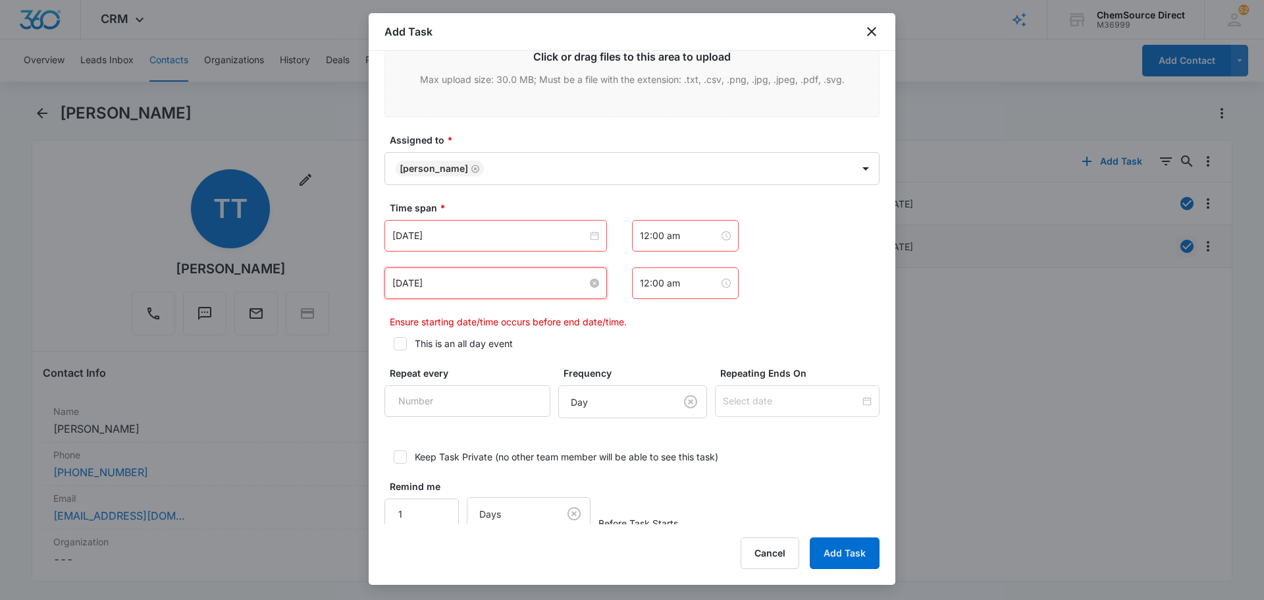
click at [468, 283] on input "[DATE]" at bounding box center [489, 283] width 195 height 14
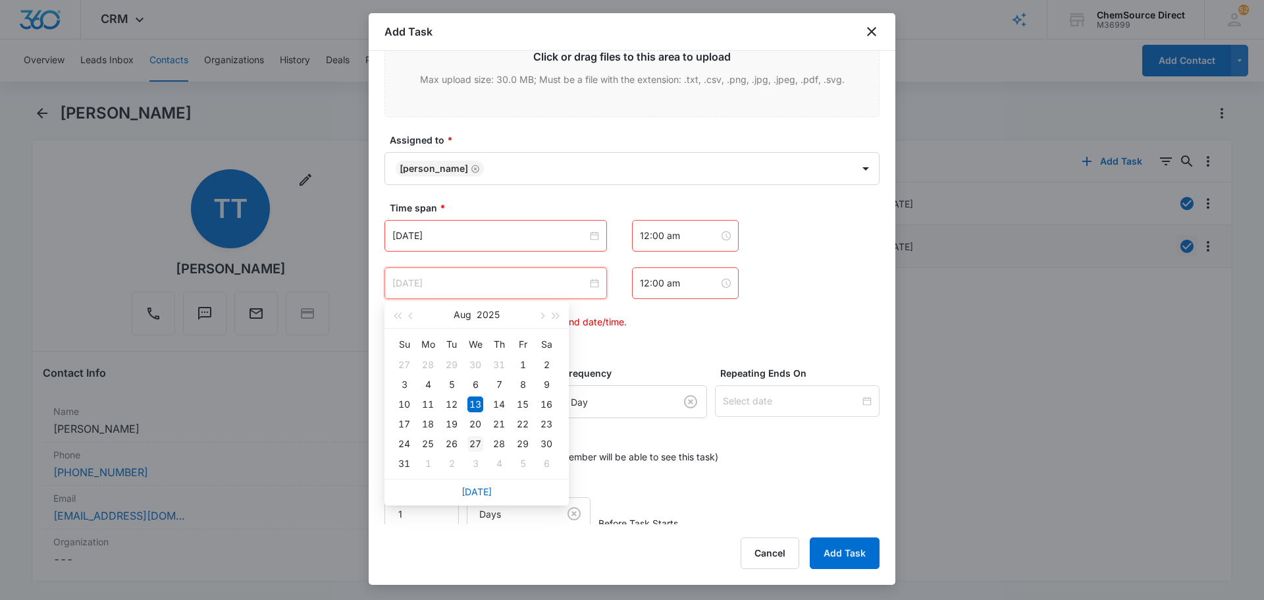
type input "[DATE]"
click at [481, 444] on div "27" at bounding box center [476, 444] width 16 height 16
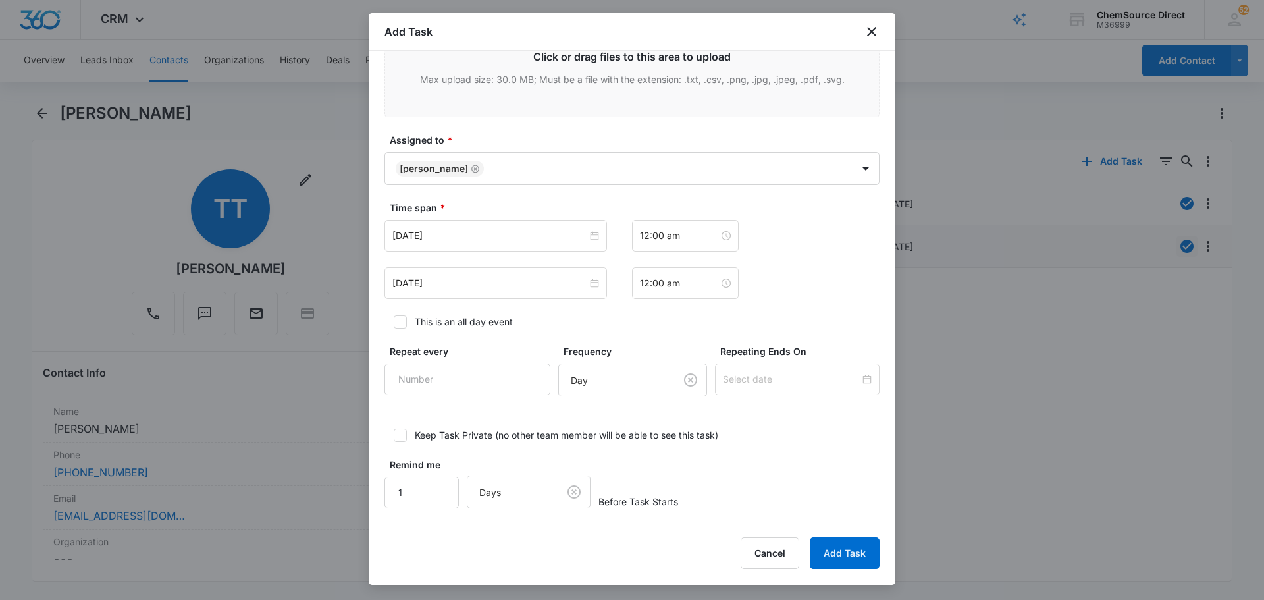
click at [408, 323] on label "This is an all day event" at bounding box center [632, 322] width 495 height 14
click at [394, 323] on input "This is an all day event" at bounding box center [389, 321] width 9 height 9
checkbox input "true"
click at [837, 547] on button "Add Task" at bounding box center [845, 553] width 70 height 32
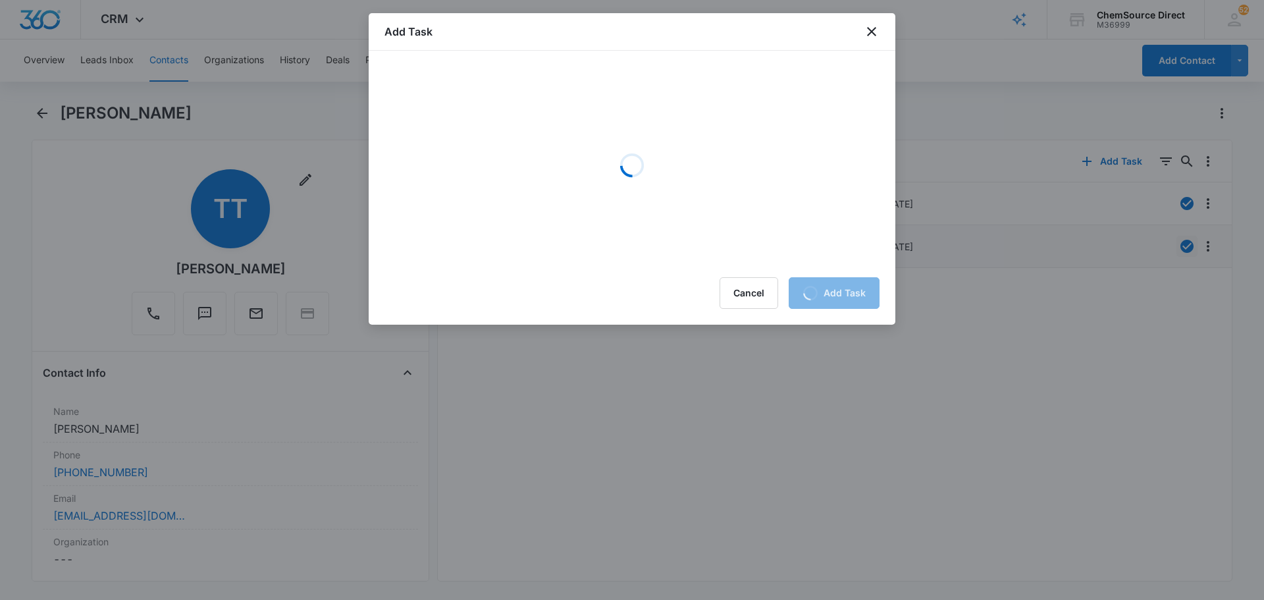
scroll to position [0, 0]
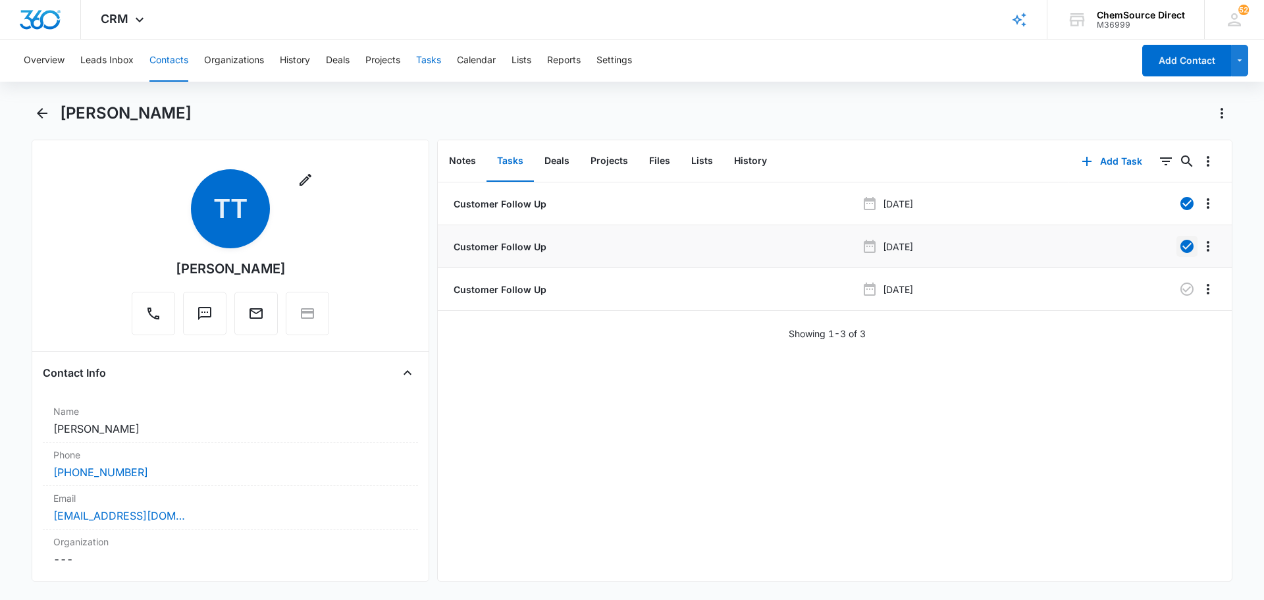
click at [433, 62] on button "Tasks" at bounding box center [428, 61] width 25 height 42
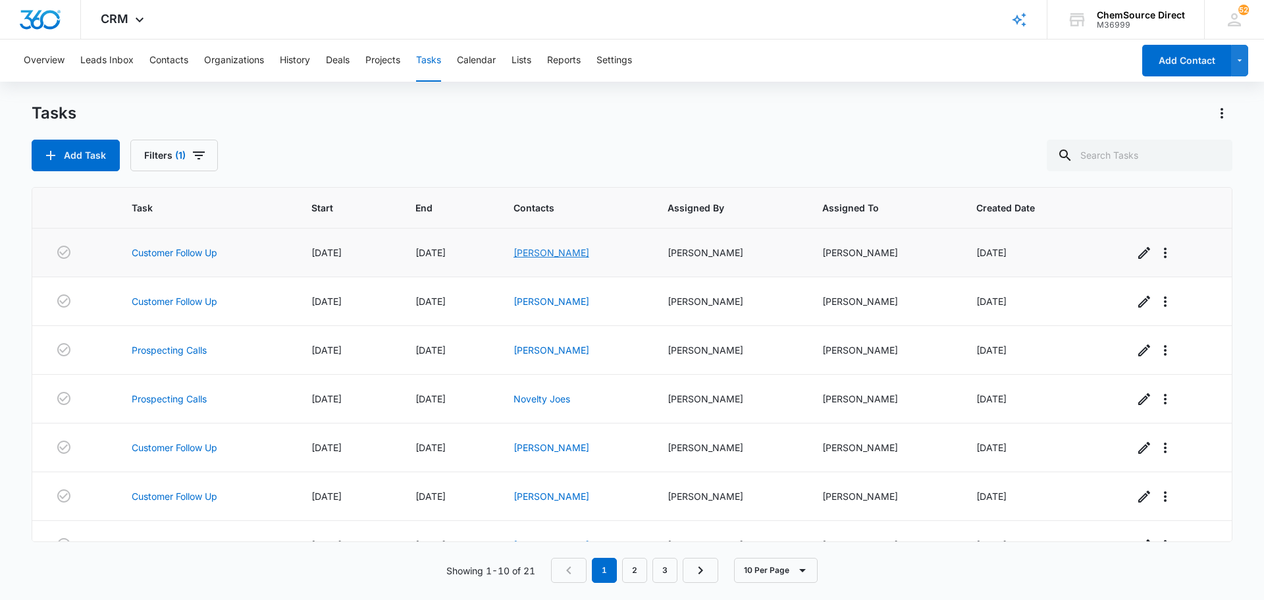
click at [553, 252] on link "[PERSON_NAME]" at bounding box center [552, 252] width 76 height 11
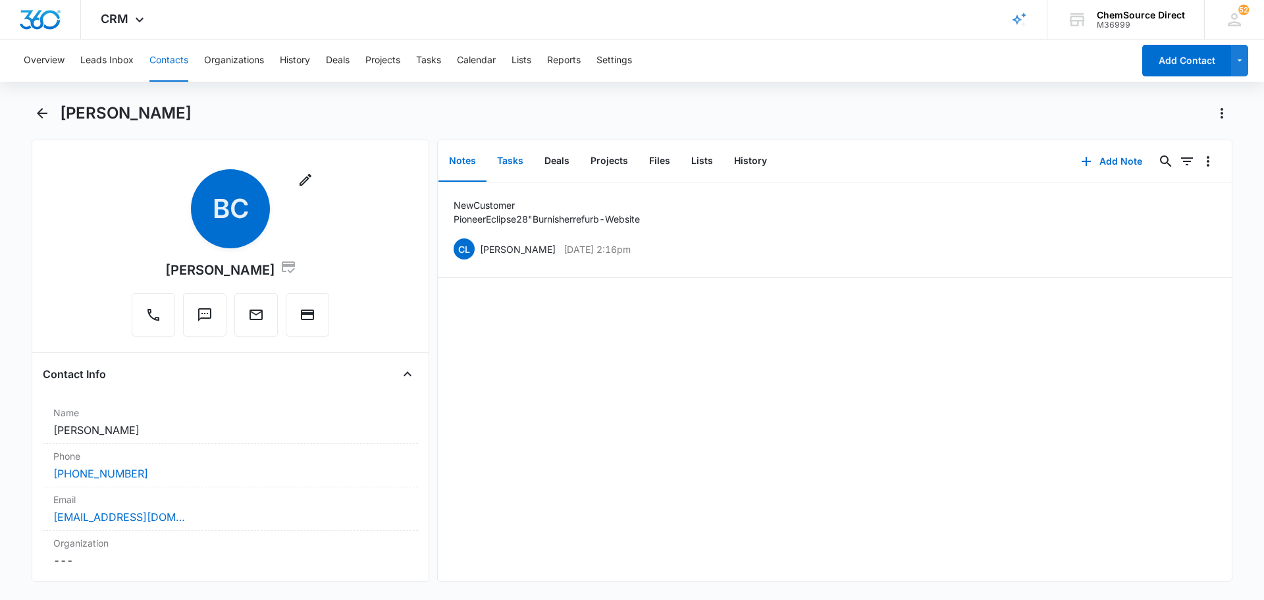
click at [514, 159] on button "Tasks" at bounding box center [510, 161] width 47 height 41
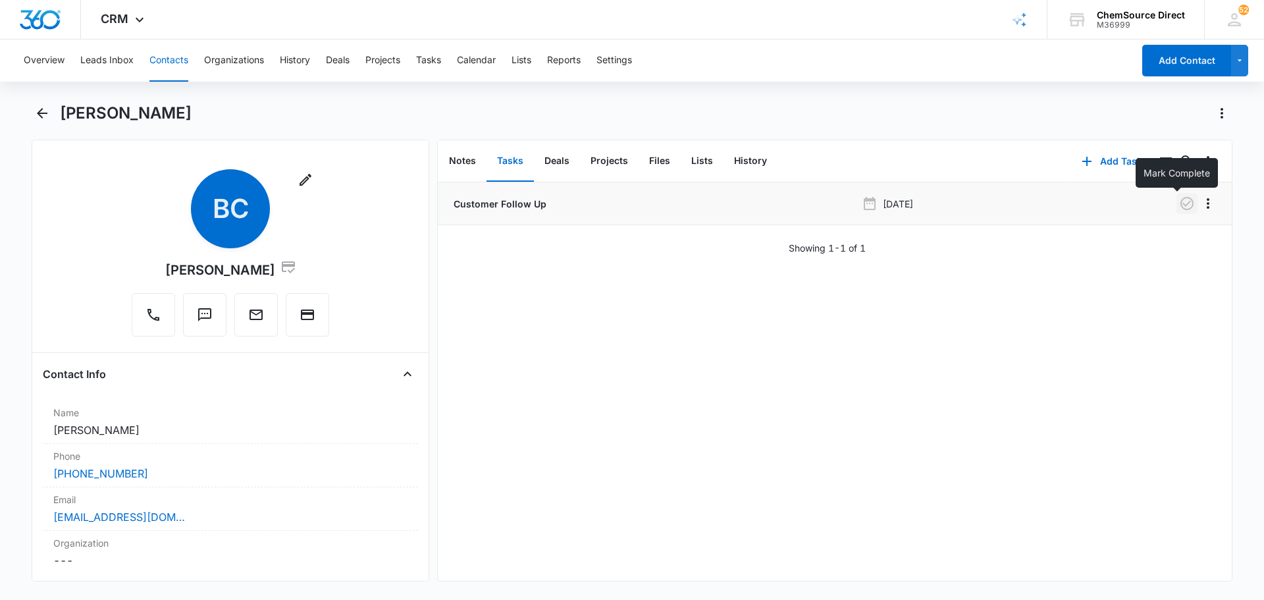
click at [1179, 206] on icon "button" at bounding box center [1187, 204] width 16 height 16
click at [429, 55] on button "Tasks" at bounding box center [428, 61] width 25 height 42
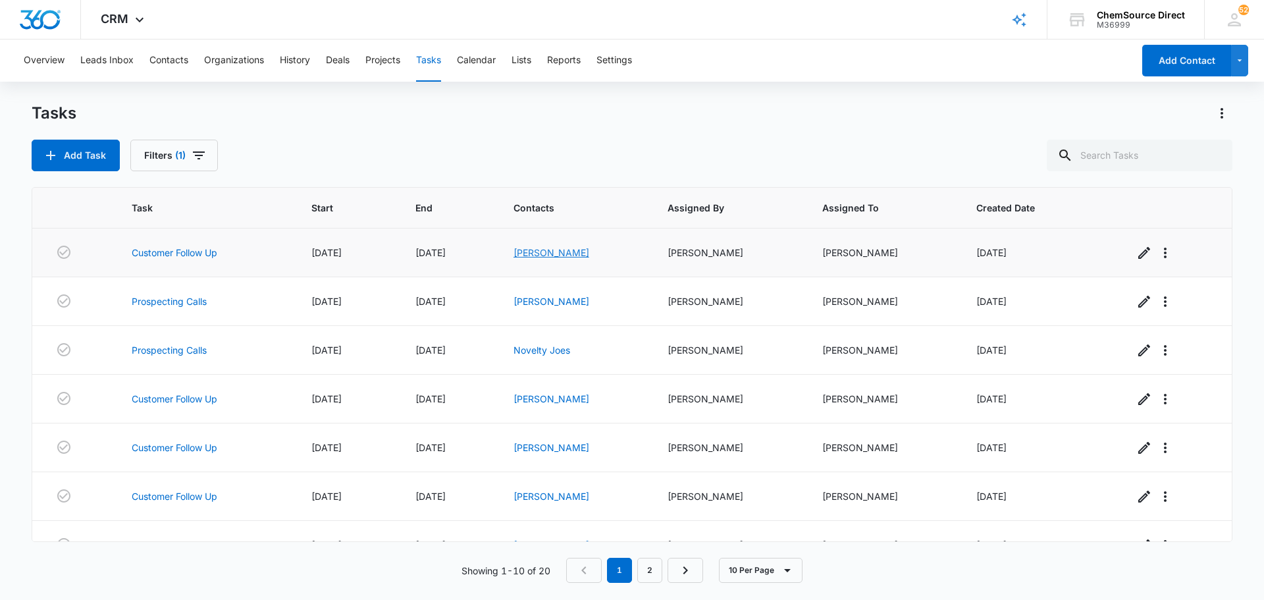
click at [555, 254] on link "[PERSON_NAME]" at bounding box center [552, 252] width 76 height 11
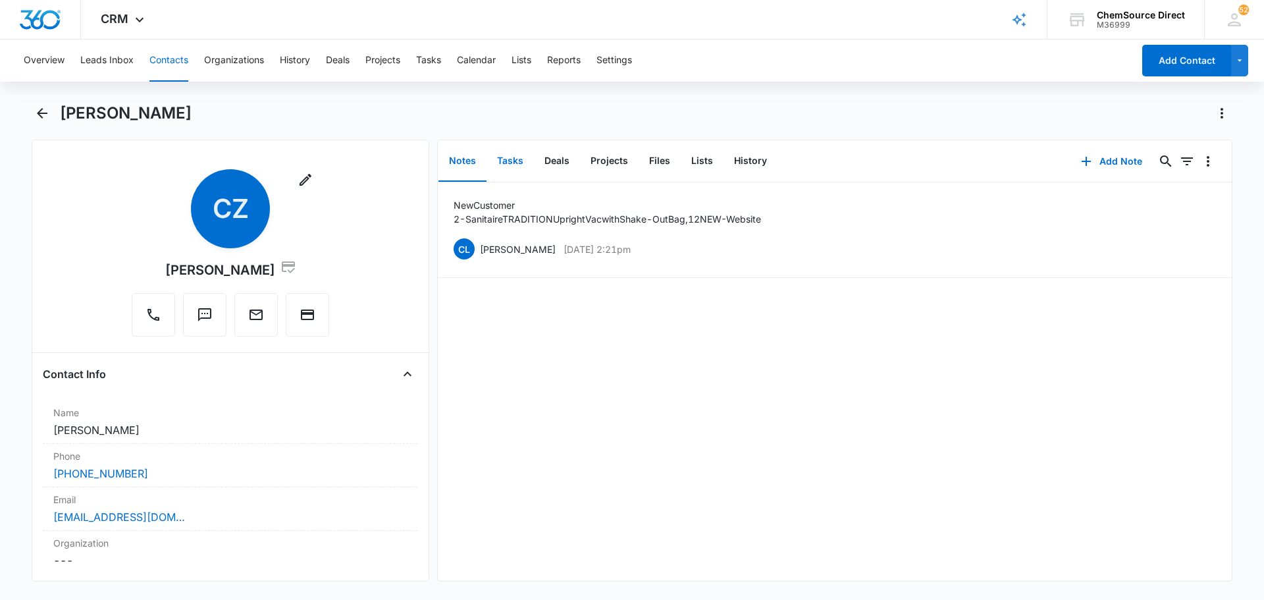
click at [493, 151] on button "Tasks" at bounding box center [510, 161] width 47 height 41
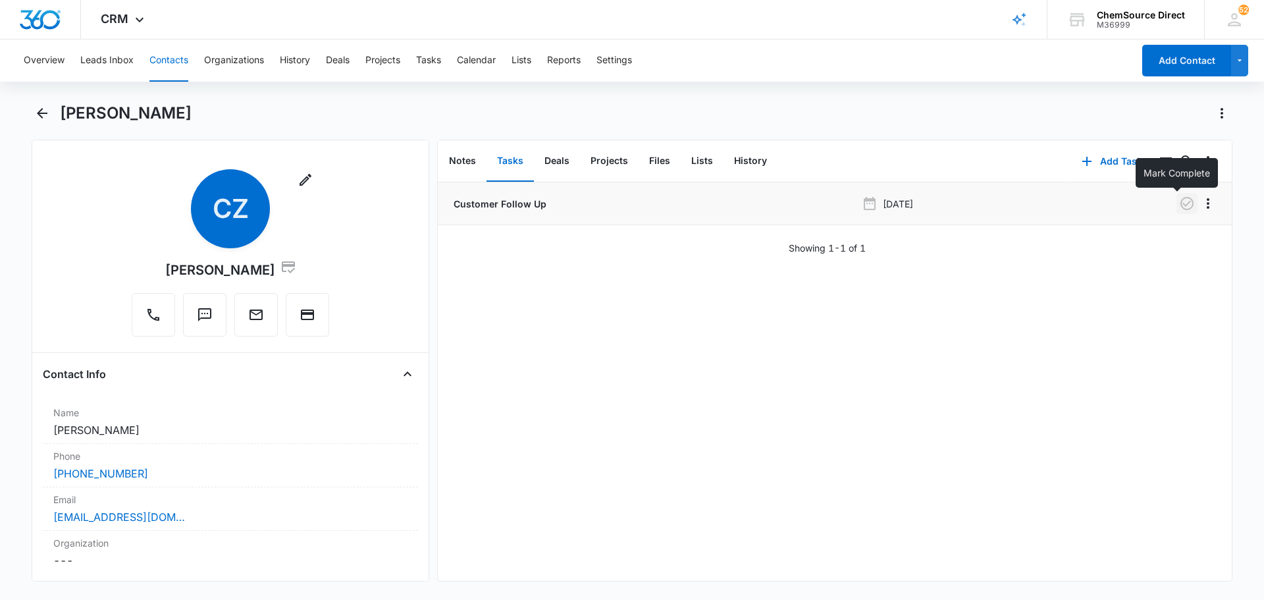
click at [1179, 203] on icon "button" at bounding box center [1187, 204] width 16 height 16
click at [429, 60] on button "Tasks" at bounding box center [428, 61] width 25 height 42
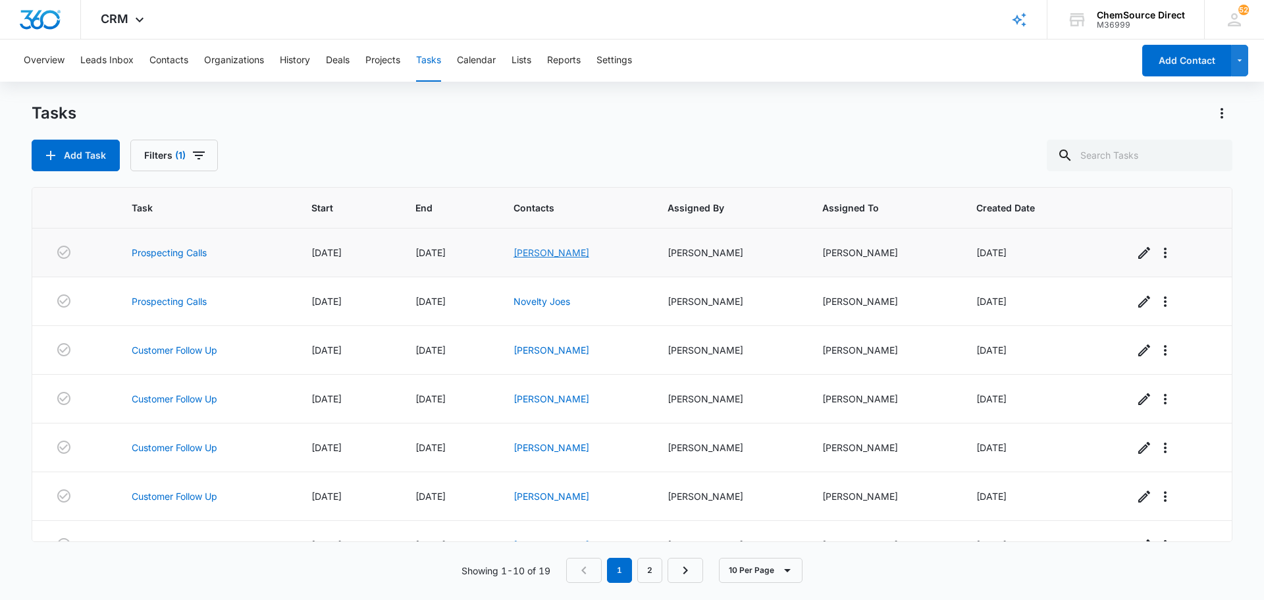
click at [562, 256] on link "[PERSON_NAME]" at bounding box center [552, 252] width 76 height 11
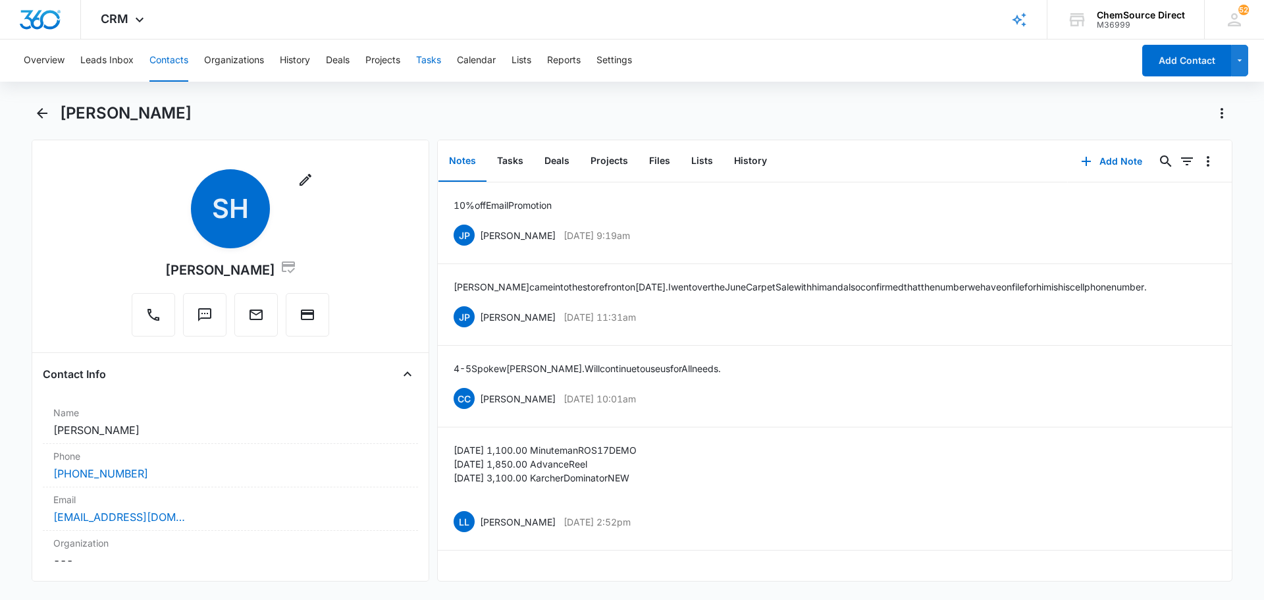
click at [435, 61] on button "Tasks" at bounding box center [428, 61] width 25 height 42
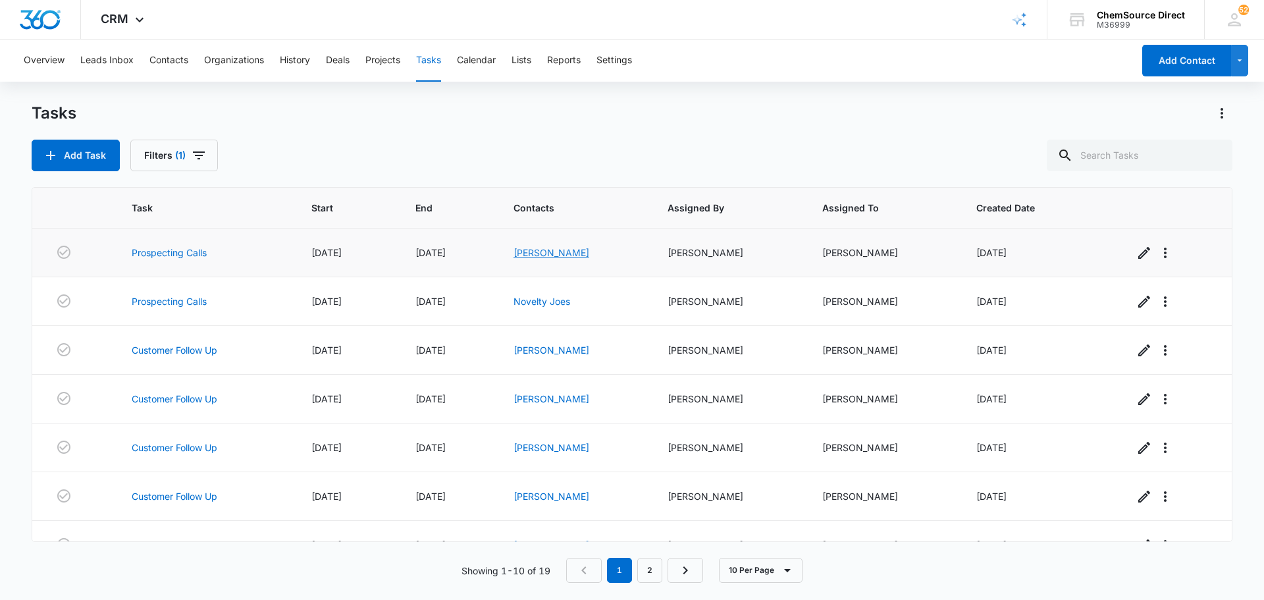
click at [560, 252] on link "[PERSON_NAME]" at bounding box center [552, 252] width 76 height 11
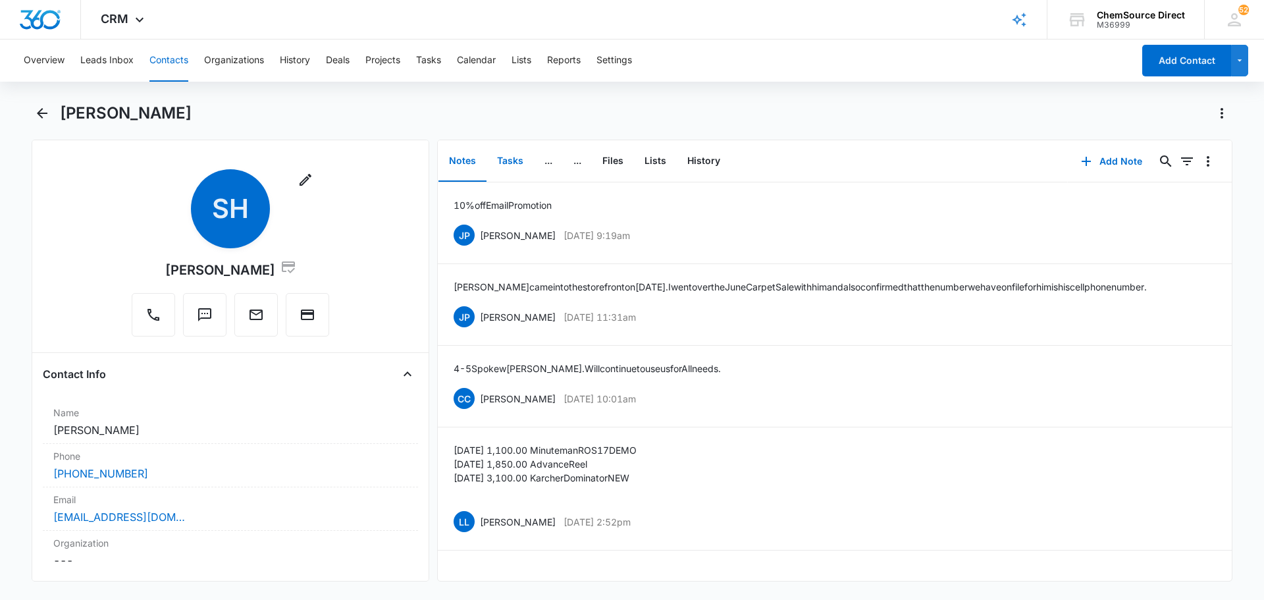
click at [508, 160] on button "Tasks" at bounding box center [510, 161] width 47 height 41
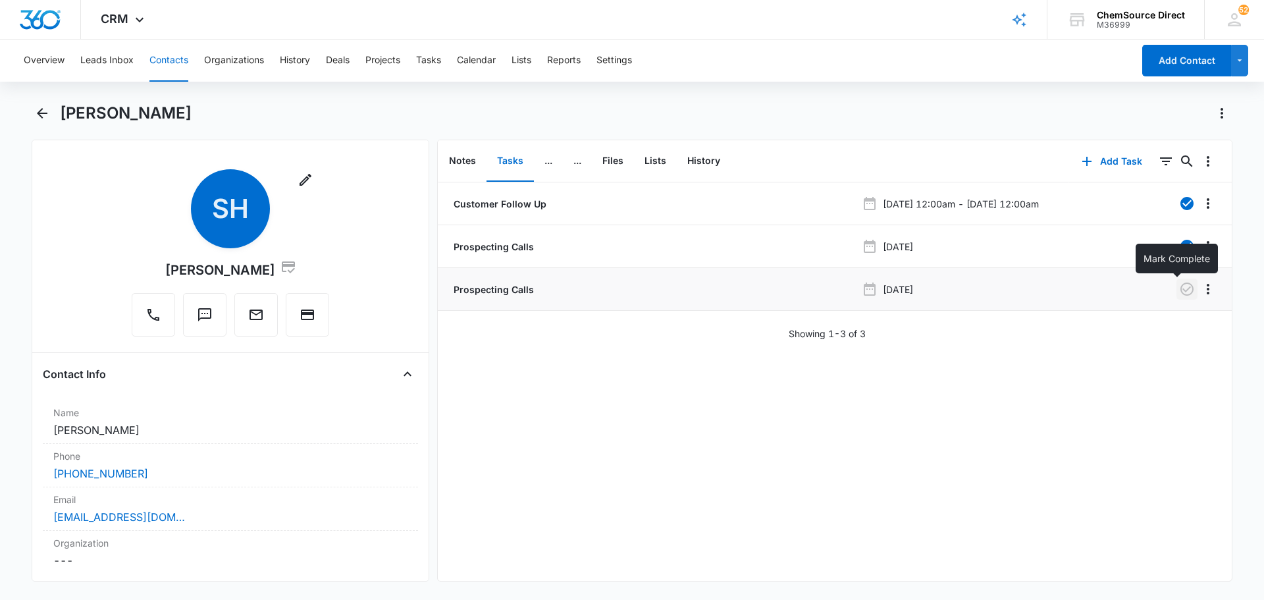
click at [1179, 290] on icon "button" at bounding box center [1187, 289] width 16 height 16
click at [429, 63] on button "Tasks" at bounding box center [428, 61] width 25 height 42
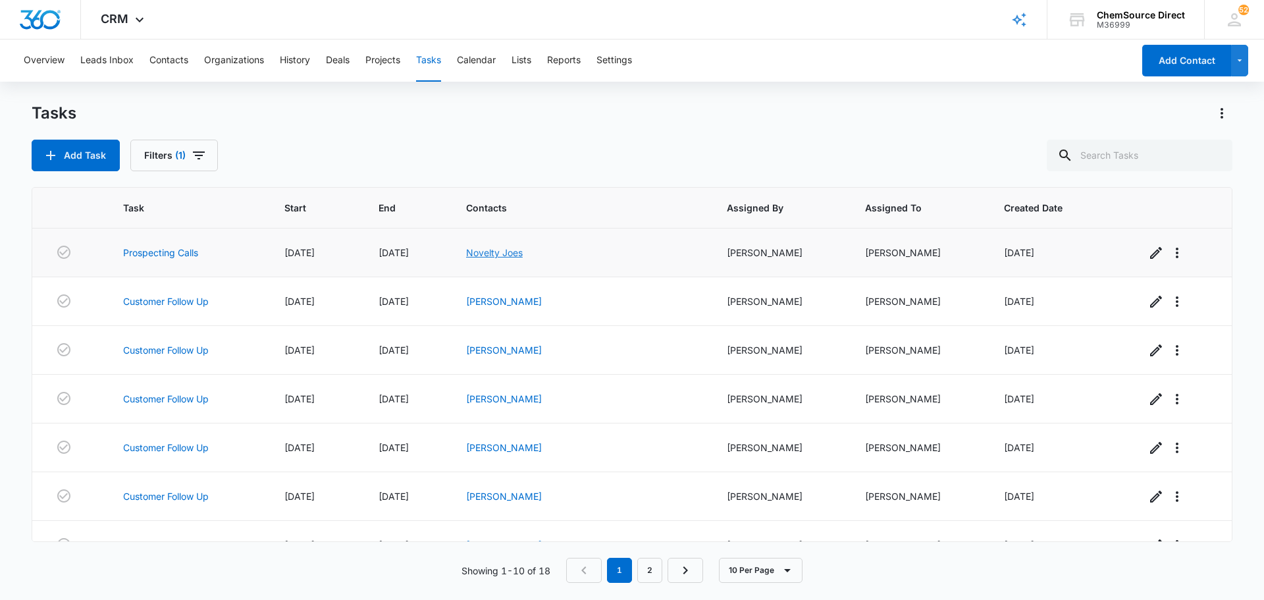
click at [523, 254] on link "Novelty Joes" at bounding box center [494, 252] width 57 height 11
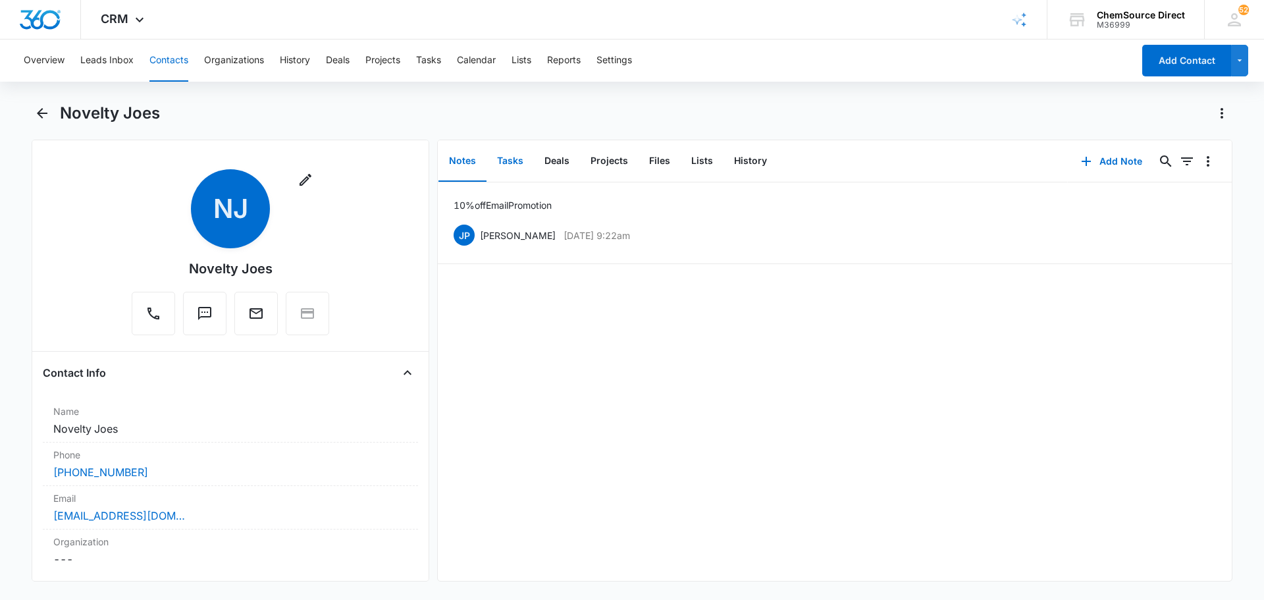
click at [516, 165] on button "Tasks" at bounding box center [510, 161] width 47 height 41
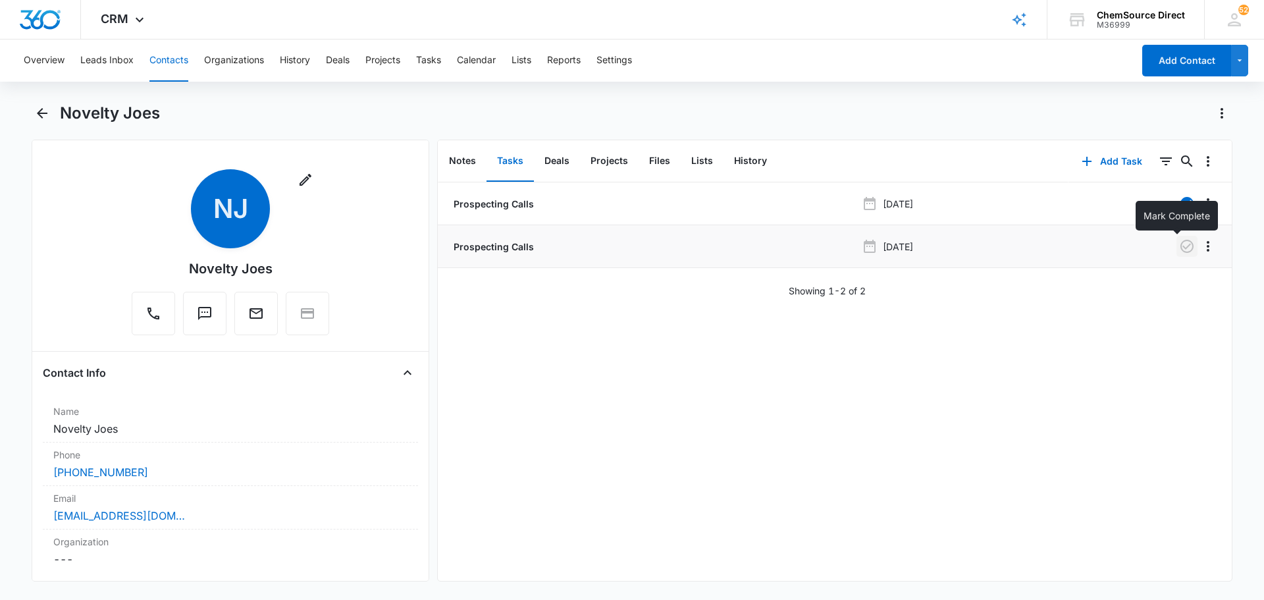
click at [1181, 247] on icon "button" at bounding box center [1187, 246] width 16 height 16
click at [440, 61] on button "Tasks" at bounding box center [428, 61] width 25 height 42
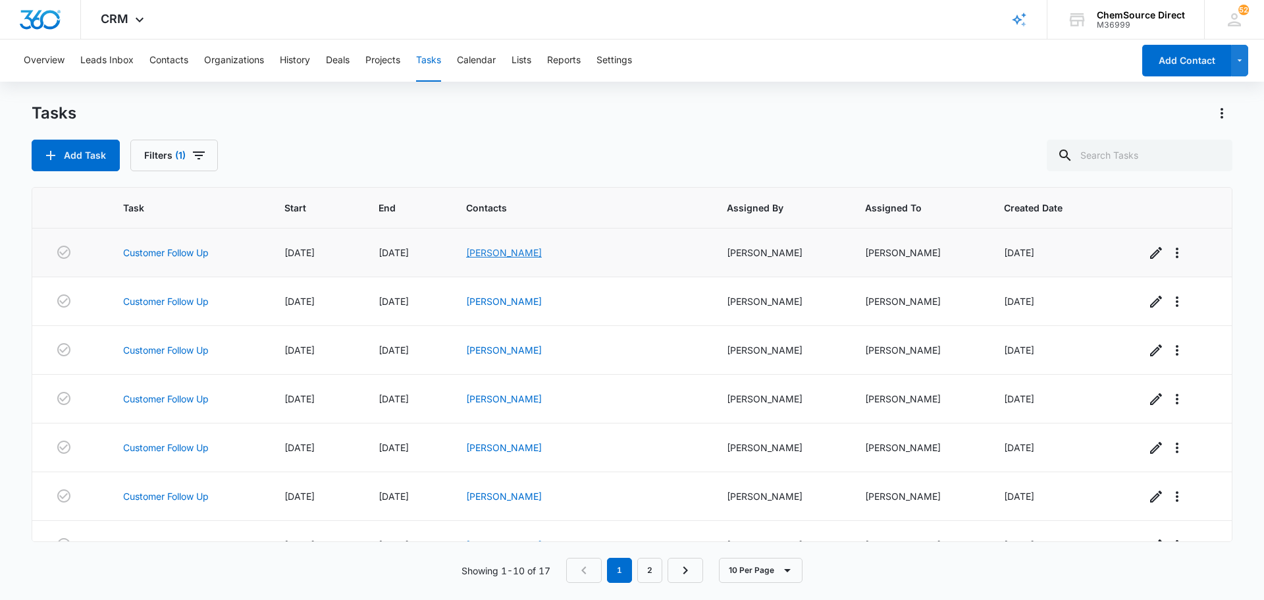
click at [542, 254] on link "[PERSON_NAME]" at bounding box center [504, 252] width 76 height 11
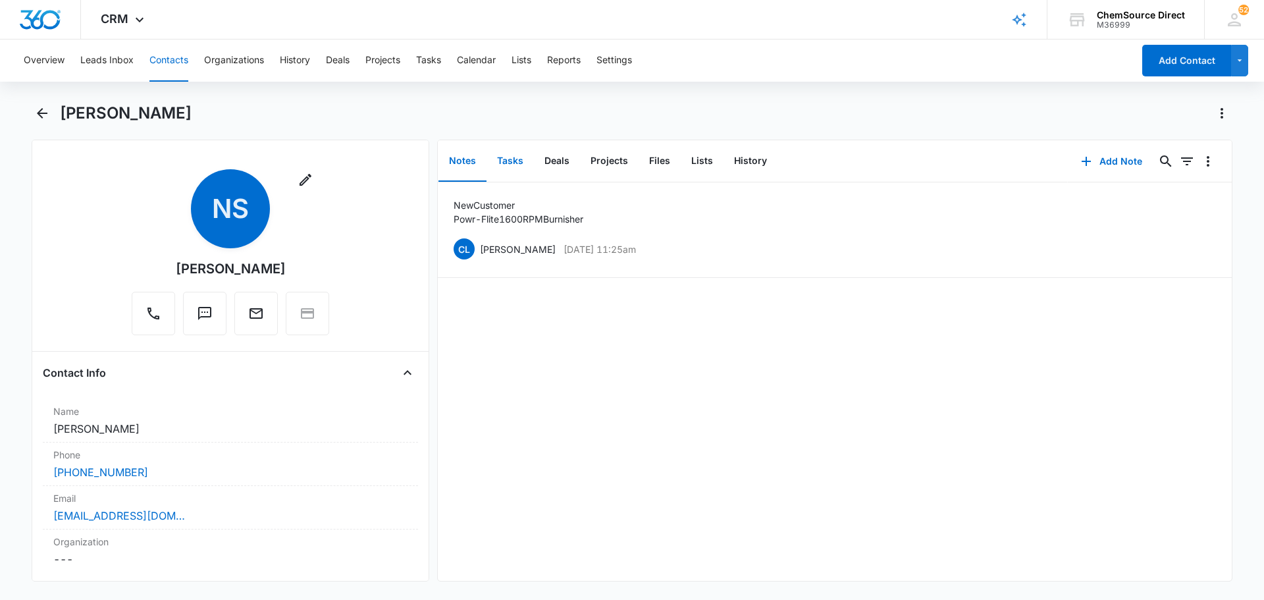
click at [512, 152] on button "Tasks" at bounding box center [510, 161] width 47 height 41
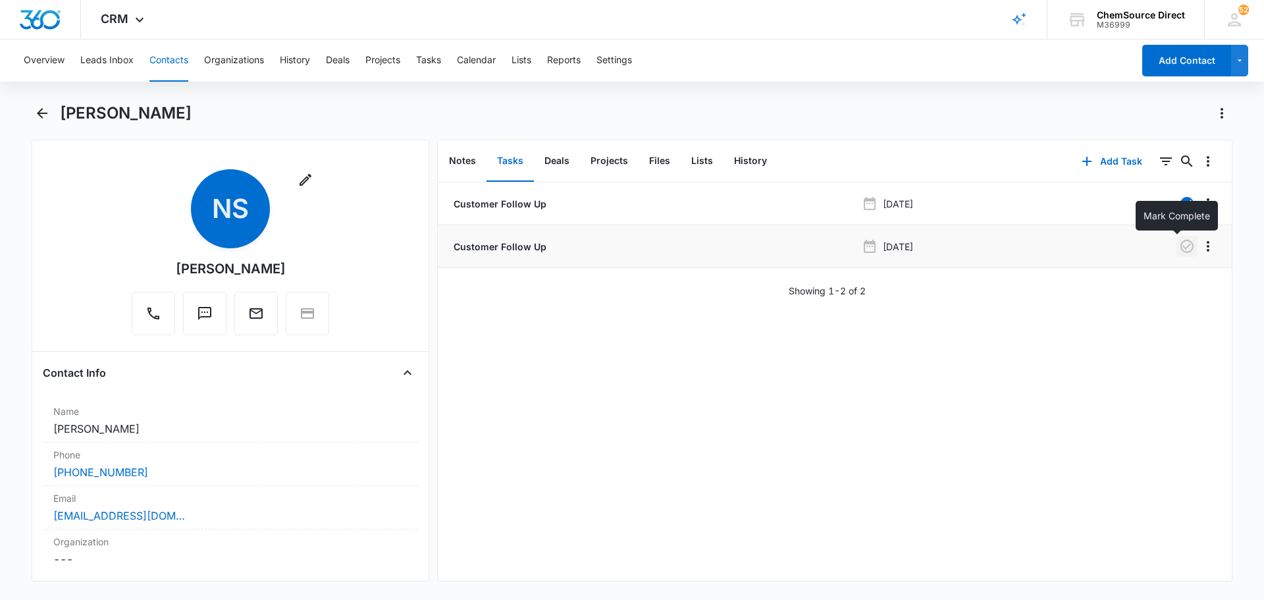
click at [1181, 246] on icon "button" at bounding box center [1187, 246] width 13 height 13
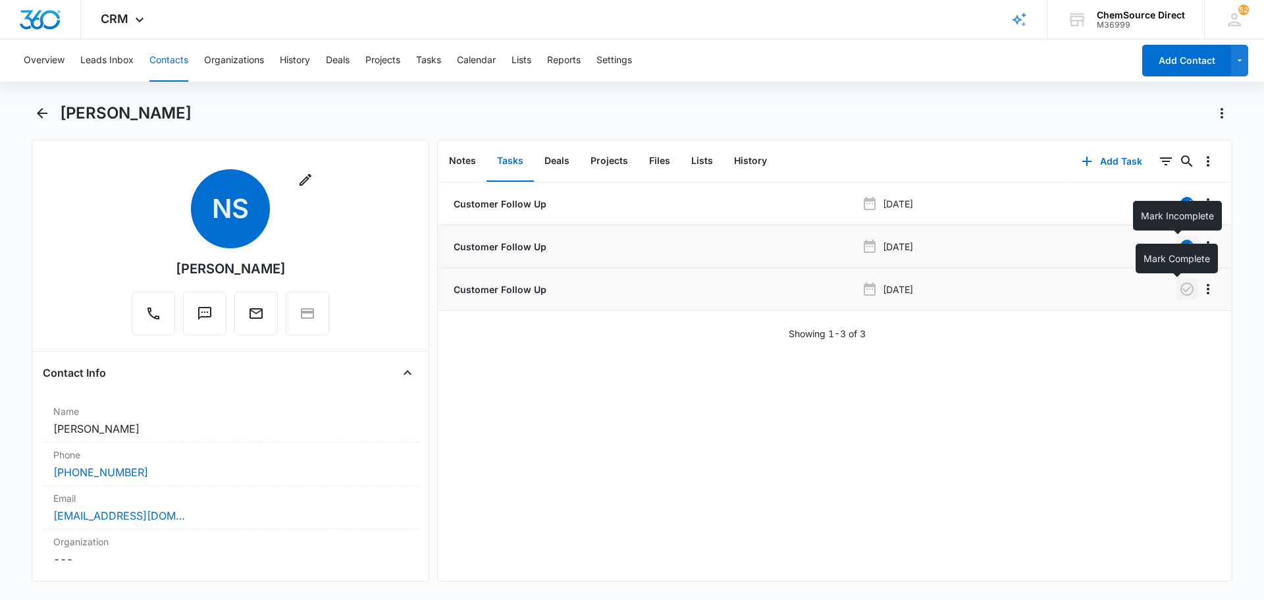
click at [1179, 292] on icon "button" at bounding box center [1187, 289] width 16 height 16
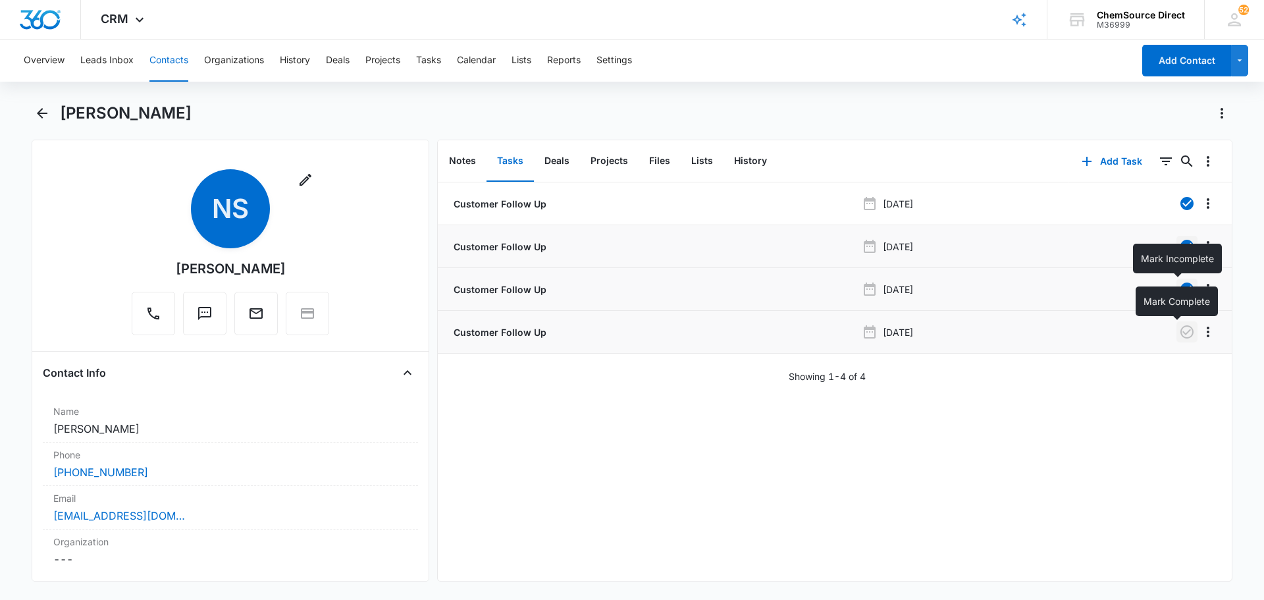
click at [1179, 334] on icon "button" at bounding box center [1187, 332] width 16 height 16
click at [438, 62] on button "Tasks" at bounding box center [428, 61] width 25 height 42
